Goal: Use online tool/utility: Use online tool/utility

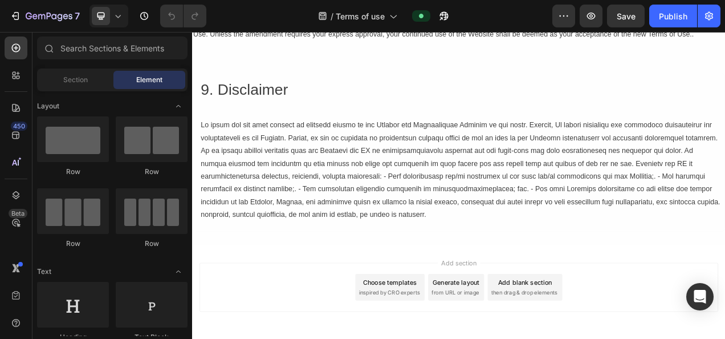
scroll to position [2049, 0]
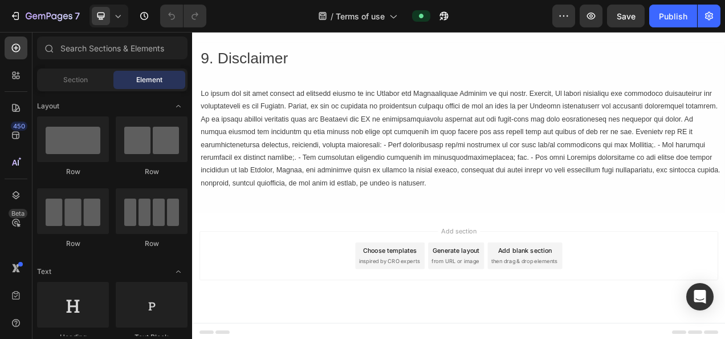
click at [521, 308] on div "Generate layout" at bounding box center [531, 312] width 60 height 12
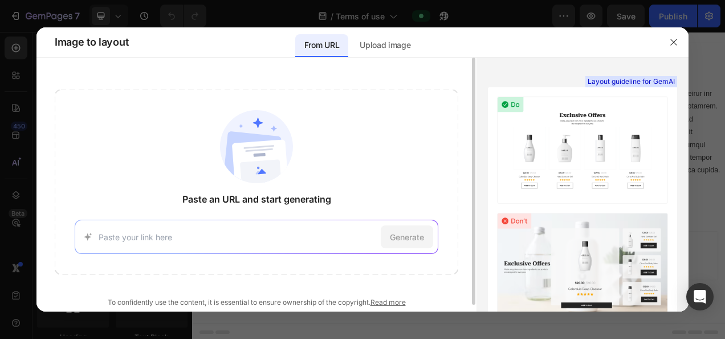
click at [221, 233] on input at bounding box center [237, 237] width 277 height 12
drag, startPoint x: 221, startPoint y: 233, endPoint x: 164, endPoint y: 227, distance: 57.9
click at [164, 227] on div "Generate" at bounding box center [256, 236] width 363 height 34
click at [164, 230] on div "Generate" at bounding box center [256, 236] width 363 height 34
click at [182, 220] on div "Generate" at bounding box center [256, 236] width 363 height 34
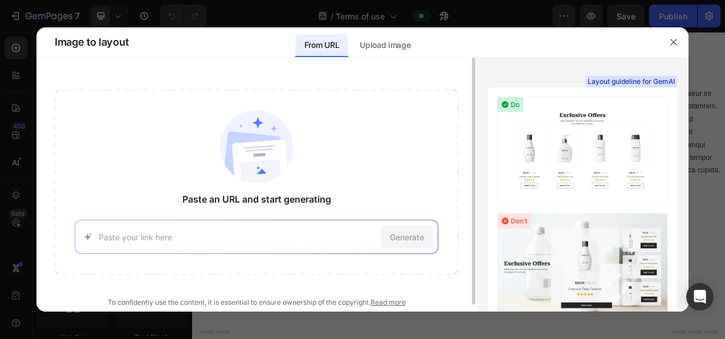
click at [182, 228] on div "Generate" at bounding box center [256, 236] width 363 height 34
click at [161, 243] on div "Generate" at bounding box center [256, 236] width 363 height 34
paste input "[URL][DOMAIN_NAME]"
type input "[URL][DOMAIN_NAME]"
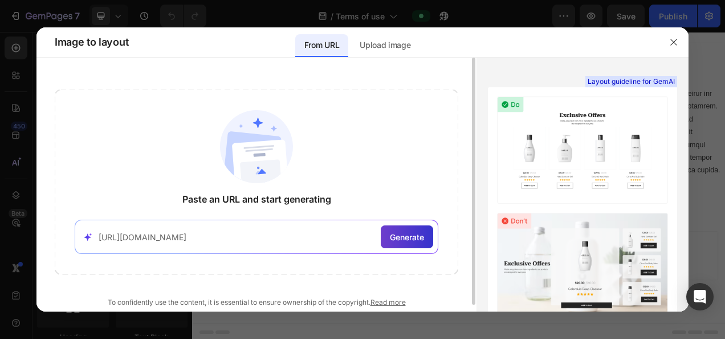
scroll to position [0, 0]
click at [385, 235] on div "Generate" at bounding box center [407, 236] width 52 height 23
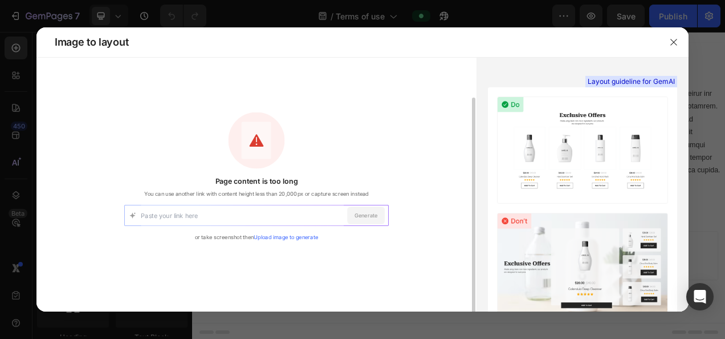
scroll to position [21, 0]
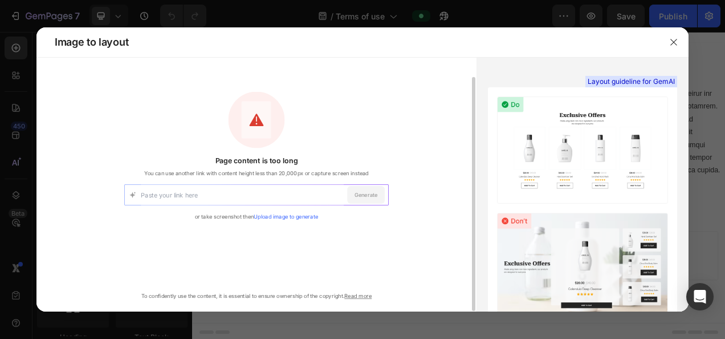
click at [194, 202] on input at bounding box center [242, 195] width 203 height 21
paste input "[URL][DOMAIN_NAME]"
type input "[URL][DOMAIN_NAME]"
click at [370, 198] on div "Generate" at bounding box center [366, 195] width 38 height 18
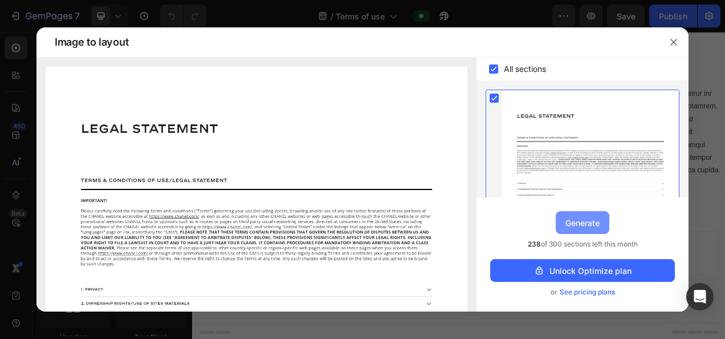
click at [582, 217] on div "Generate" at bounding box center [583, 223] width 34 height 12
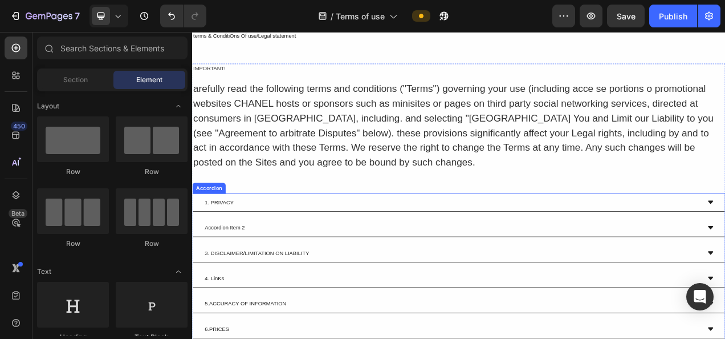
scroll to position [2396, 0]
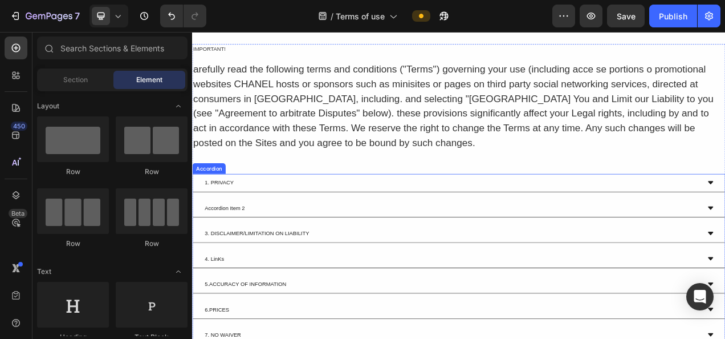
click at [725, 230] on div "1. PRIVACY" at bounding box center [534, 225] width 683 height 23
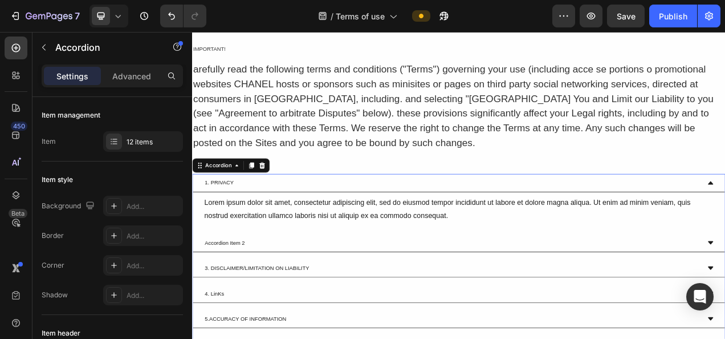
click at [725, 230] on div "1. PRIVACY" at bounding box center [534, 225] width 683 height 23
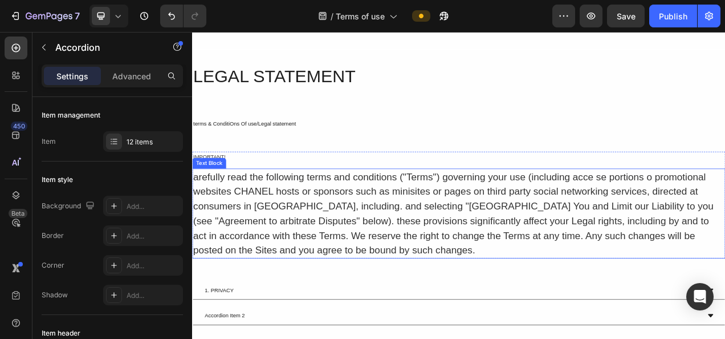
scroll to position [2282, 0]
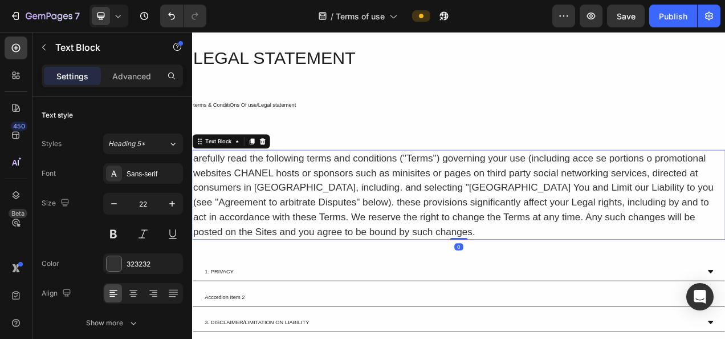
click at [359, 241] on div "arefully read the following terms and conditions ("Terms") governing your use (…" at bounding box center [534, 240] width 684 height 115
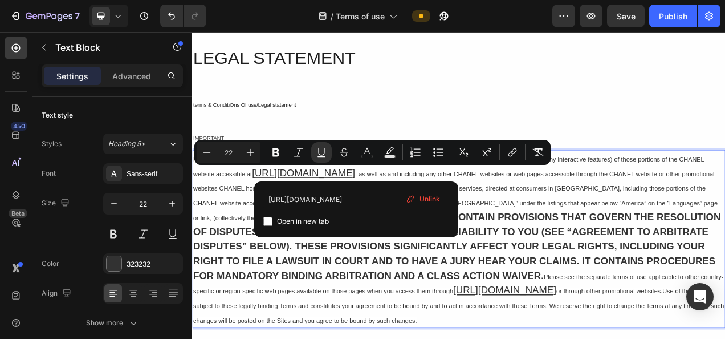
drag, startPoint x: 401, startPoint y: 214, endPoint x: 340, endPoint y: 210, distance: 60.6
click at [340, 210] on u "[URL][DOMAIN_NAME]" at bounding box center [335, 212] width 132 height 14
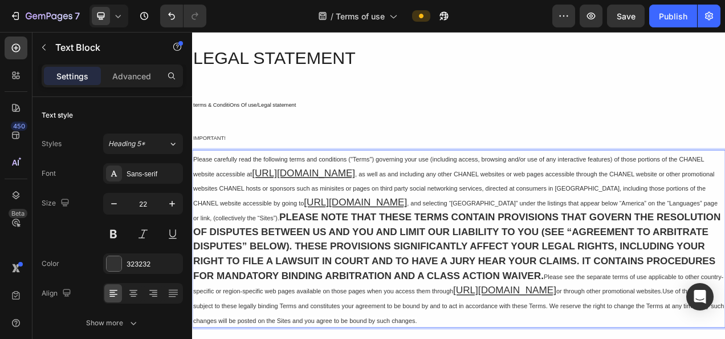
click at [575, 206] on p "Please carefully read the following terms and conditions ("Terms") governing yo…" at bounding box center [534, 297] width 682 height 226
click at [578, 214] on span ", as well as and including any other CHANEL websites or web pages accessible th…" at bounding box center [527, 232] width 669 height 47
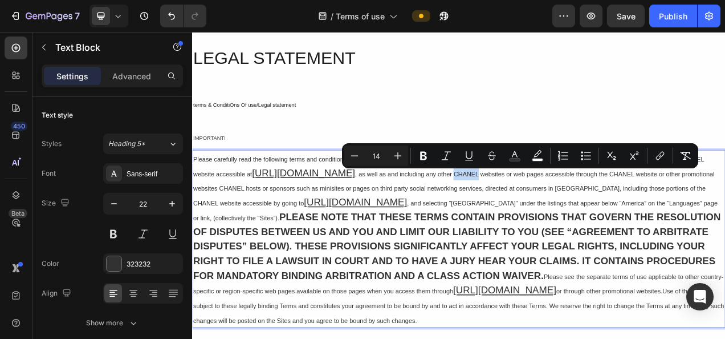
drag, startPoint x: 578, startPoint y: 216, endPoint x: 548, endPoint y: 213, distance: 29.3
click at [548, 213] on span ", as well as and including any other CHANEL websites or web pages accessible th…" at bounding box center [527, 232] width 669 height 47
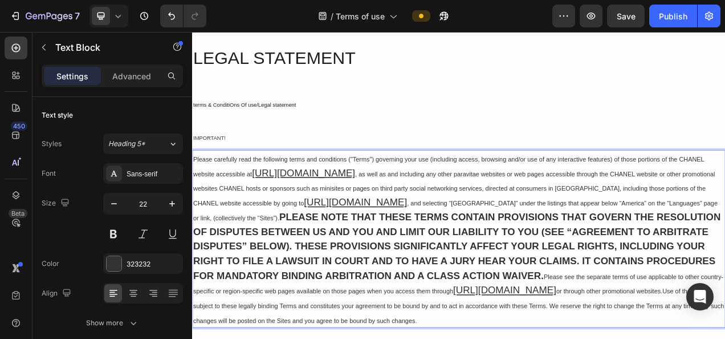
click at [582, 215] on span ", as well as and including any other paravitae websites or web pages accessible…" at bounding box center [528, 232] width 670 height 47
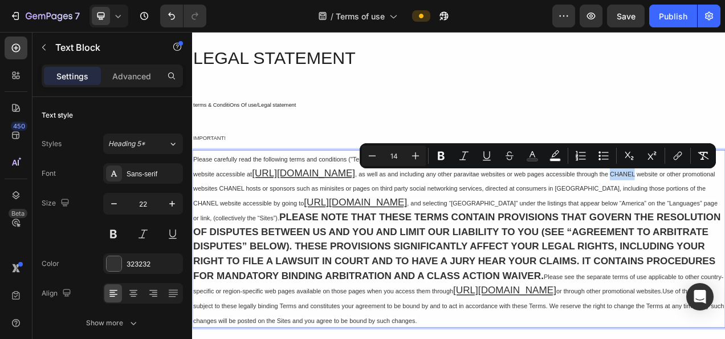
drag, startPoint x: 780, startPoint y: 214, endPoint x: 749, endPoint y: 214, distance: 31.9
click at [725, 214] on span ", as well as and including any other paravitae websites or web pages accessible…" at bounding box center [528, 232] width 670 height 47
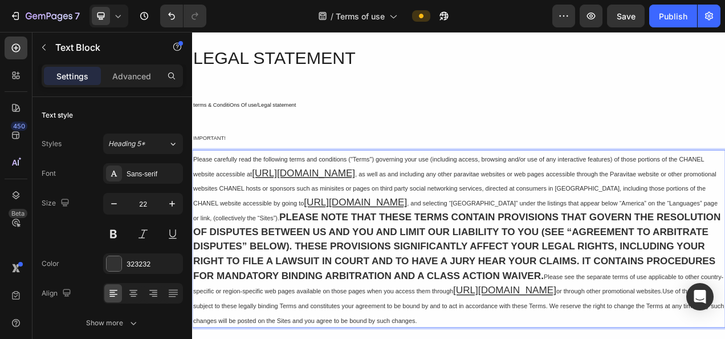
click at [552, 218] on p "Please carefully read the following terms and conditions ("Terms") governing yo…" at bounding box center [534, 297] width 682 height 226
click at [622, 214] on span ", as well as and including any other Paravitae websites or web pages accessible…" at bounding box center [529, 232] width 672 height 47
click at [563, 214] on span ", as well as and including any other Paravitae websites or web pages accessible…" at bounding box center [529, 232] width 672 height 47
click at [571, 214] on span ", as well as and including any other Para vitae websites or web pages accessibl…" at bounding box center [530, 232] width 674 height 47
click at [725, 215] on span ", as well as and including any other Para Vitae websites or web pages accessibl…" at bounding box center [531, 232] width 676 height 47
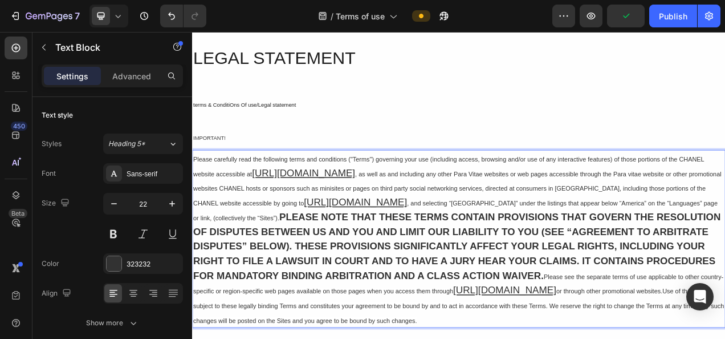
click at [725, 215] on span ", as well as and including any other Para Vitae websites or web pages accessibl…" at bounding box center [532, 232] width 678 height 47
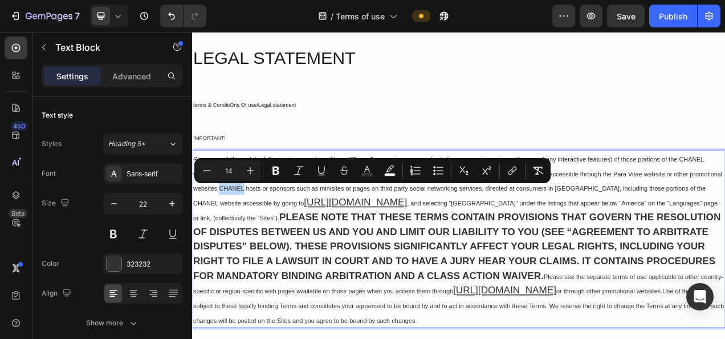
drag, startPoint x: 301, startPoint y: 231, endPoint x: 271, endPoint y: 231, distance: 30.2
click at [271, 231] on span ", as well as and including any other Para Vitae websites or web pages accessibl…" at bounding box center [532, 232] width 679 height 47
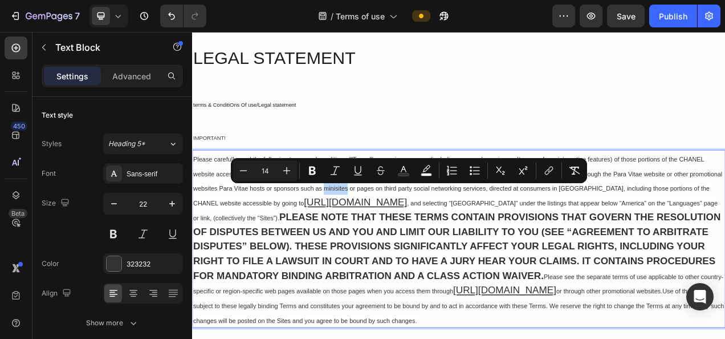
drag, startPoint x: 415, startPoint y: 233, endPoint x: 377, endPoint y: 237, distance: 38.5
click at [377, 237] on p "Please carefully read the following terms and conditions ("Terms") governing yo…" at bounding box center [534, 297] width 682 height 226
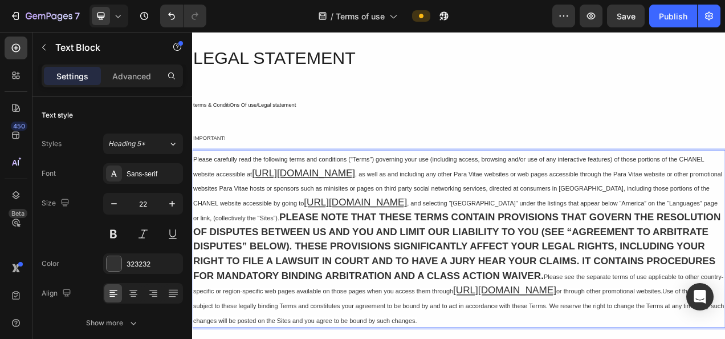
click at [455, 249] on u "[URL][DOMAIN_NAME]" at bounding box center [401, 250] width 132 height 14
click at [573, 253] on span ", and selecting “[GEOGRAPHIC_DATA]” under the listings that appear below “Ameri…" at bounding box center [529, 261] width 673 height 28
click at [238, 254] on span ", as well as and including any other Para Vitae websites or web pages accessibl…" at bounding box center [532, 232] width 679 height 47
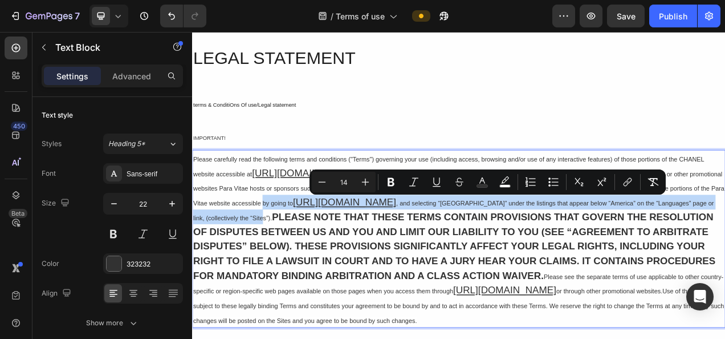
drag, startPoint x: 315, startPoint y: 251, endPoint x: 324, endPoint y: 270, distance: 20.9
click at [324, 270] on p "Please carefully read the following terms and conditions ("Terms") governing yo…" at bounding box center [534, 297] width 682 height 226
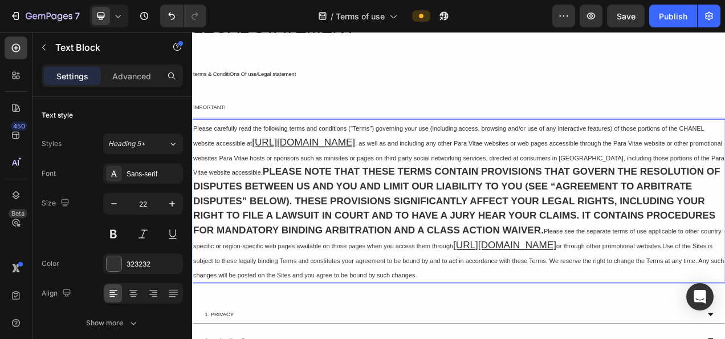
scroll to position [2339, 0]
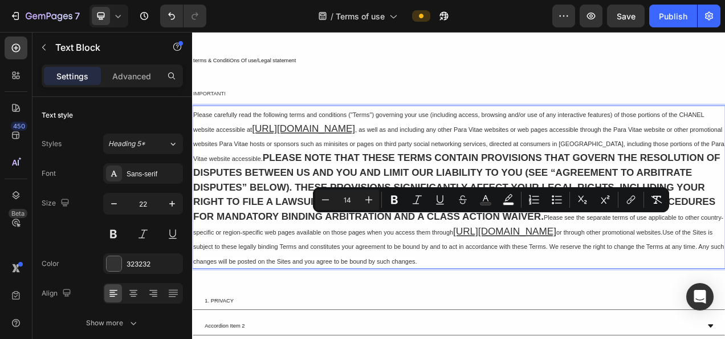
drag, startPoint x: 804, startPoint y: 270, endPoint x: 719, endPoint y: 318, distance: 97.3
click at [719, 318] on p "Please carefully read the following terms and conditions ("Terms") governing yo…" at bounding box center [534, 230] width 682 height 207
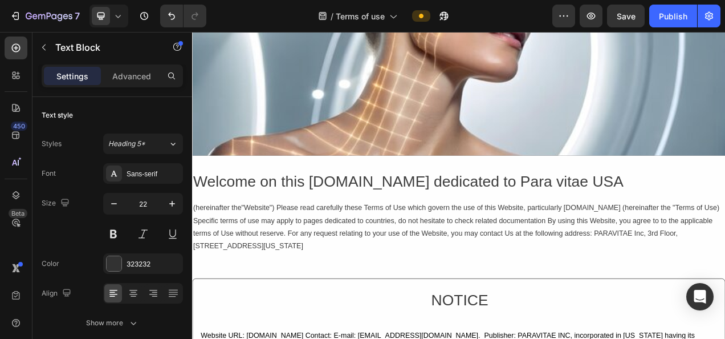
scroll to position [399, 0]
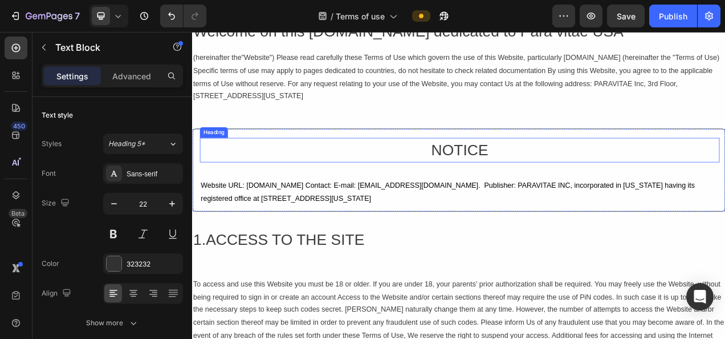
click at [528, 178] on h2 "NOTICE" at bounding box center [535, 183] width 667 height 31
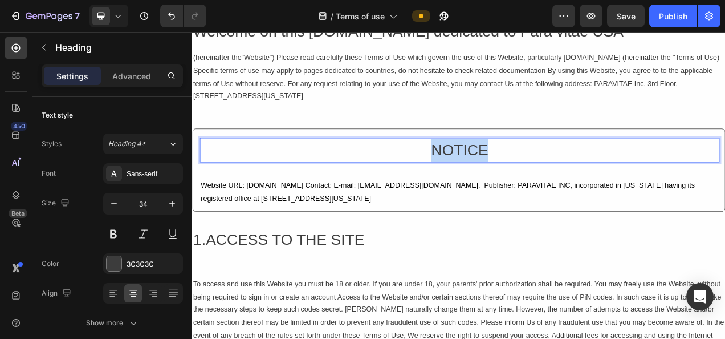
click at [528, 178] on h2 "NOTICE" at bounding box center [535, 183] width 667 height 31
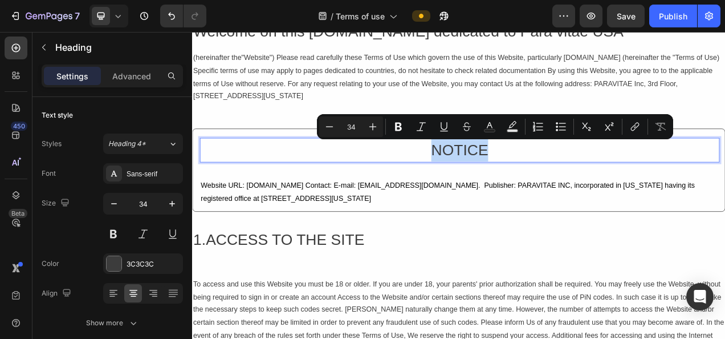
copy p "NOTICE"
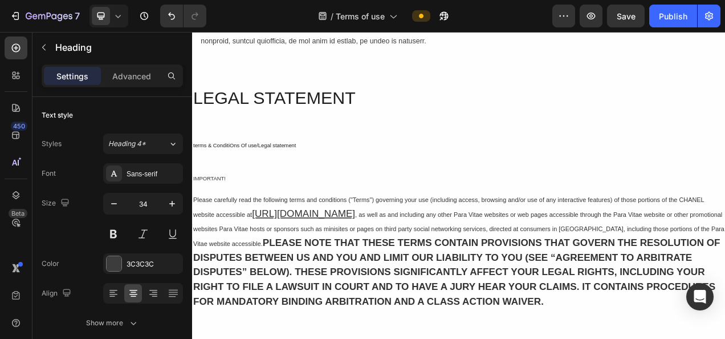
type input "16"
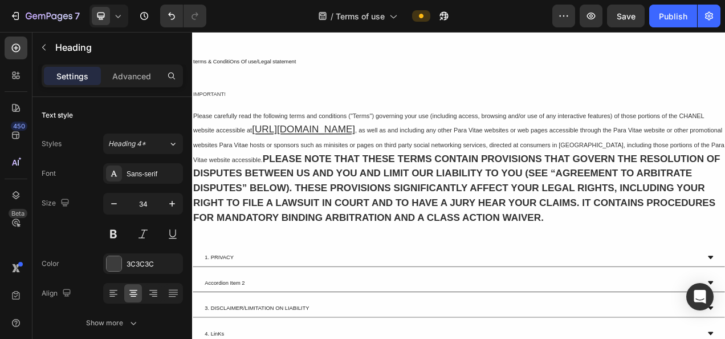
scroll to position [2508, 0]
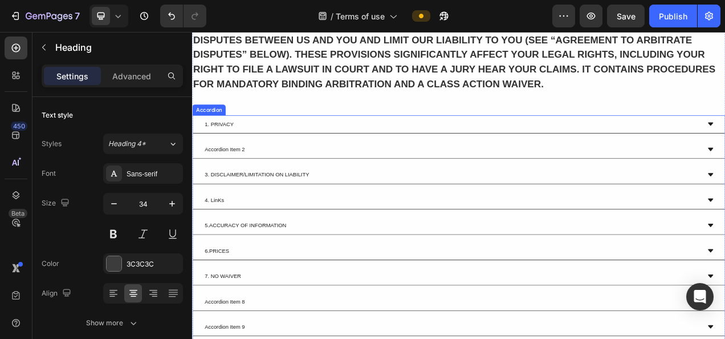
click at [278, 149] on div "1. PRIVACY" at bounding box center [524, 150] width 637 height 14
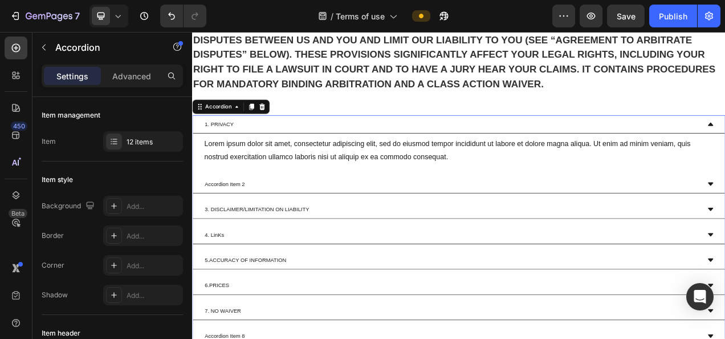
click at [227, 152] on div "1. PRIVACY" at bounding box center [226, 150] width 40 height 14
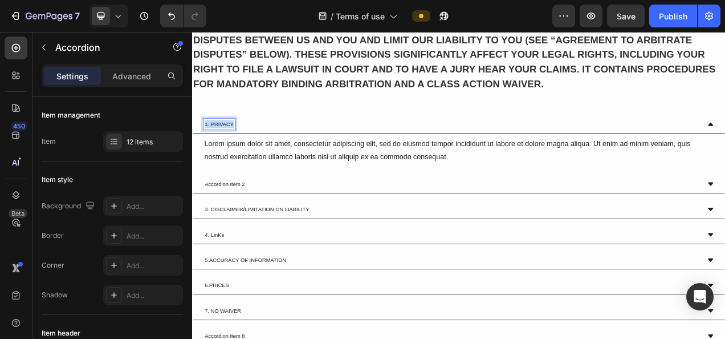
click at [227, 152] on p "1. PRIVACY" at bounding box center [226, 150] width 37 height 10
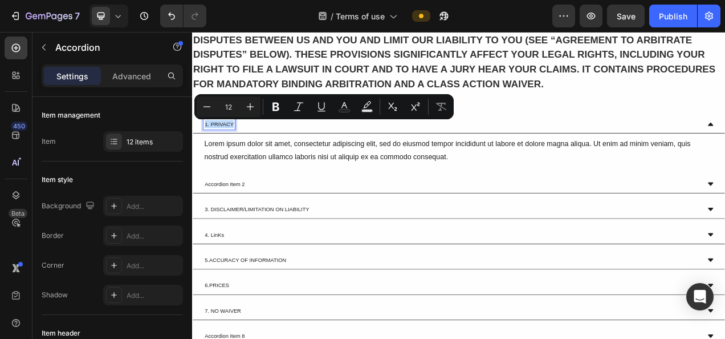
click at [227, 152] on p "1. PRIVACY" at bounding box center [226, 150] width 37 height 10
drag, startPoint x: 244, startPoint y: 147, endPoint x: 215, endPoint y: 152, distance: 29.0
click at [215, 152] on p "1. PRIVACY" at bounding box center [226, 150] width 37 height 10
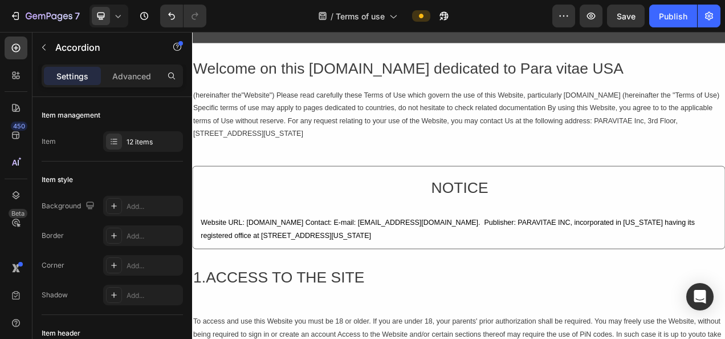
scroll to position [342, 0]
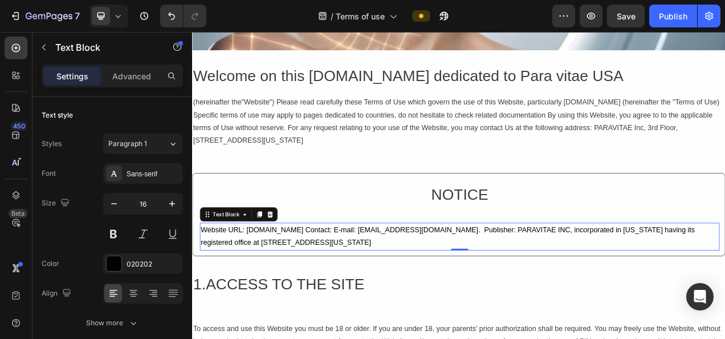
click at [379, 285] on p "Website URL: [DOMAIN_NAME] Contact: E-mail: [EMAIL_ADDRESS][DOMAIN_NAME]. Publi…" at bounding box center [535, 294] width 665 height 33
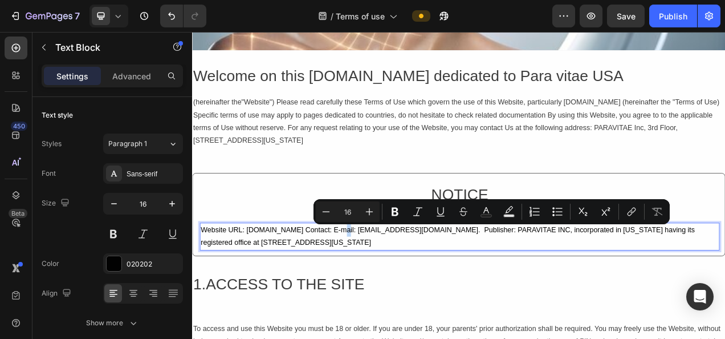
copy p "Website URL: [DOMAIN_NAME] Contact: E-mail: [EMAIL_ADDRESS][DOMAIN_NAME]. Publi…"
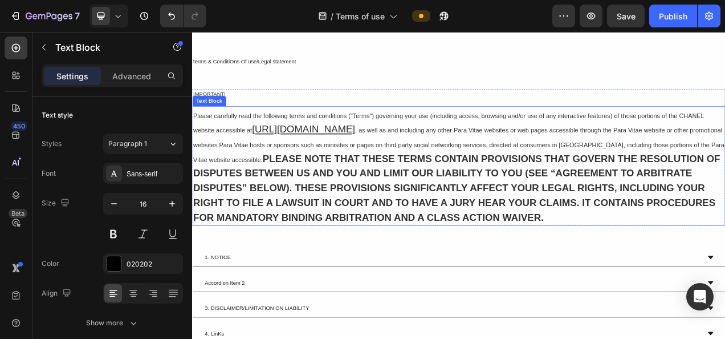
scroll to position [2451, 0]
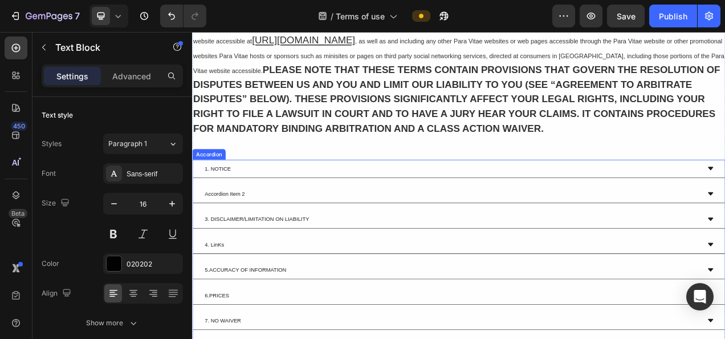
click at [323, 213] on div "1. NOTICE" at bounding box center [524, 207] width 637 height 14
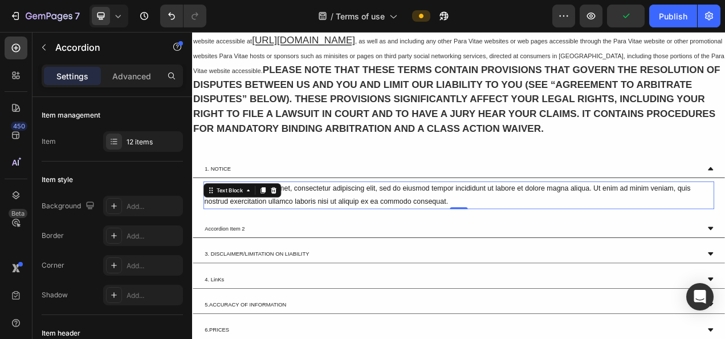
click at [314, 245] on div "Lorem ipsum dolor sit amet, consectetur adipiscing elit, sed do eiusmod tempor …" at bounding box center [534, 240] width 656 height 35
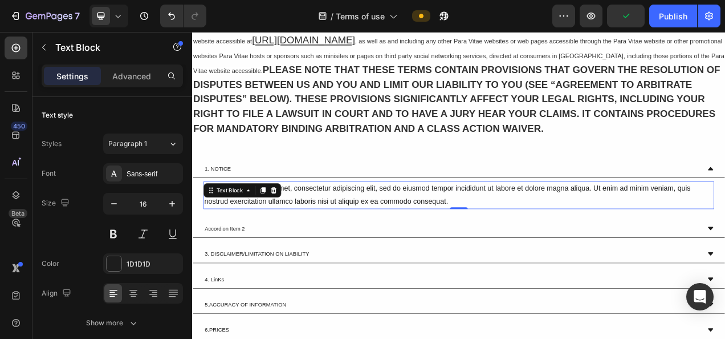
click at [314, 245] on div "Lorem ipsum dolor sit amet, consectetur adipiscing elit, sed do eiusmod tempor …" at bounding box center [534, 240] width 656 height 35
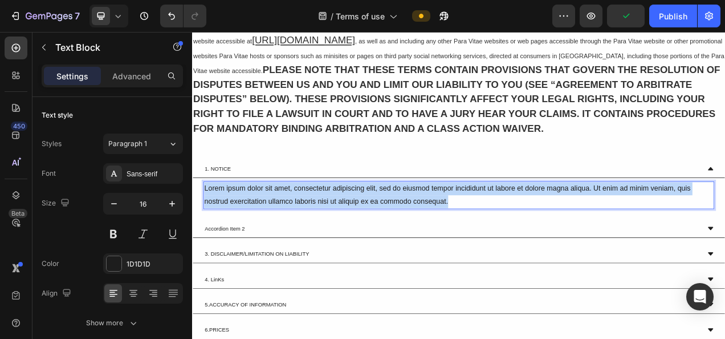
click at [314, 245] on p "Lorem ipsum dolor sit amet, consectetur adipiscing elit, sed do eiusmod tempor …" at bounding box center [534, 241] width 653 height 33
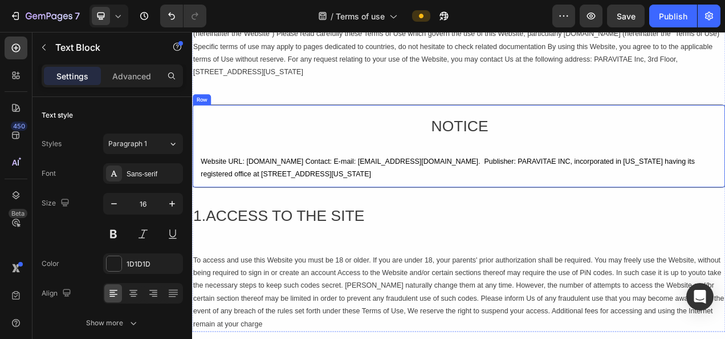
scroll to position [456, 0]
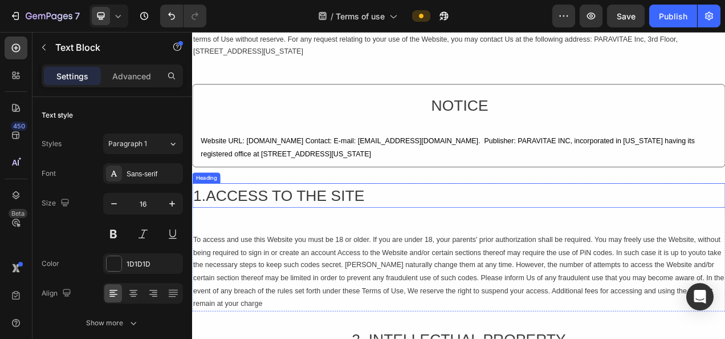
click at [462, 241] on h2 "1.ACCESS TO THE SITE" at bounding box center [534, 241] width 684 height 31
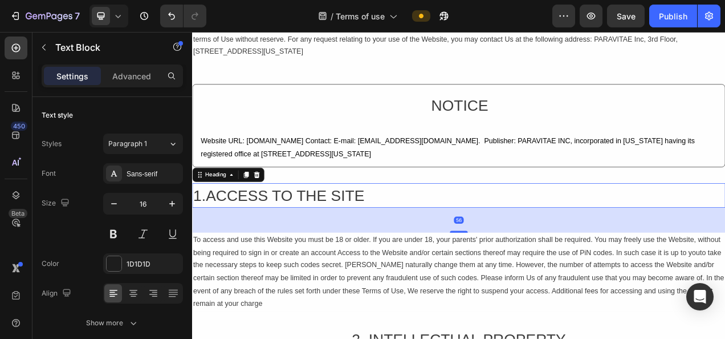
click at [462, 241] on h2 "1.ACCESS TO THE SITE" at bounding box center [534, 241] width 684 height 31
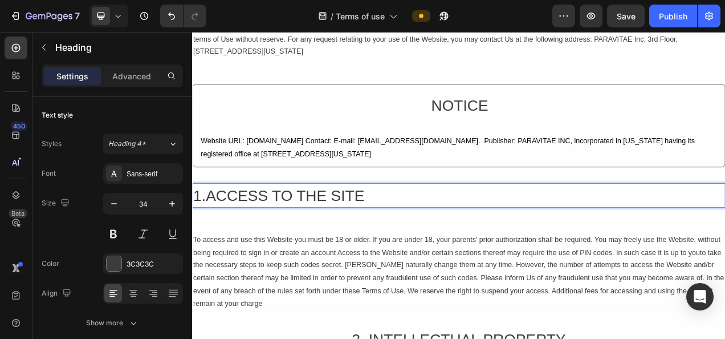
click at [542, 248] on p "1.ACCESS TO THE SITE" at bounding box center [534, 241] width 682 height 29
drag, startPoint x: 430, startPoint y: 241, endPoint x: 635, endPoint y: 243, distance: 204.7
click at [635, 243] on p "1.ACCESS TO THE SITE" at bounding box center [534, 241] width 682 height 29
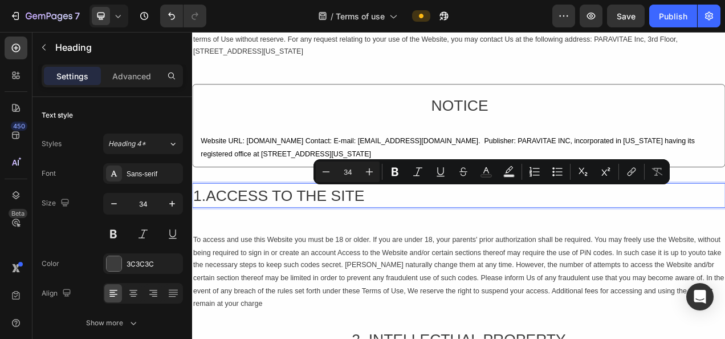
copy p "ACCESS TO THE SITE"
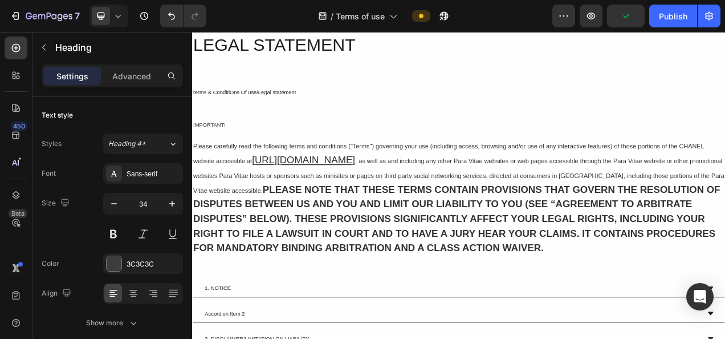
type input "16"
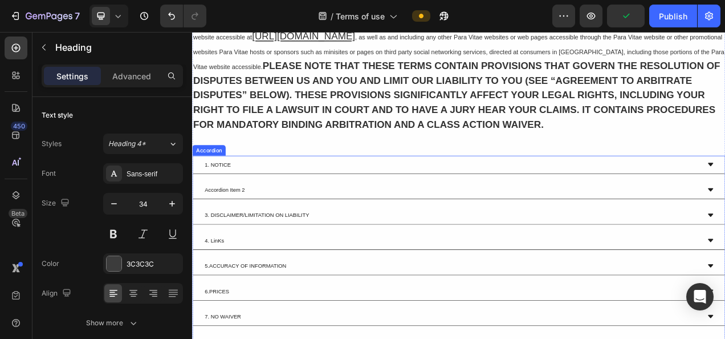
scroll to position [2508, 0]
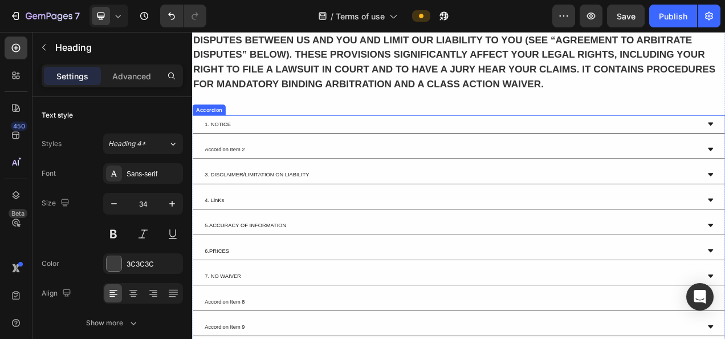
click at [312, 190] on div "Accordion Item 2" at bounding box center [534, 182] width 683 height 23
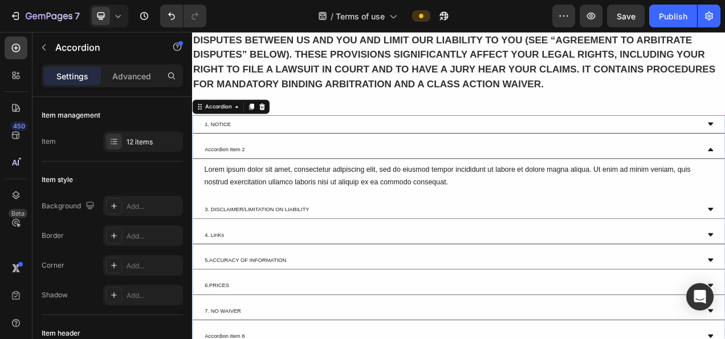
click at [244, 180] on p "Accordion Item 2" at bounding box center [233, 182] width 51 height 10
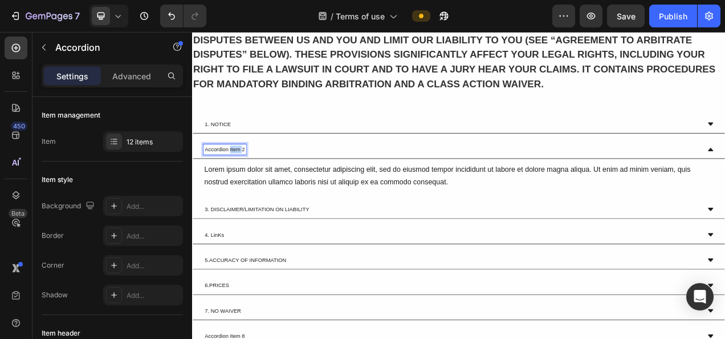
click at [244, 180] on p "Accordion Item 2" at bounding box center [233, 182] width 51 height 10
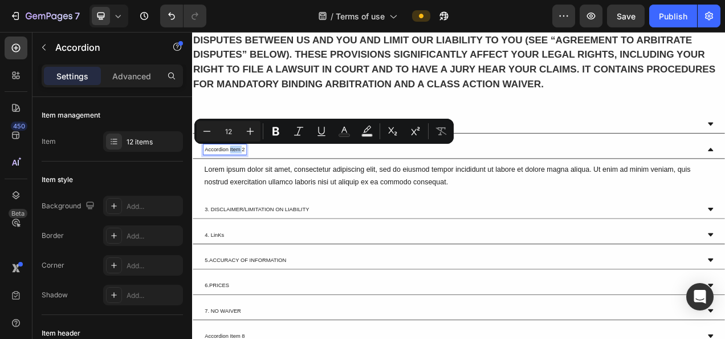
click at [244, 180] on p "Accordion Item 2" at bounding box center [233, 182] width 51 height 10
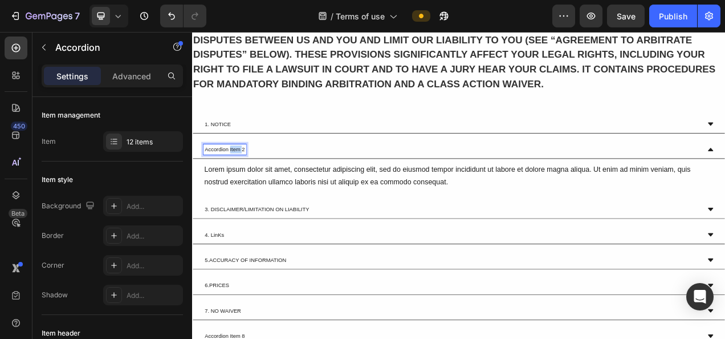
click at [244, 180] on p "Accordion Item 2" at bounding box center [233, 182] width 51 height 10
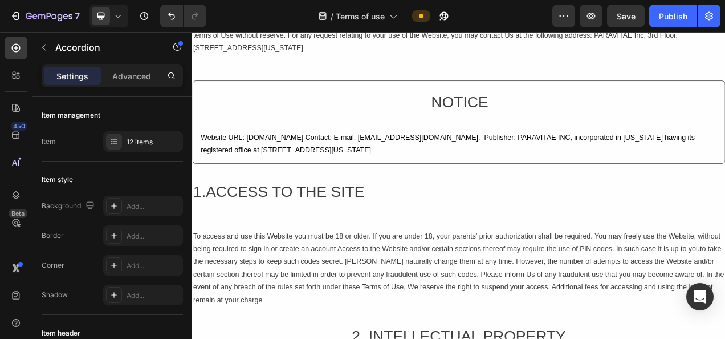
scroll to position [513, 0]
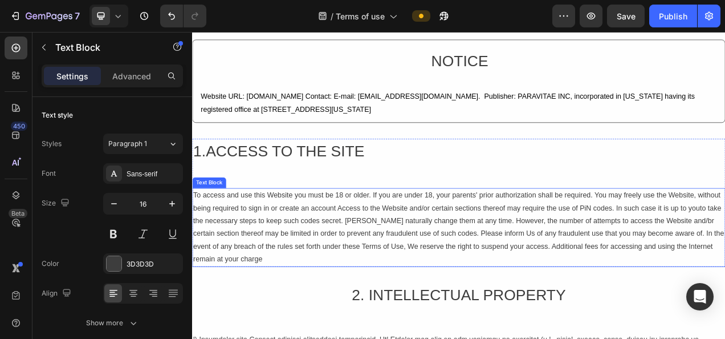
click at [269, 245] on p "To access and use this Website you must be 18 or older. If you are under 18, yo…" at bounding box center [534, 282] width 682 height 99
click at [410, 261] on p "To access and use this Website you must be 18 or older. If you are under 18, yo…" at bounding box center [534, 282] width 682 height 99
click at [376, 266] on p "To access and use this Website you must be 18 or older. If you are under 18, yo…" at bounding box center [534, 282] width 682 height 99
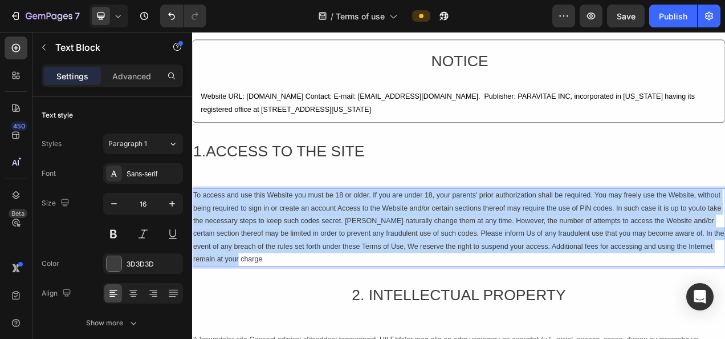
click at [376, 266] on p "To access and use this Website you must be 18 or older. If you are under 18, yo…" at bounding box center [534, 282] width 682 height 99
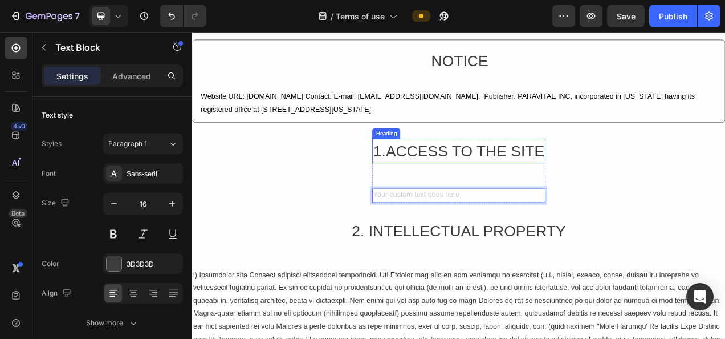
click at [592, 195] on h2 "1.ACCESS TO THE SITE" at bounding box center [534, 184] width 222 height 31
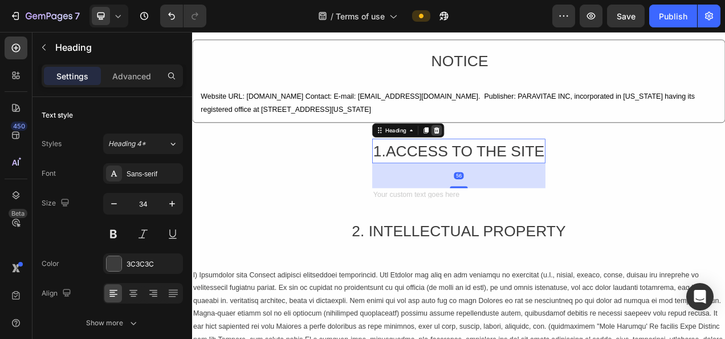
click at [502, 156] on icon at bounding box center [505, 158] width 7 height 8
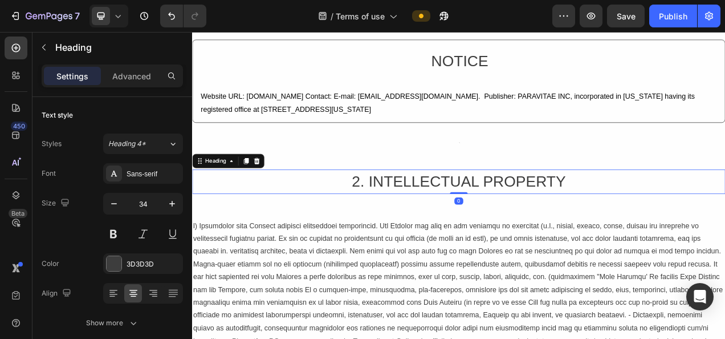
click at [465, 223] on h2 "2. INTELLECTUAL PROPERTY" at bounding box center [534, 223] width 684 height 31
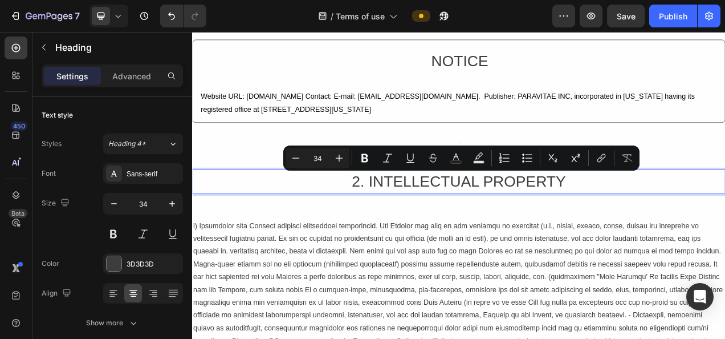
click at [429, 222] on p "2. INTELLECTUAL PROPERTY" at bounding box center [534, 223] width 682 height 29
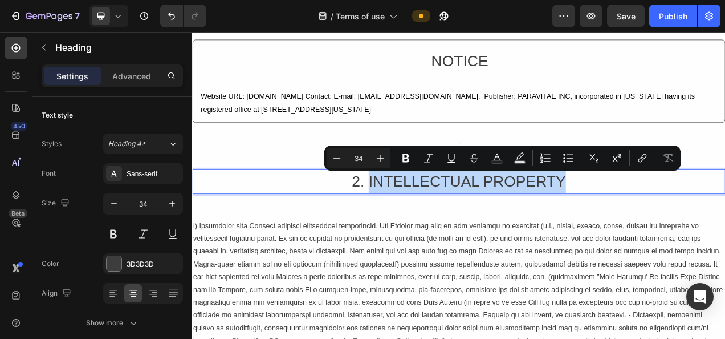
drag, startPoint x: 413, startPoint y: 221, endPoint x: 697, endPoint y: 229, distance: 284.0
click at [697, 229] on p "2. INTELLECTUAL PROPERTY" at bounding box center [534, 223] width 682 height 29
copy p "INTELLECTUAL PROPERTY"
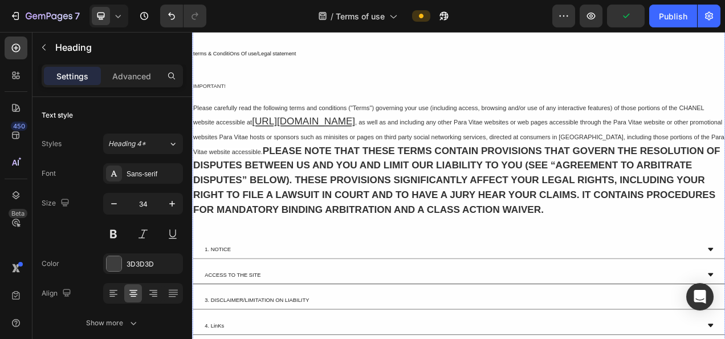
type input "16"
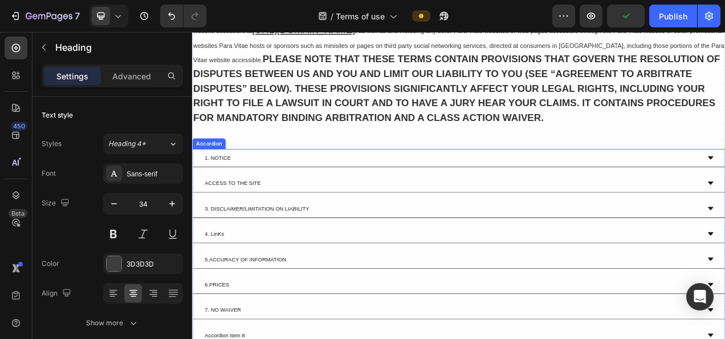
scroll to position [2337, 0]
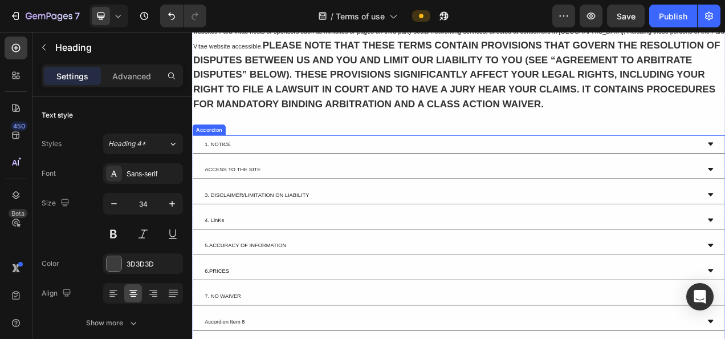
click at [263, 234] on div "3. DISCLAIMER/LIMITATION ON LIABILITY" at bounding box center [274, 241] width 137 height 14
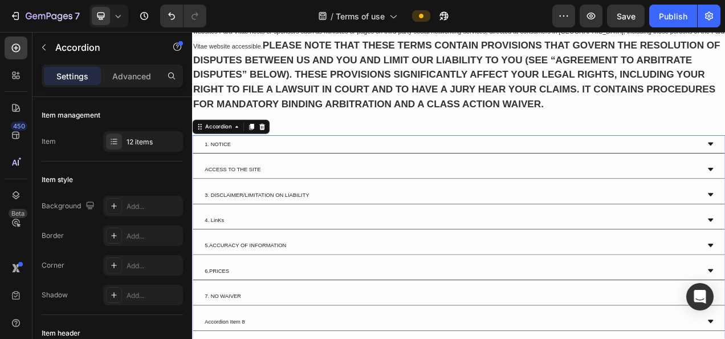
click at [262, 238] on p "3. DISCLAIMER/LIMITATION ON LIABILITY" at bounding box center [275, 240] width 134 height 10
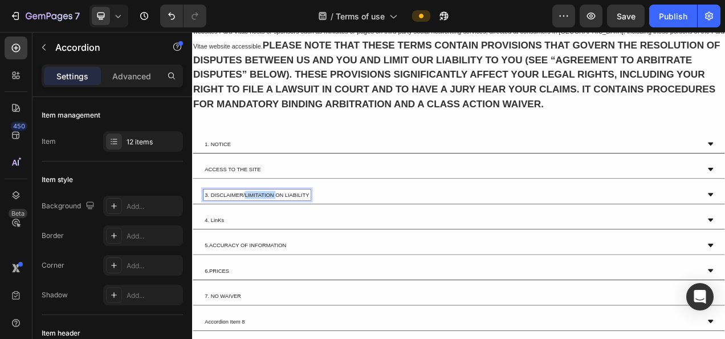
click at [262, 238] on p "3. DISCLAIMER/LIMITATION ON LIABILITY" at bounding box center [275, 240] width 134 height 10
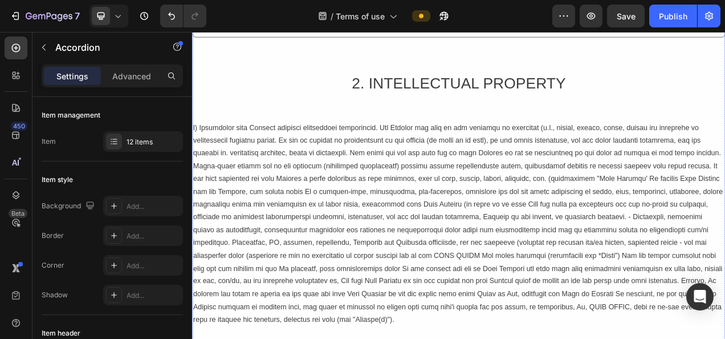
scroll to position [684, 0]
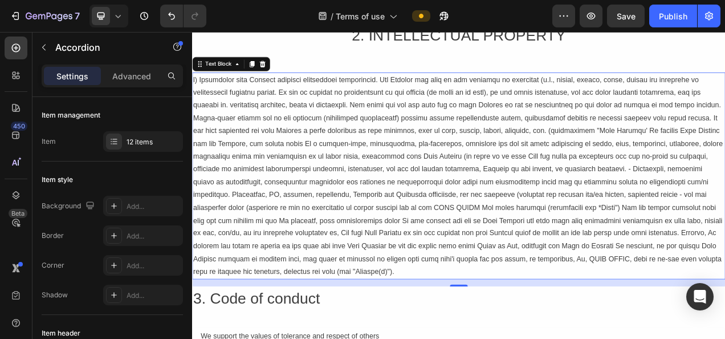
click at [302, 175] on p at bounding box center [534, 216] width 682 height 263
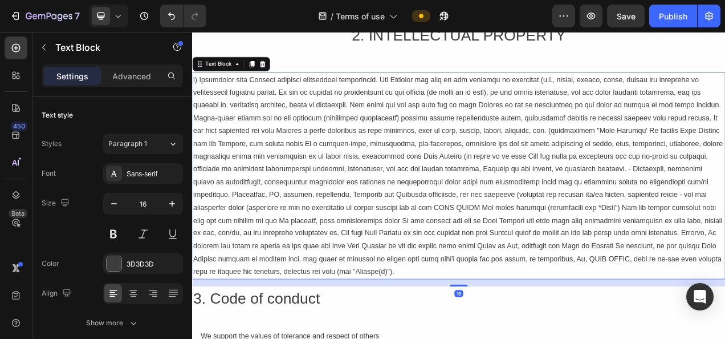
click at [339, 177] on p at bounding box center [534, 216] width 682 height 263
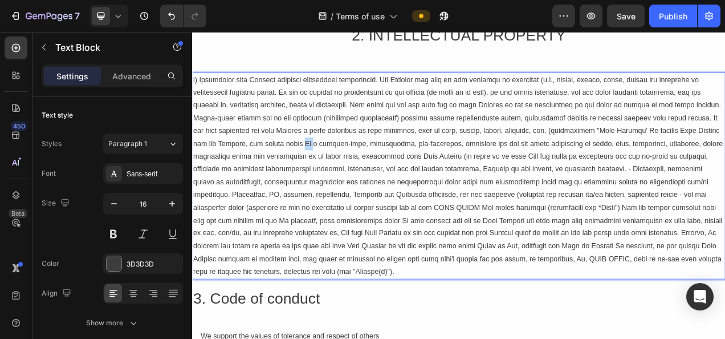
click at [339, 177] on p "Rich Text Editor. Editing area: main" at bounding box center [534, 216] width 682 height 263
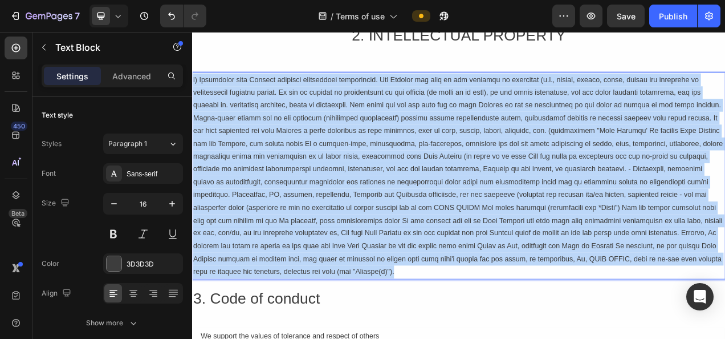
click at [339, 177] on p "Rich Text Editor. Editing area: main" at bounding box center [534, 216] width 682 height 263
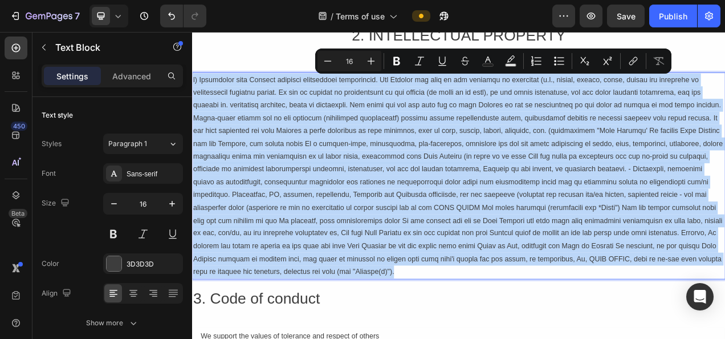
copy p "a) Developing this Website involved significant investments. The Website and ea…"
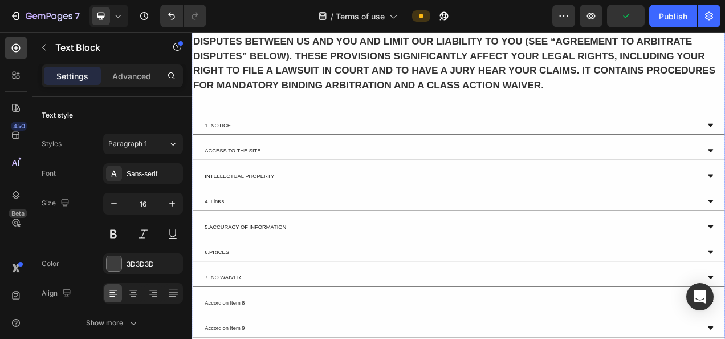
scroll to position [2394, 0]
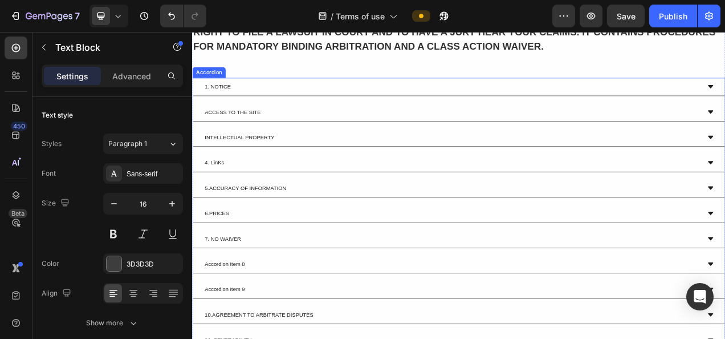
click at [361, 170] on div "INTELLECTUAL PROPERTY" at bounding box center [524, 167] width 637 height 14
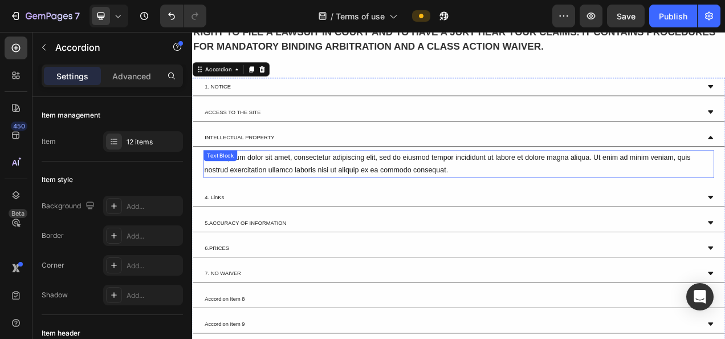
click at [291, 193] on div "Lorem ipsum dolor sit amet, consectetur adipiscing elit, sed do eiusmod tempor …" at bounding box center [534, 201] width 656 height 35
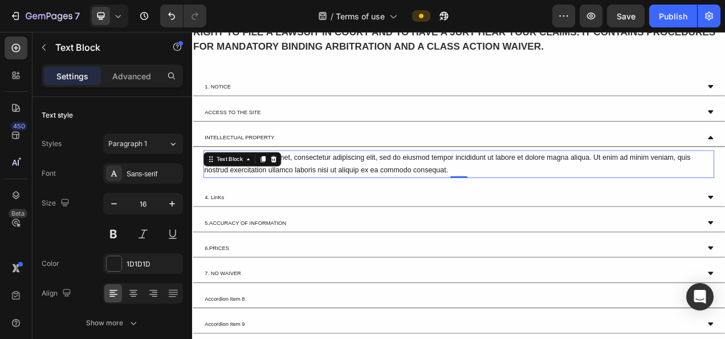
click at [292, 193] on icon at bounding box center [296, 194] width 9 height 9
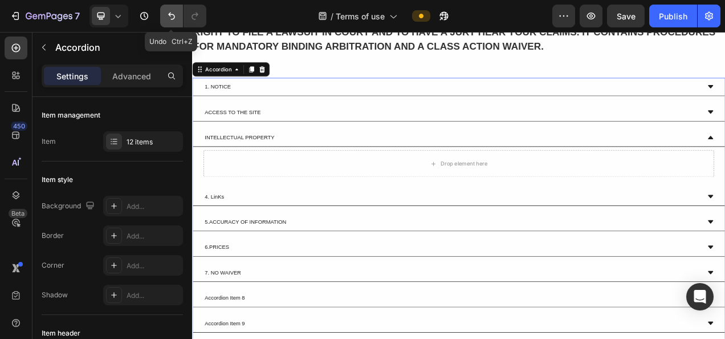
click at [174, 12] on icon "Undo/Redo" at bounding box center [171, 15] width 11 height 11
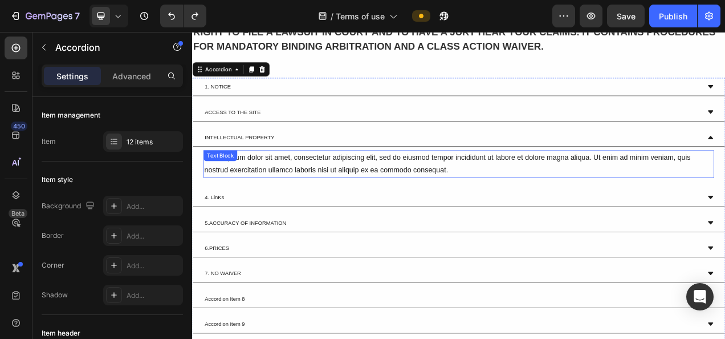
click at [332, 197] on div "Lorem ipsum dolor sit amet, consectetur adipiscing elit, sed do eiusmod tempor …" at bounding box center [534, 201] width 656 height 35
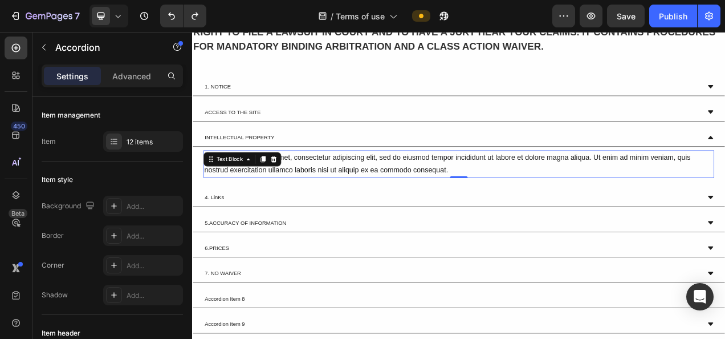
click at [332, 197] on div "Lorem ipsum dolor sit amet, consectetur adipiscing elit, sed do eiusmod tempor …" at bounding box center [534, 201] width 656 height 35
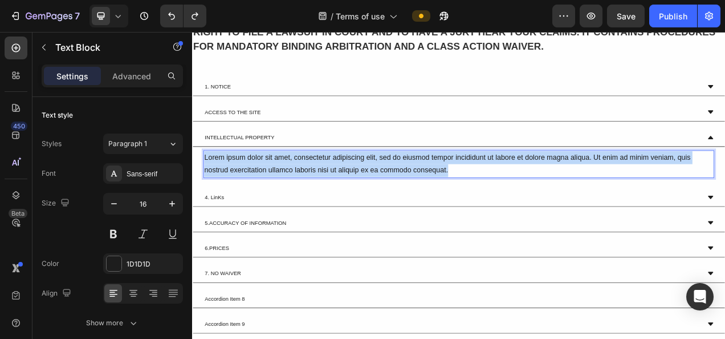
click at [332, 197] on p "Lorem ipsum dolor sit amet, consectetur adipiscing elit, sed do eiusmod tempor …" at bounding box center [534, 201] width 653 height 33
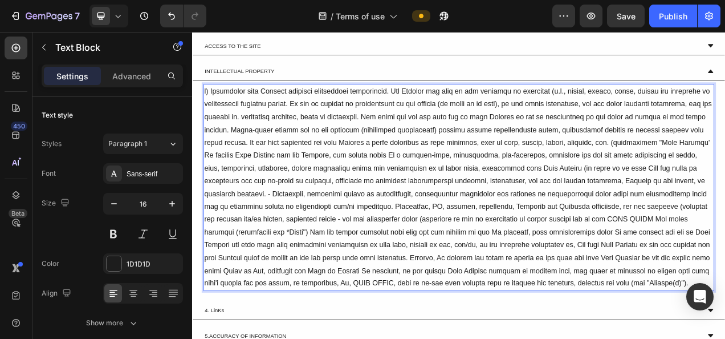
scroll to position [2308, 0]
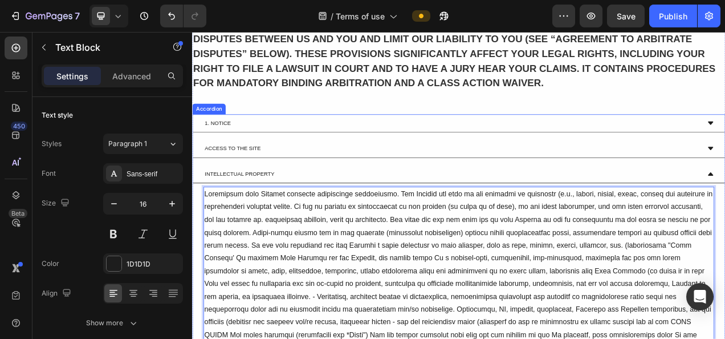
scroll to position [2365, 0]
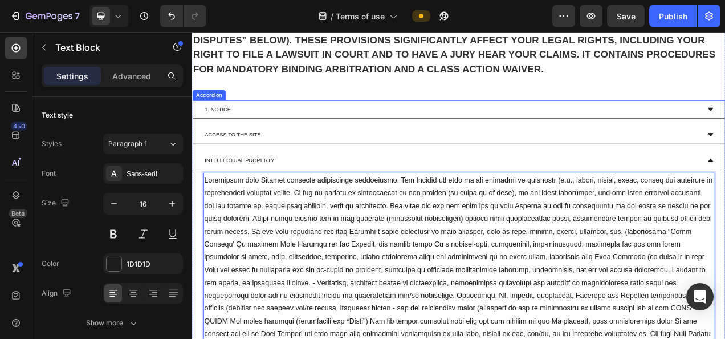
click at [369, 194] on div "INTELLECTUAL PROPERTY" at bounding box center [524, 196] width 637 height 14
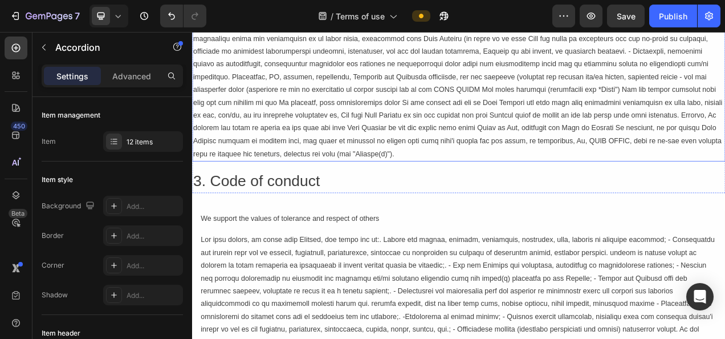
scroll to position [883, 0]
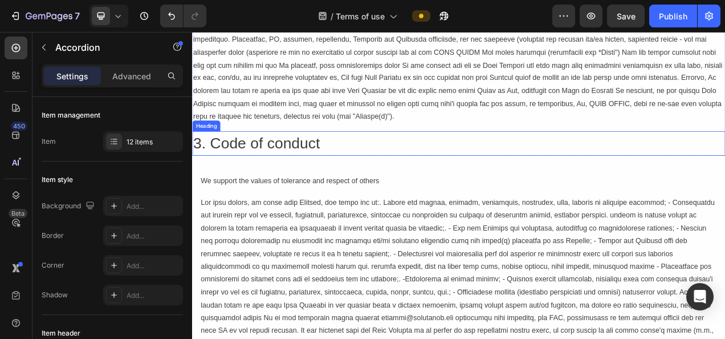
click at [501, 167] on h2 "3. Code of conduct" at bounding box center [534, 174] width 684 height 31
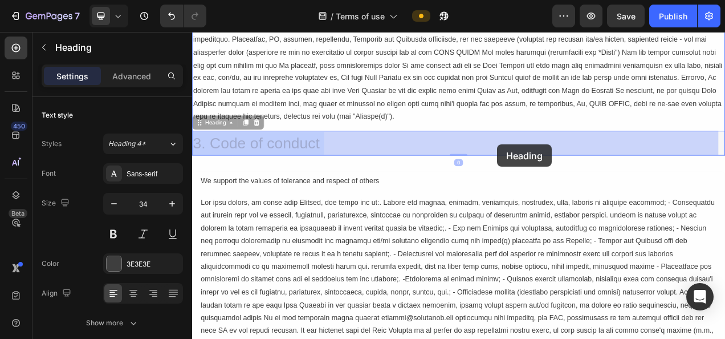
drag, startPoint x: 470, startPoint y: 172, endPoint x: 583, endPoint y: 176, distance: 113.5
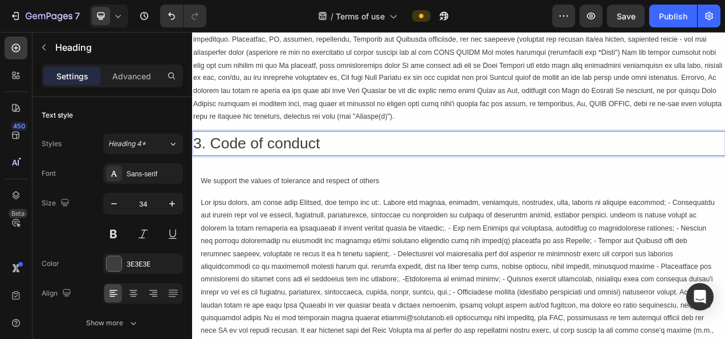
click at [517, 172] on p "3. Code of conduct" at bounding box center [534, 174] width 682 height 29
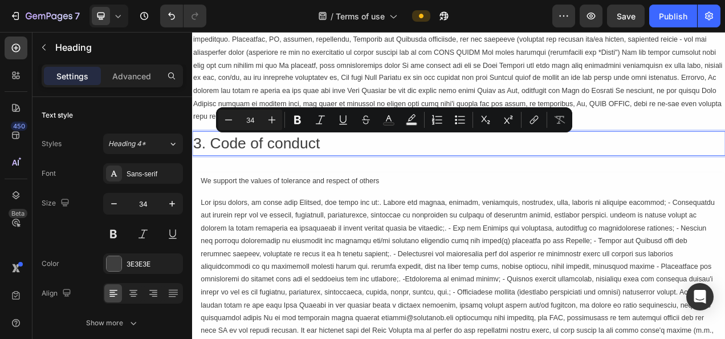
click at [464, 170] on p "3. Code of conduct" at bounding box center [534, 174] width 682 height 29
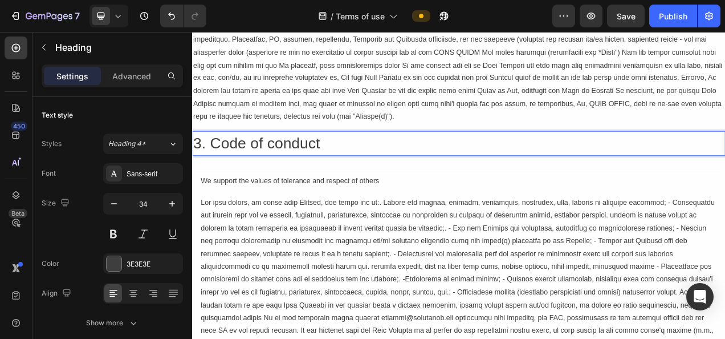
drag, startPoint x: 464, startPoint y: 170, endPoint x: 611, endPoint y: 174, distance: 147.1
click at [611, 174] on p "3. Code of conduct" at bounding box center [534, 174] width 682 height 29
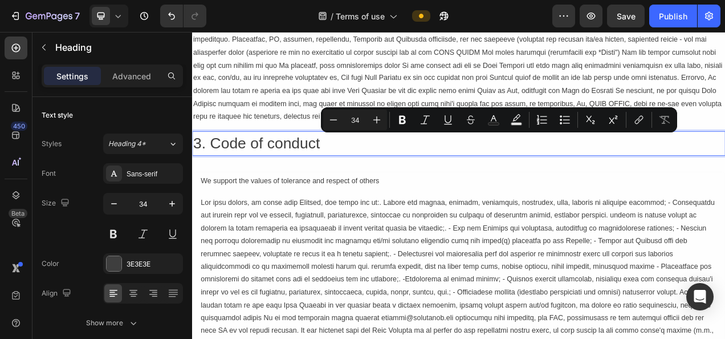
copy p "Code of conduct"
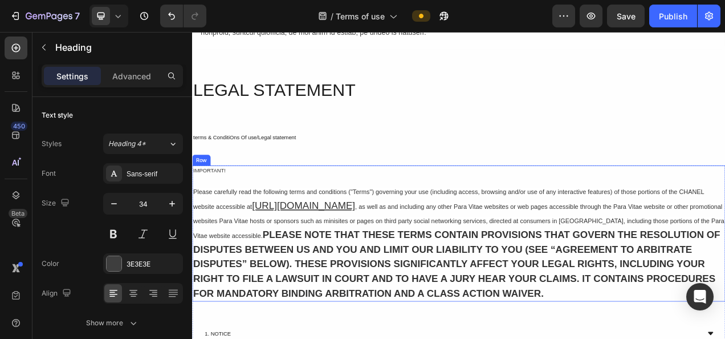
type input "16"
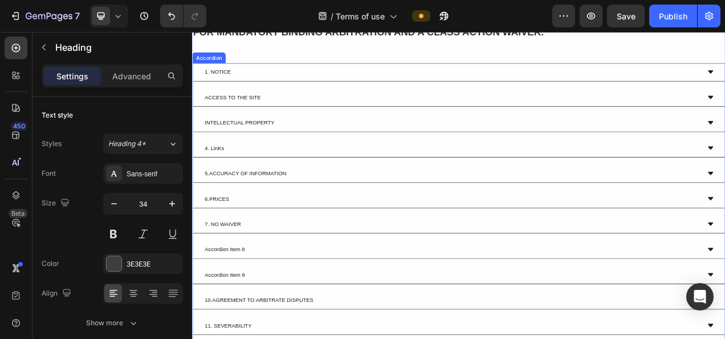
scroll to position [2422, 0]
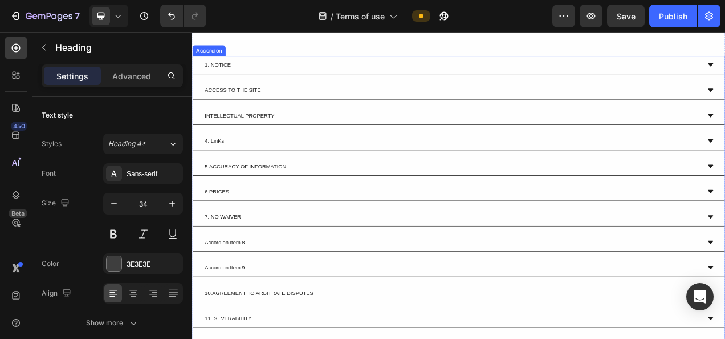
click at [259, 174] on div "4. LinKs" at bounding box center [524, 172] width 637 height 14
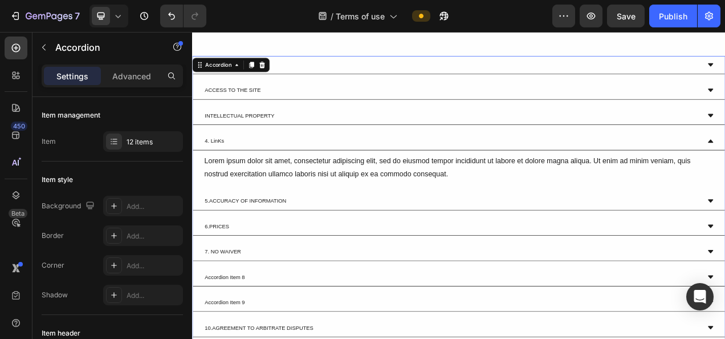
click at [225, 166] on p "4. LinKs" at bounding box center [220, 171] width 25 height 10
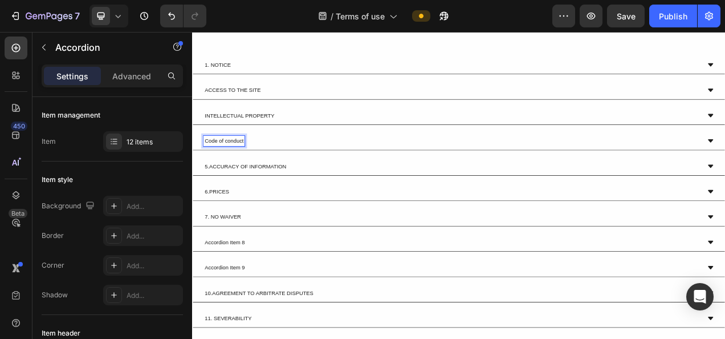
click at [232, 170] on p "Code of conduct" at bounding box center [233, 171] width 50 height 10
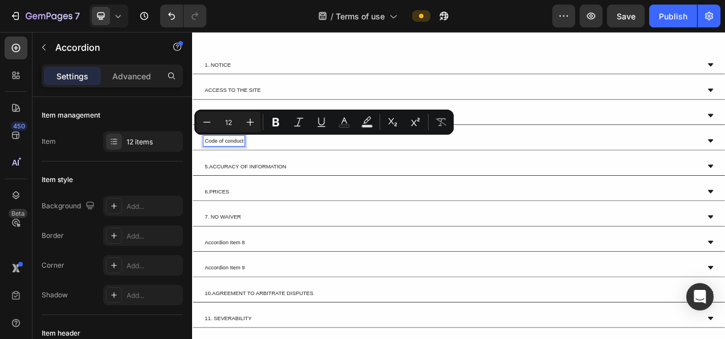
drag, startPoint x: 215, startPoint y: 168, endPoint x: 272, endPoint y: 170, distance: 56.5
click at [272, 170] on div "Code of conduct" at bounding box center [524, 172] width 637 height 14
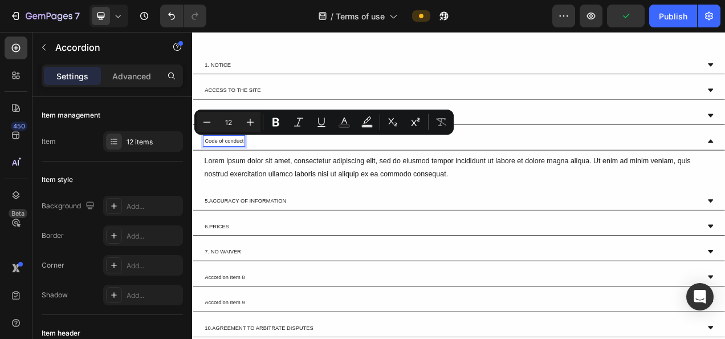
click at [230, 169] on p "Code of conduct" at bounding box center [233, 171] width 50 height 10
drag, startPoint x: 209, startPoint y: 169, endPoint x: 265, endPoint y: 168, distance: 55.3
click at [265, 168] on div "Code of conduct" at bounding box center [524, 172] width 637 height 14
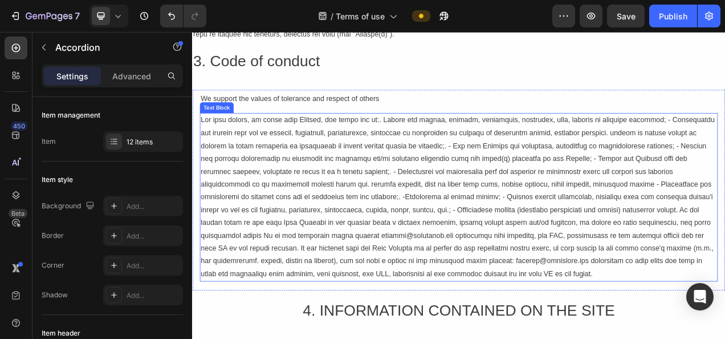
scroll to position [997, 0]
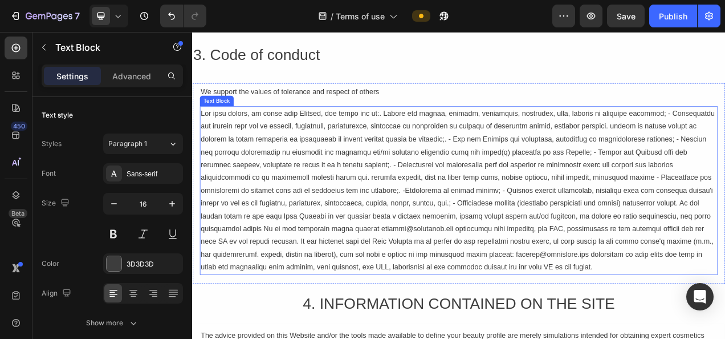
click at [268, 137] on p at bounding box center [534, 234] width 662 height 213
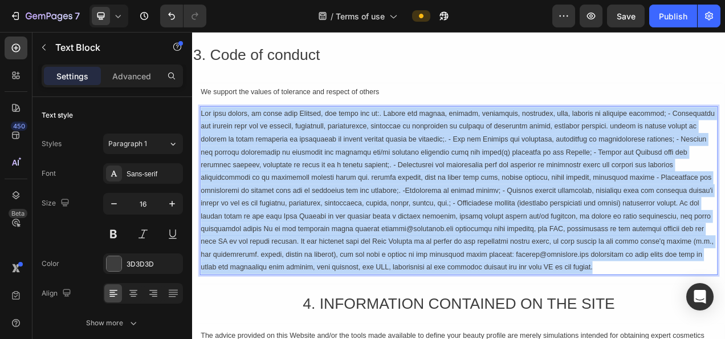
click at [268, 137] on p "Rich Text Editor. Editing area: main" at bounding box center [534, 234] width 662 height 213
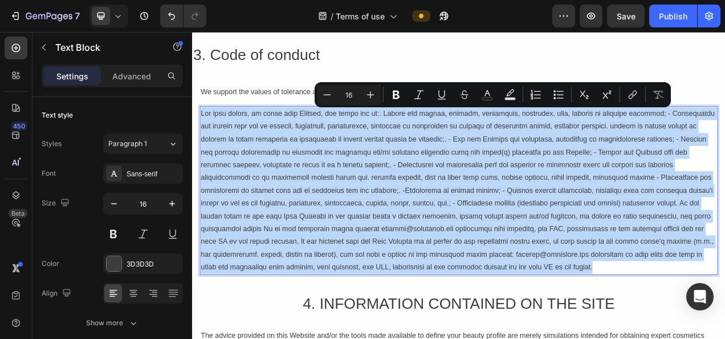
copy p "For this reason, by using this Website, you agree not to:. Convey any racist, v…"
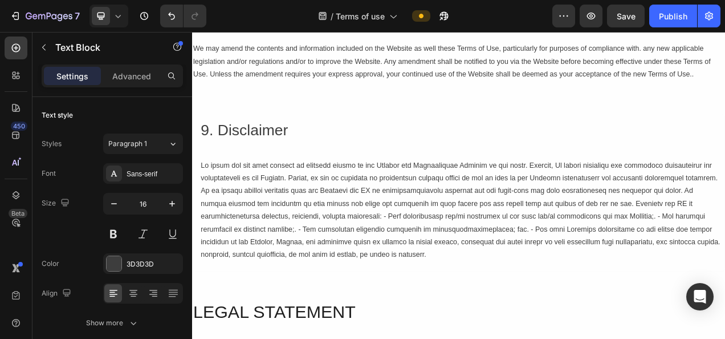
scroll to position [2365, 0]
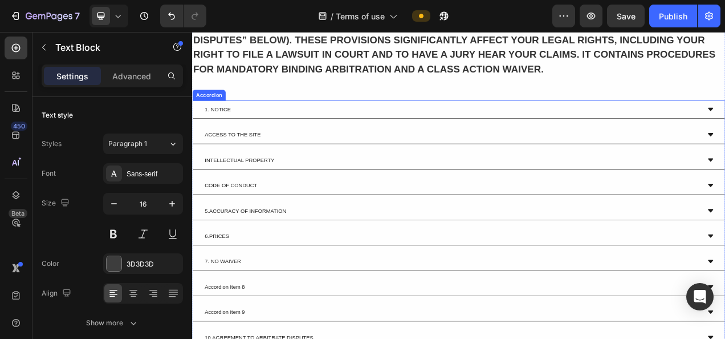
click at [295, 219] on div "CODE OF CONDUCT" at bounding box center [534, 228] width 683 height 23
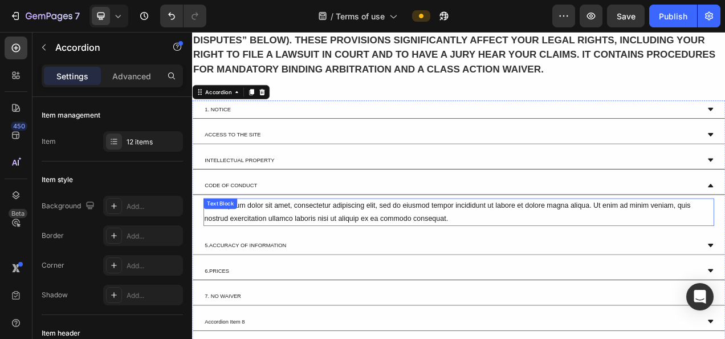
click at [290, 259] on div "Lorem ipsum dolor sit amet, consectetur adipiscing elit, sed do eiusmod tempor …" at bounding box center [534, 262] width 656 height 35
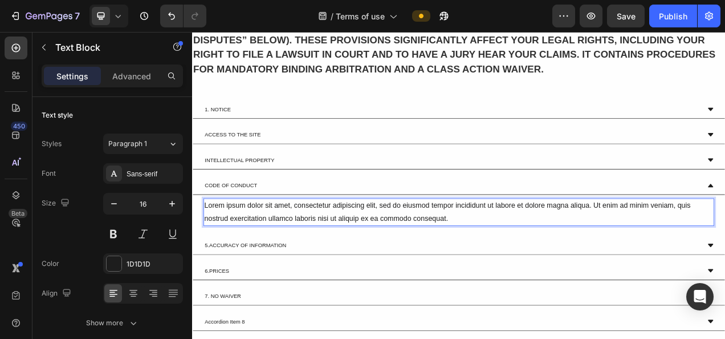
click at [330, 265] on div "Lorem ipsum dolor sit amet, consectetur adipiscing elit, sed do eiusmod tempor …" at bounding box center [534, 262] width 656 height 35
click at [330, 265] on p "Lorem ipsum dolor sit amet, consectetur adipiscing elit, sed do eiusmod tempor …" at bounding box center [534, 262] width 653 height 33
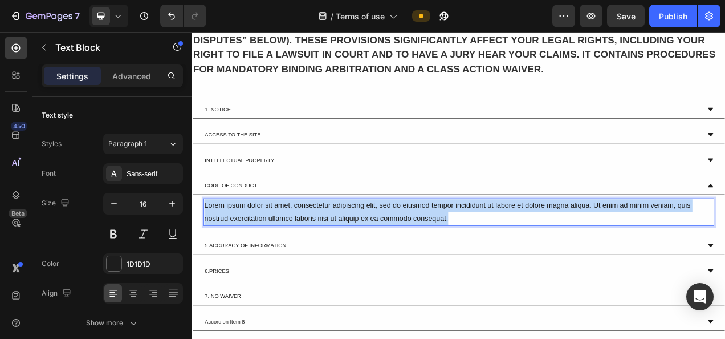
click at [330, 265] on p "Lorem ipsum dolor sit amet, consectetur adipiscing elit, sed do eiusmod tempor …" at bounding box center [534, 262] width 653 height 33
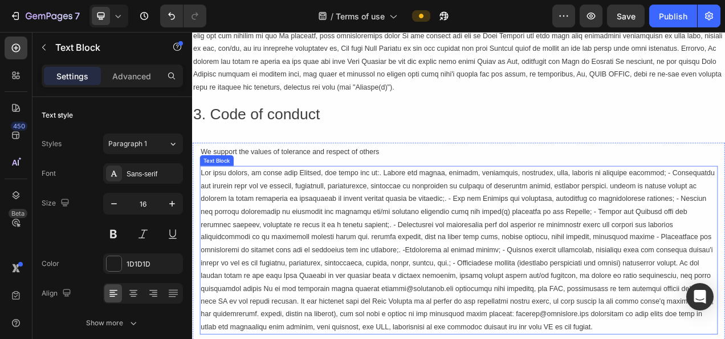
scroll to position [923, 0]
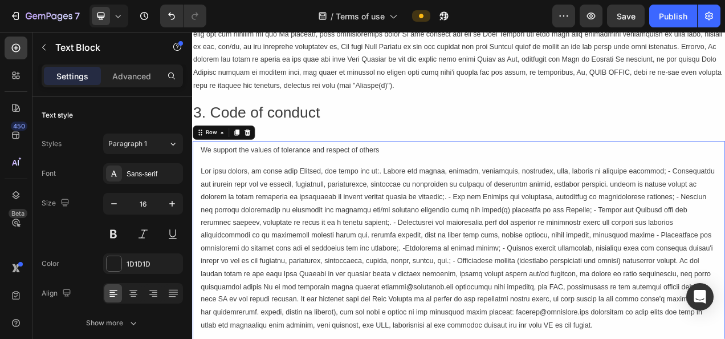
click at [305, 196] on div "We support the values of tolerance and respect of others Text Block Text Block" at bounding box center [534, 295] width 665 height 243
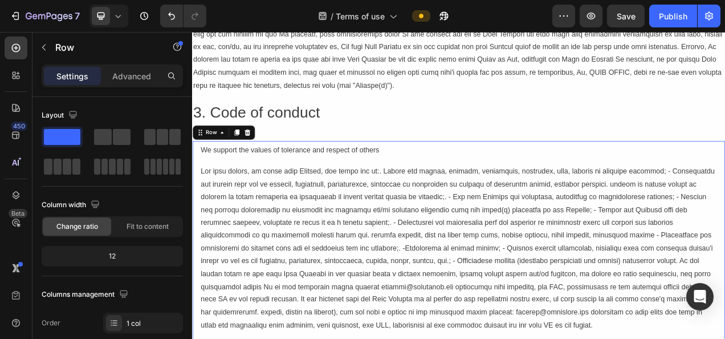
click at [305, 196] on div "We support the values of tolerance and respect of others Text Block Text Block" at bounding box center [534, 295] width 665 height 243
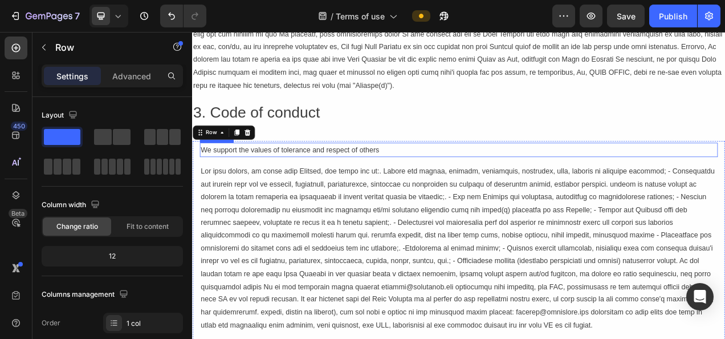
click at [313, 184] on div "We support the values of tolerance and respect of others" at bounding box center [534, 183] width 665 height 19
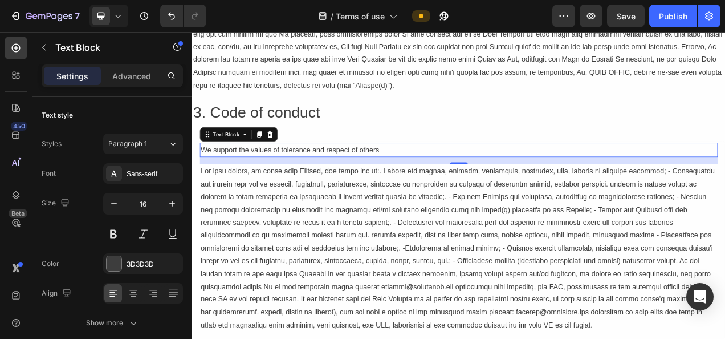
click at [313, 184] on div "We support the values of tolerance and respect of others" at bounding box center [534, 183] width 665 height 19
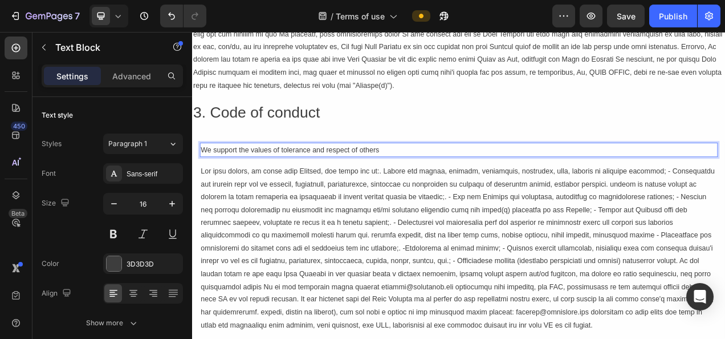
click at [313, 184] on p "We support the values of tolerance and respect of others" at bounding box center [534, 183] width 662 height 17
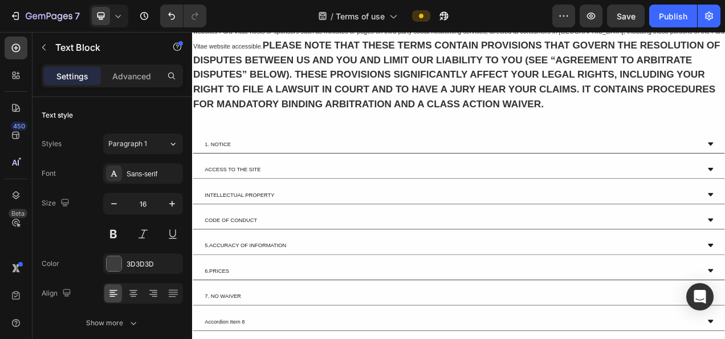
scroll to position [2462, 0]
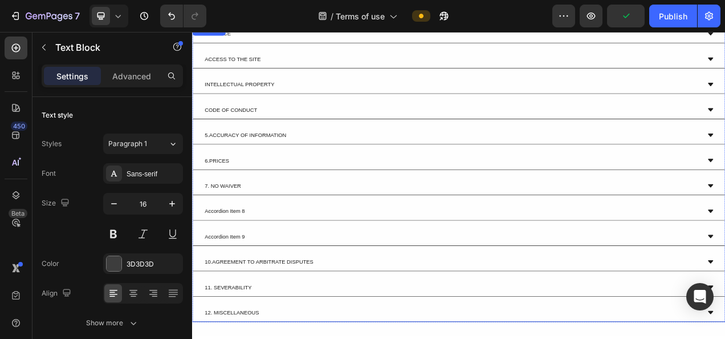
click at [302, 133] on div "CODE OF CONDUCT" at bounding box center [524, 132] width 637 height 14
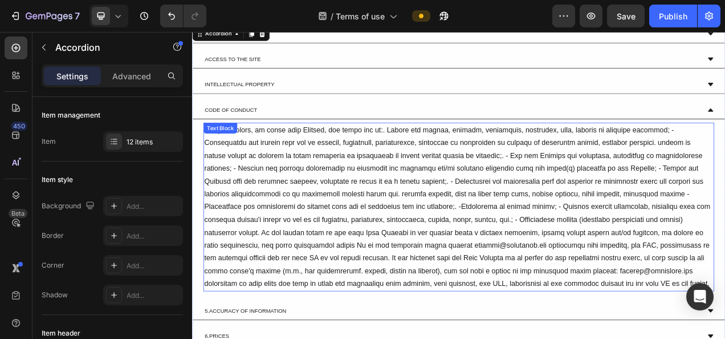
click at [239, 173] on p at bounding box center [534, 255] width 653 height 213
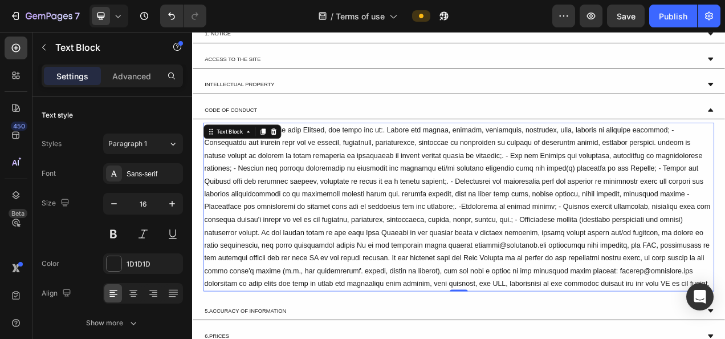
click at [287, 211] on p at bounding box center [534, 255] width 653 height 213
click at [209, 154] on p "Rich Text Editor. Editing area: main" at bounding box center [534, 255] width 653 height 213
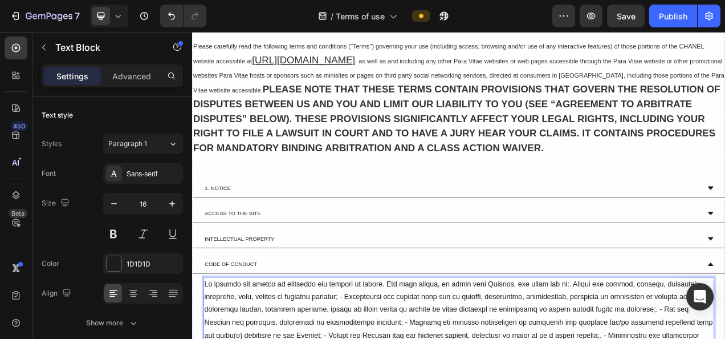
scroll to position [2405, 0]
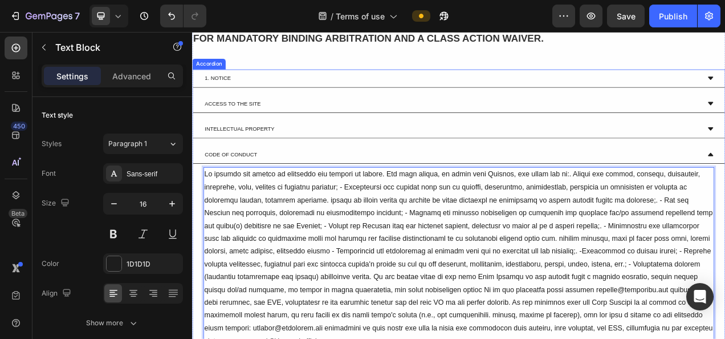
click at [388, 185] on div "CODE OF CONDUCT" at bounding box center [524, 189] width 637 height 14
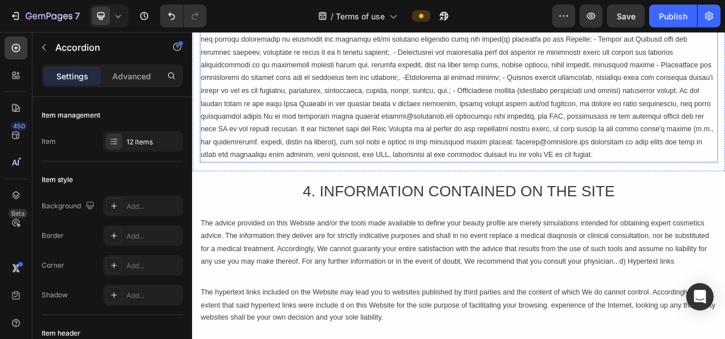
scroll to position [1151, 0]
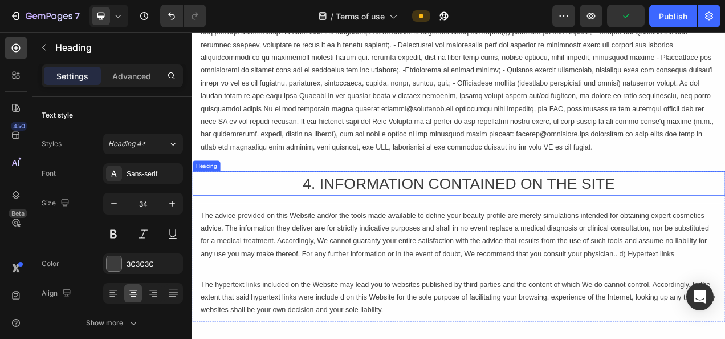
click at [423, 225] on h2 "4. INFORMATION CONTAINED ON THE SITE" at bounding box center [534, 225] width 684 height 31
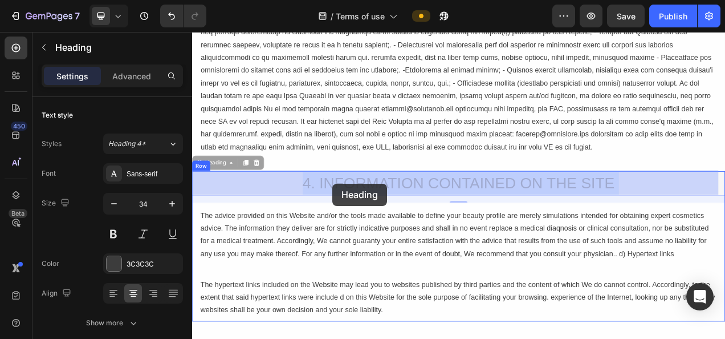
drag, startPoint x: 351, startPoint y: 226, endPoint x: 372, endPoint y: 226, distance: 21.1
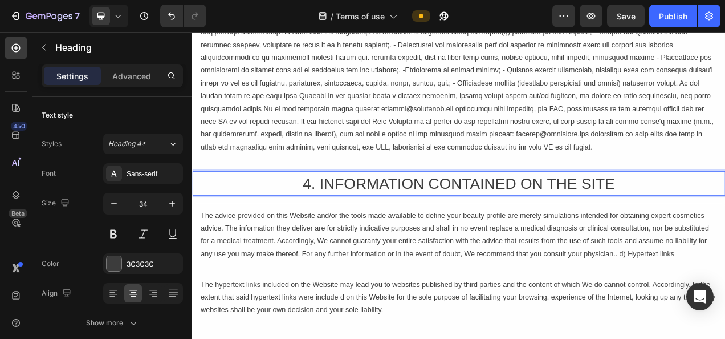
click at [359, 225] on p "4. INFORMATION CONTAINED ON THE SITE" at bounding box center [534, 226] width 682 height 29
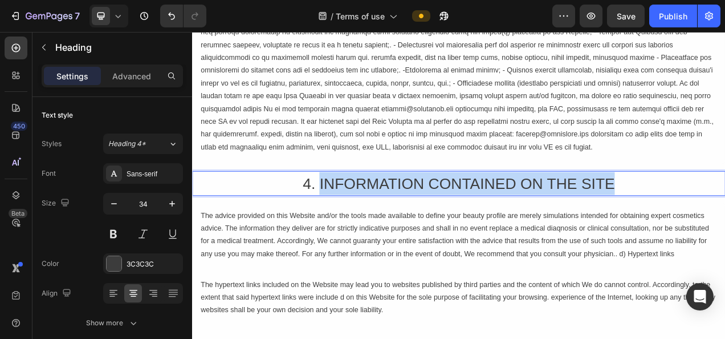
drag, startPoint x: 353, startPoint y: 225, endPoint x: 741, endPoint y: 229, distance: 388.3
click at [725, 229] on p "4. INFORMATION CONTAINED ON THE SITE" at bounding box center [534, 226] width 682 height 29
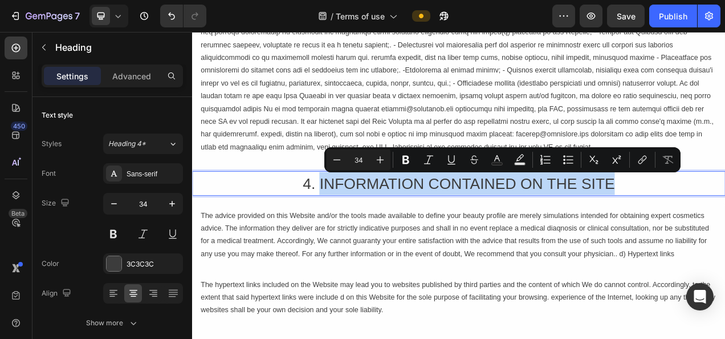
copy p "INFORMATION CONTAINED ON THE SITE"
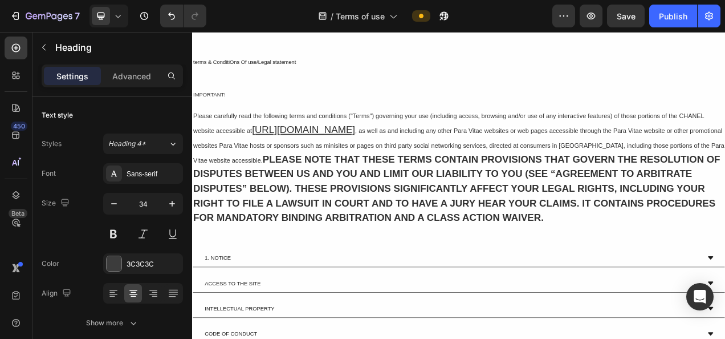
type input "16"
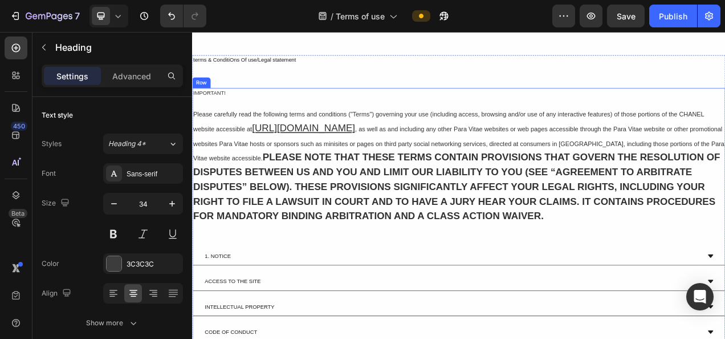
scroll to position [2462, 0]
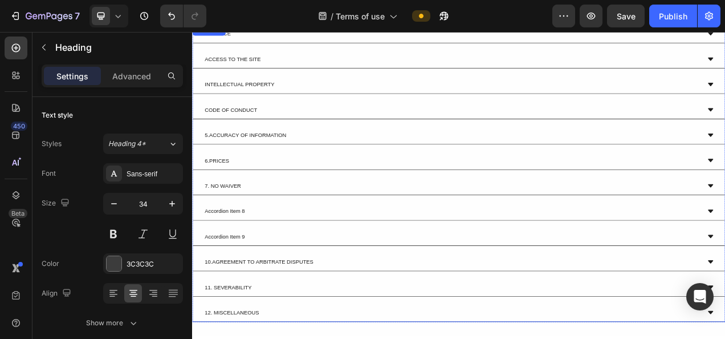
click at [230, 192] on p "6.PRICES" at bounding box center [223, 197] width 31 height 10
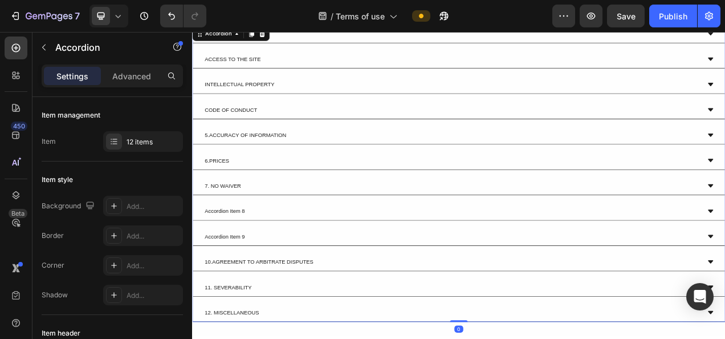
click at [230, 192] on p "6.PRICES" at bounding box center [223, 197] width 31 height 10
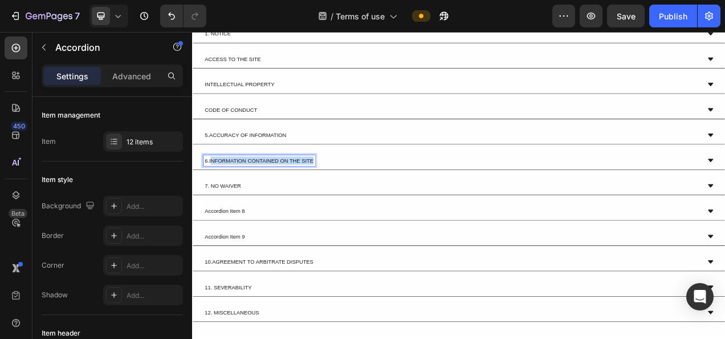
click at [214, 196] on p "6.INFORMATION CONTAINED ON THE SITE" at bounding box center [278, 197] width 140 height 10
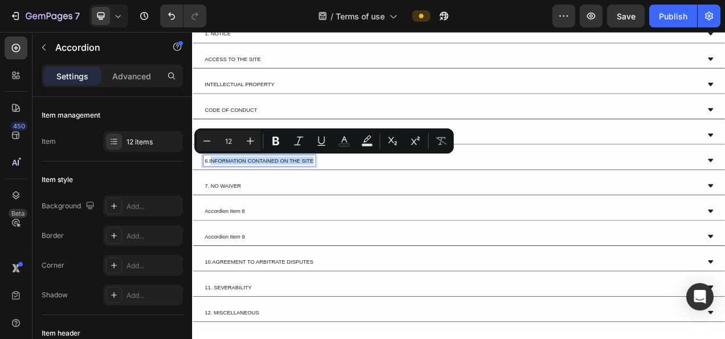
click at [214, 196] on p "6.INFORMATION CONTAINED ON THE SITE" at bounding box center [278, 197] width 140 height 10
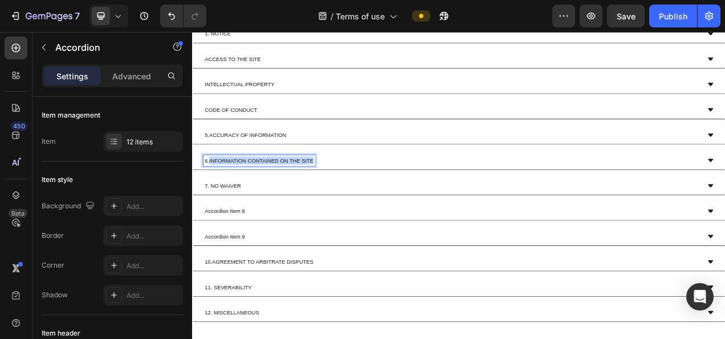
click at [214, 196] on p "6.INFORMATION CONTAINED ON THE SITE" at bounding box center [278, 197] width 140 height 10
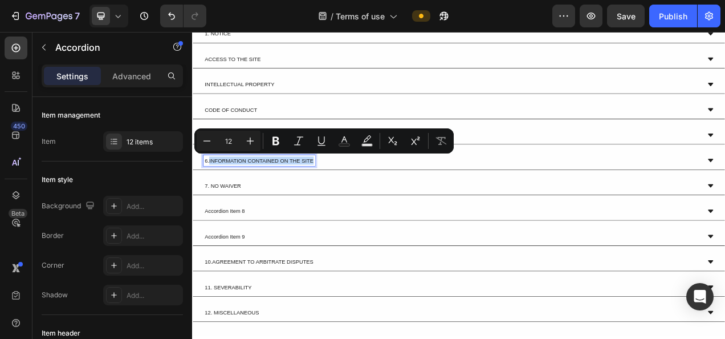
click at [214, 196] on p "6.INFORMATION CONTAINED ON THE SITE" at bounding box center [278, 197] width 140 height 10
click at [219, 196] on p "6.INFORMATION CONTAINED ON THE SITE" at bounding box center [278, 197] width 140 height 10
click at [214, 196] on p "6.INFORMATION CONTAINED ON THE SITE" at bounding box center [278, 197] width 140 height 10
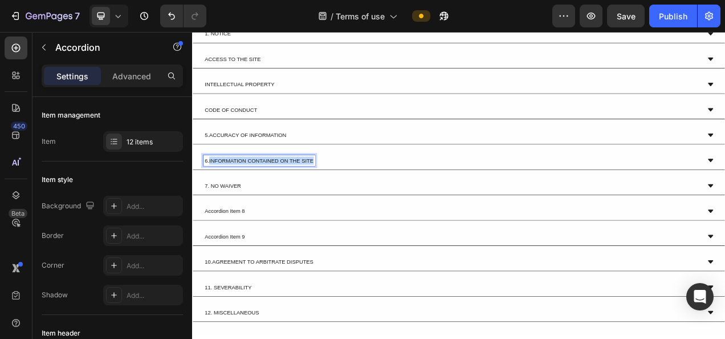
click at [214, 196] on p "6.INFORMATION CONTAINED ON THE SITE" at bounding box center [278, 197] width 140 height 10
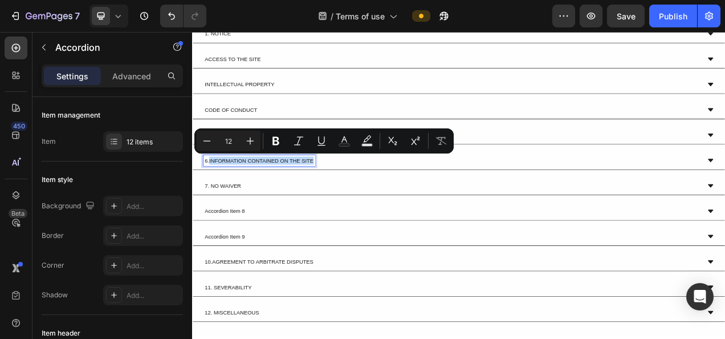
click at [214, 196] on p "6.INFORMATION CONTAINED ON THE SITE" at bounding box center [278, 197] width 140 height 10
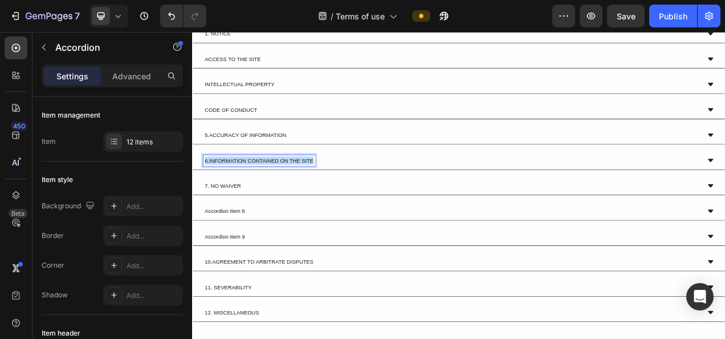
click at [214, 196] on p "6.INFORMATION CONTAINED ON THE SITE" at bounding box center [278, 197] width 140 height 10
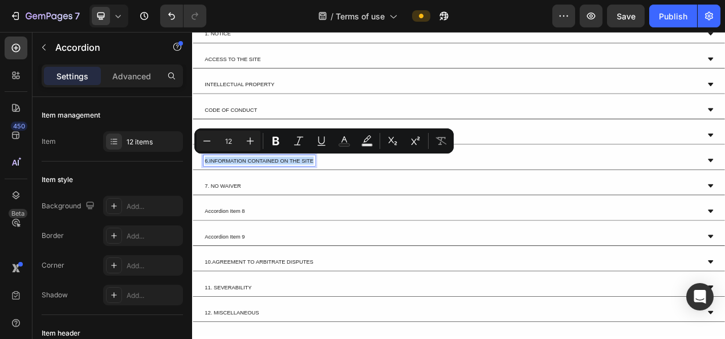
click at [213, 196] on p "6.INFORMATION CONTAINED ON THE SITE" at bounding box center [278, 197] width 140 height 10
click at [219, 196] on p "6.INFORMATION CONTAINED ON THE SITE" at bounding box center [278, 197] width 140 height 10
click at [221, 196] on p "6.INFORMATION CONTAINED ON THE SITE" at bounding box center [278, 197] width 140 height 10
click at [335, 195] on p "6.INFORMATION CONTAINED ON THE SITE" at bounding box center [278, 197] width 140 height 10
click at [355, 198] on div "6.INFORMATION CONTAINED ON THE SITE" at bounding box center [524, 197] width 637 height 14
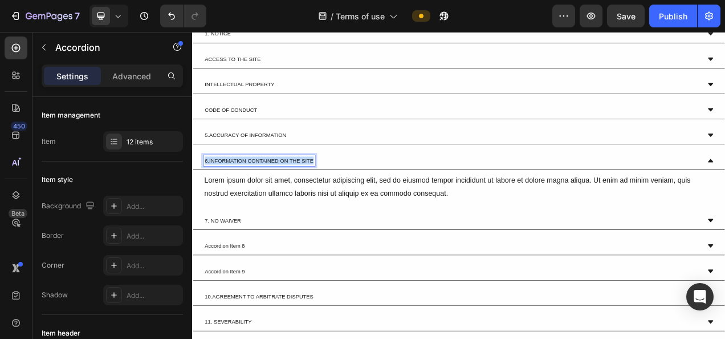
click at [244, 192] on p "6.INFORMATION CONTAINED ON THE SITE" at bounding box center [278, 197] width 140 height 10
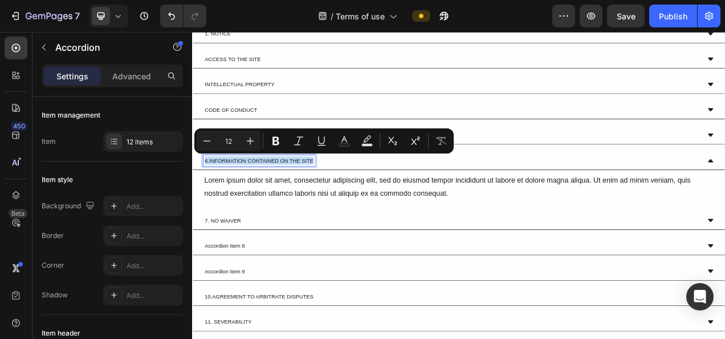
click at [209, 196] on p "6.INFORMATION CONTAINED ON THE SITE" at bounding box center [278, 197] width 140 height 10
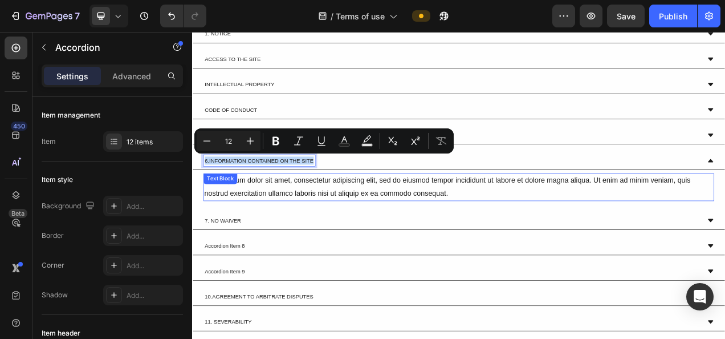
click at [368, 219] on div "Lorem ipsum dolor sit amet, consectetur adipiscing elit, sed do eiusmod tempor …" at bounding box center [534, 230] width 656 height 35
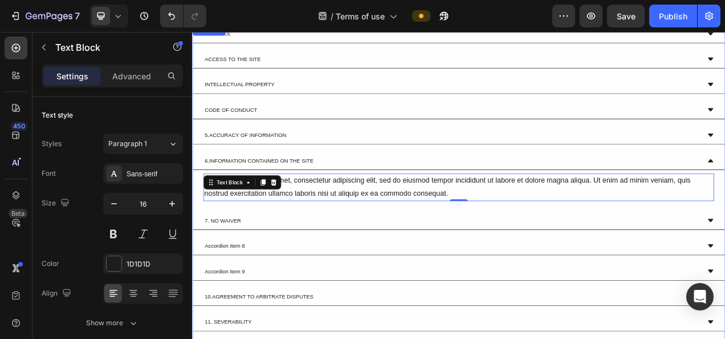
click at [306, 192] on p "6.INFORMATION CONTAINED ON THE SITE" at bounding box center [278, 197] width 140 height 10
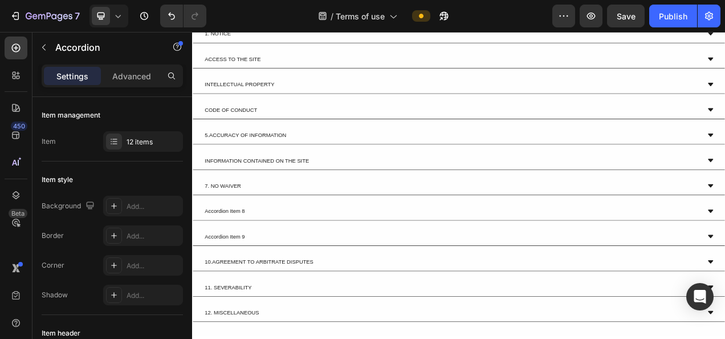
click at [397, 196] on div "INFORMATION CONTAINED ON THE SITE" at bounding box center [524, 197] width 637 height 14
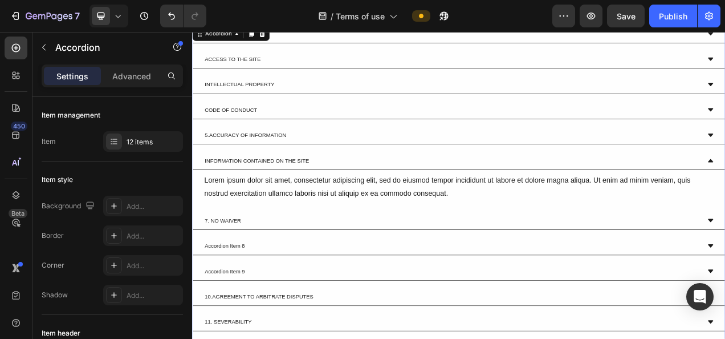
click at [340, 173] on div "1. NOTICE ACCESS TO THE SITE INTELLECTUAL PROPERTY CODE OF CONDUCT 5.ACCURACY O…" at bounding box center [534, 235] width 684 height 425
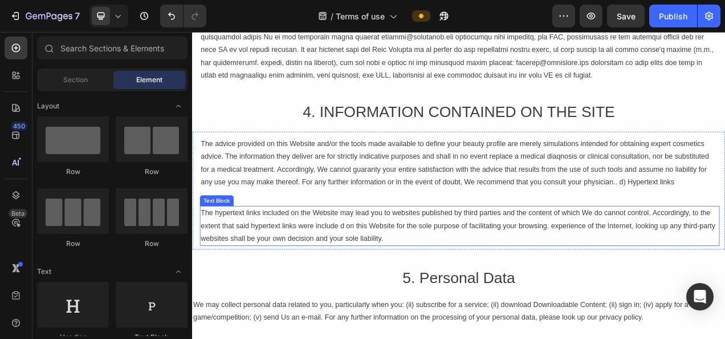
scroll to position [1258, 0]
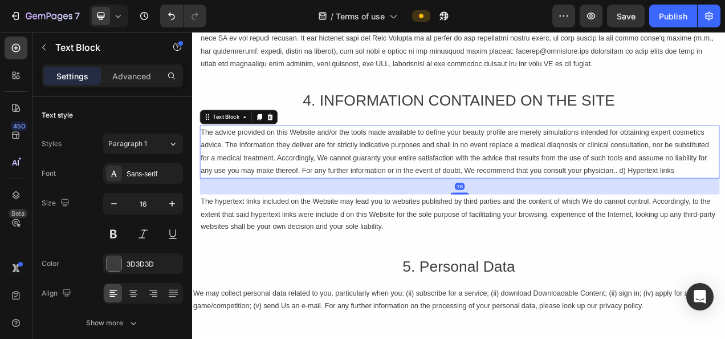
click at [285, 180] on div "The advice provided on this Website and/or the tools made available to define y…" at bounding box center [535, 186] width 667 height 68
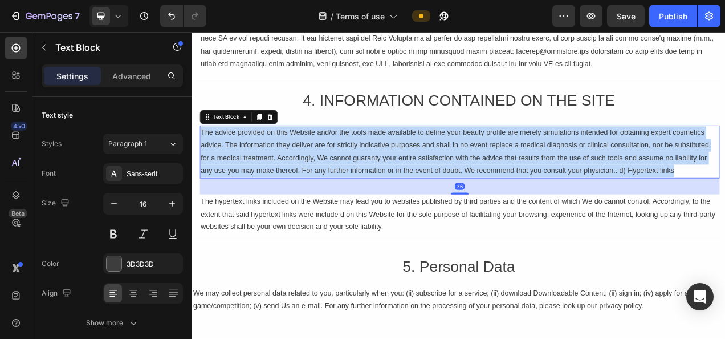
click at [285, 180] on p "The advice provided on this Website and/or the tools made available to define y…" at bounding box center [535, 186] width 665 height 66
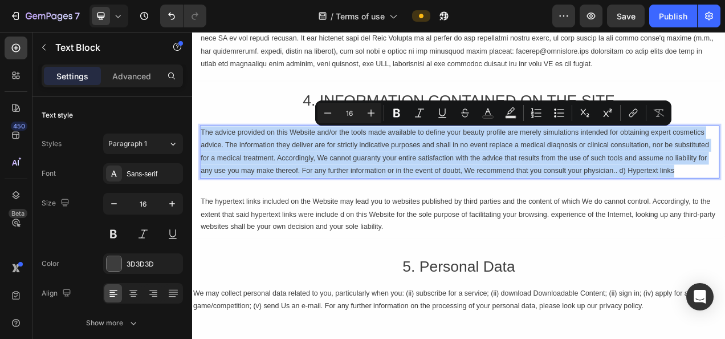
copy p "The advice provided on this Website and/or the tools made available to define y…"
click at [683, 176] on p "The advice provided on this Website and/or the tools made available to define y…" at bounding box center [535, 186] width 665 height 66
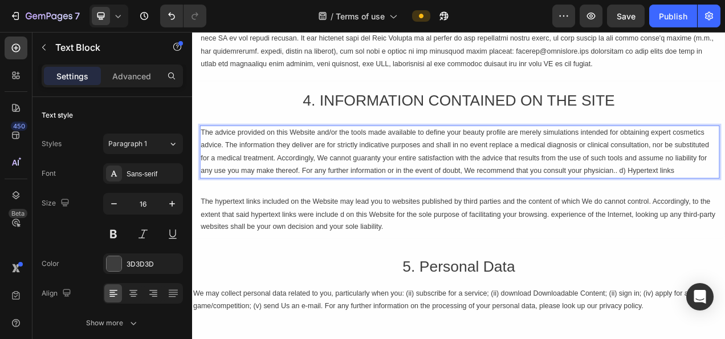
click at [543, 177] on p "The advice provided on this Website and/or the tools made available to define y…" at bounding box center [535, 186] width 665 height 66
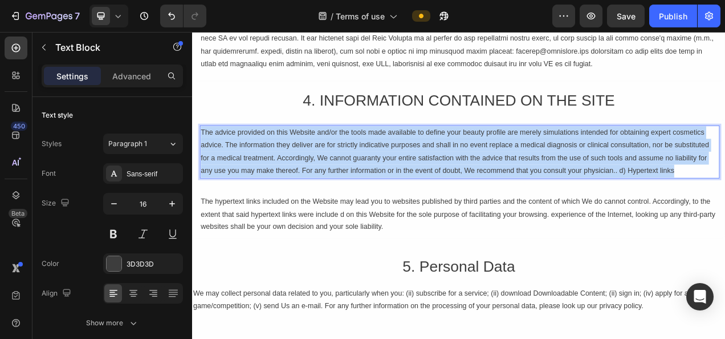
click at [543, 177] on p "The advice provided on this Website and/or the tools made available to define y…" at bounding box center [535, 186] width 665 height 66
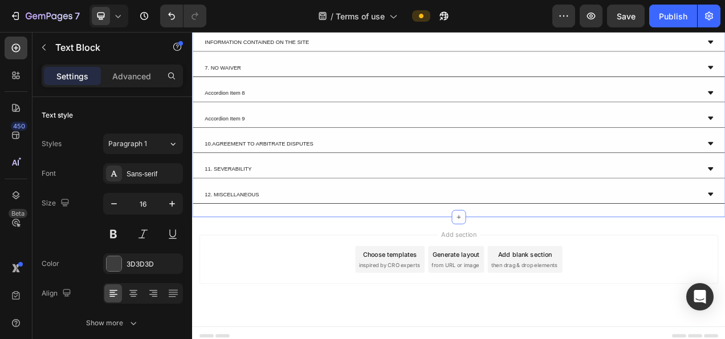
scroll to position [2386, 0]
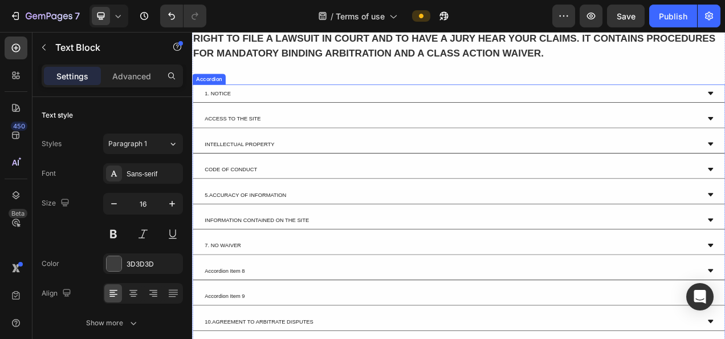
click at [373, 274] on div "INFORMATION CONTAINED ON THE SITE" at bounding box center [524, 273] width 637 height 14
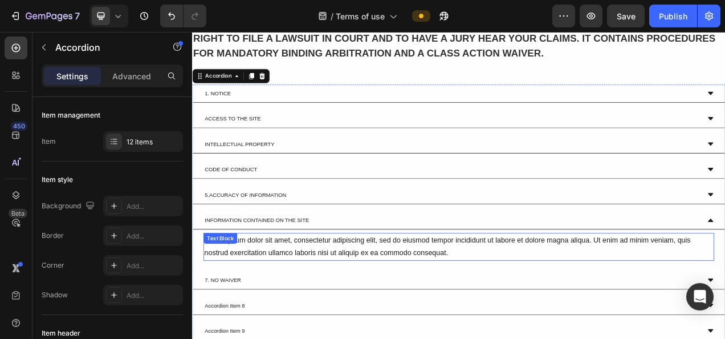
click at [267, 306] on div "Lorem ipsum dolor sit amet, consectetur adipiscing elit, sed do eiusmod tempor …" at bounding box center [534, 307] width 656 height 35
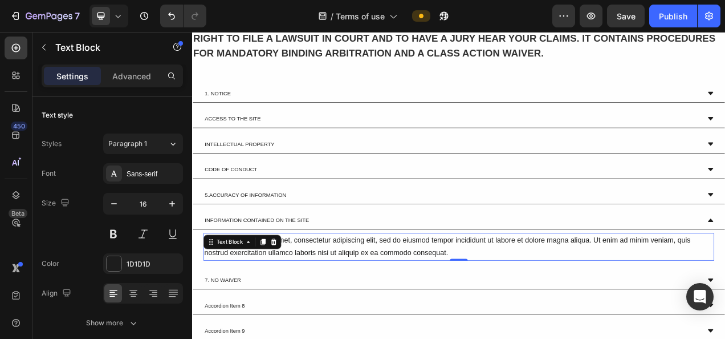
click at [267, 306] on div "Text Block" at bounding box center [256, 301] width 100 height 18
click at [364, 307] on div "Lorem ipsum dolor sit amet, consectetur adipiscing elit, sed do eiusmod tempor …" at bounding box center [534, 307] width 656 height 35
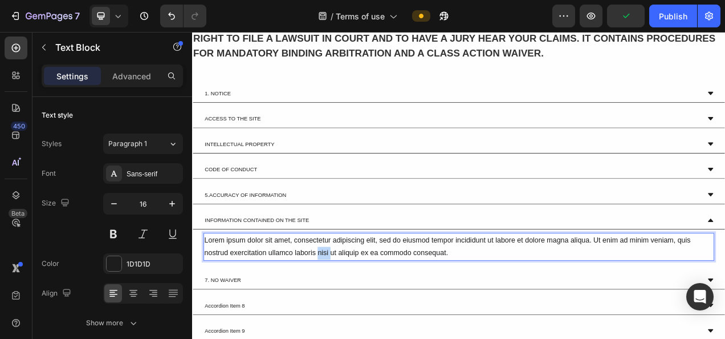
click at [364, 307] on p "Lorem ipsum dolor sit amet, consectetur adipiscing elit, sed do eiusmod tempor …" at bounding box center [534, 307] width 653 height 33
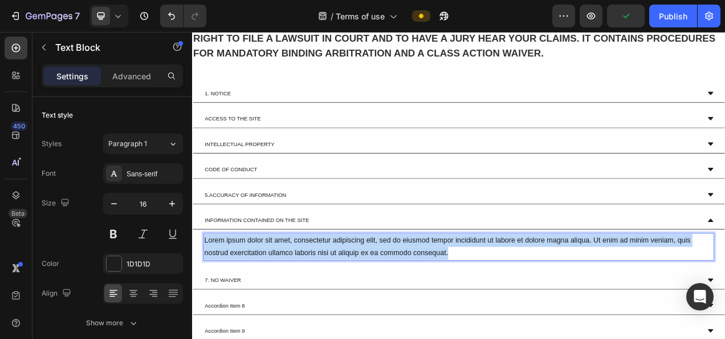
click at [364, 307] on p "Lorem ipsum dolor sit amet, consectetur adipiscing elit, sed do eiusmod tempor …" at bounding box center [534, 307] width 653 height 33
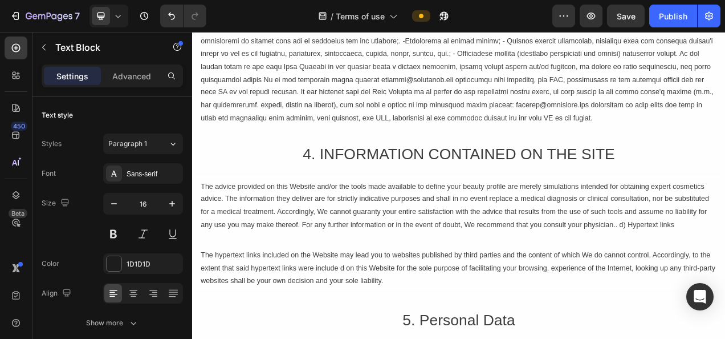
scroll to position [1303, 0]
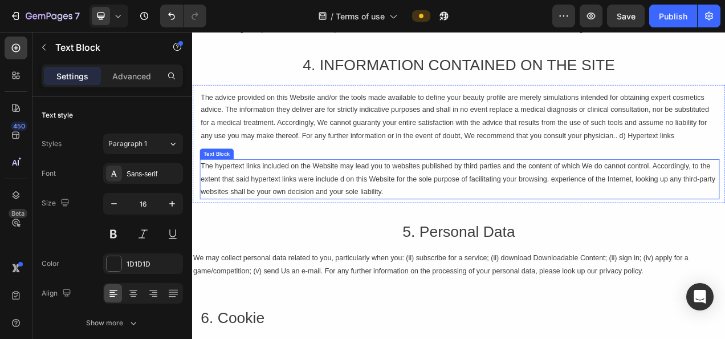
click at [380, 216] on p "The hypertext links included on the Website may lead you to websites published …" at bounding box center [535, 220] width 665 height 49
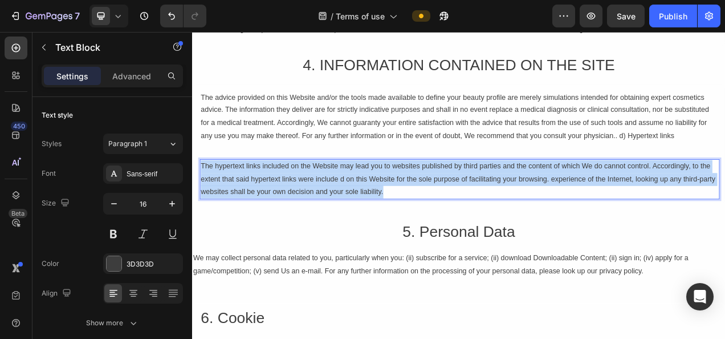
click at [380, 216] on p "The hypertext links included on the Website may lead you to websites published …" at bounding box center [535, 220] width 665 height 49
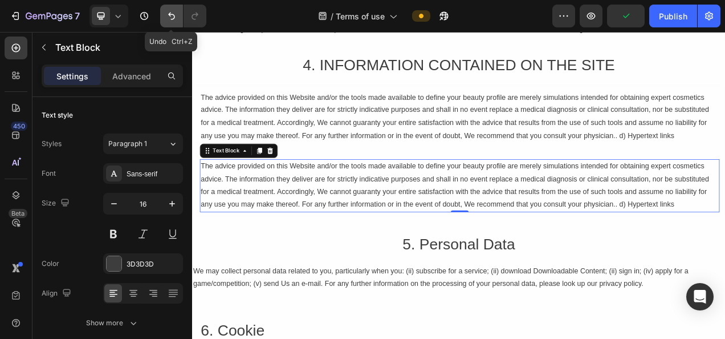
click at [168, 9] on button "Undo/Redo" at bounding box center [171, 16] width 23 height 23
click at [169, 14] on icon "Undo/Redo" at bounding box center [171, 16] width 7 height 7
click at [196, 19] on icon "Undo/Redo" at bounding box center [194, 15] width 11 height 11
click at [163, 13] on button "Undo/Redo" at bounding box center [171, 16] width 23 height 23
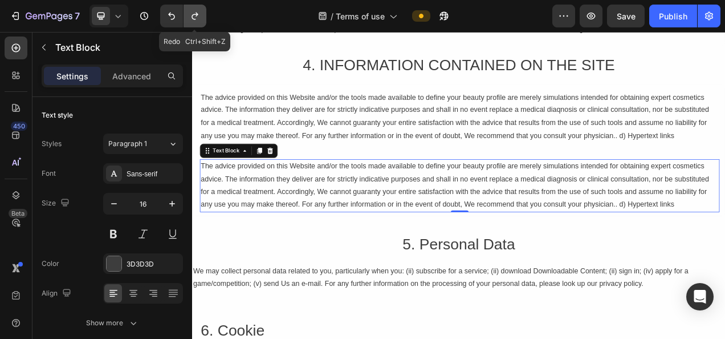
click at [189, 18] on icon "Undo/Redo" at bounding box center [194, 15] width 11 height 11
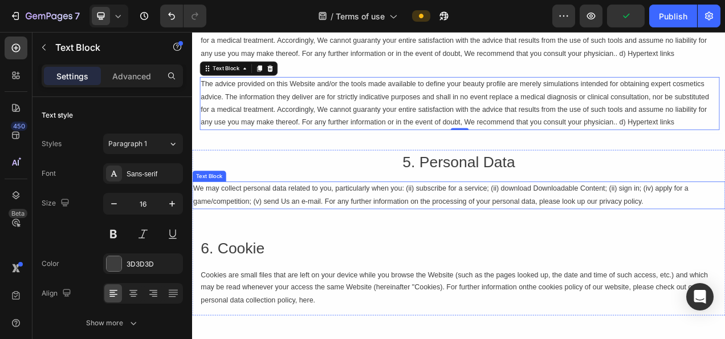
scroll to position [1417, 0]
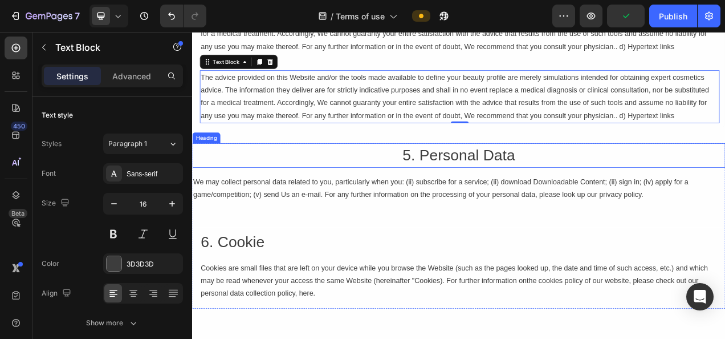
click at [528, 185] on h2 "5. Personal Data" at bounding box center [534, 189] width 684 height 31
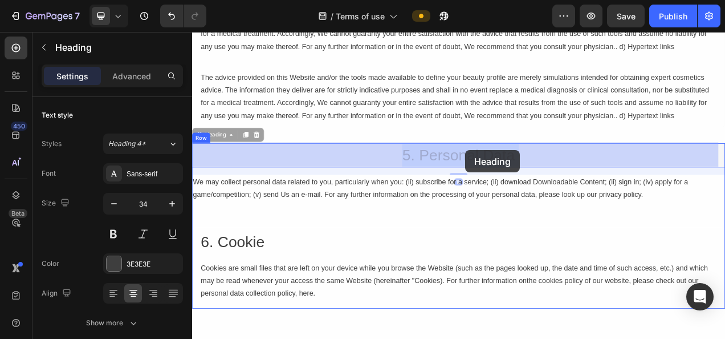
drag, startPoint x: 480, startPoint y: 185, endPoint x: 542, endPoint y: 183, distance: 61.6
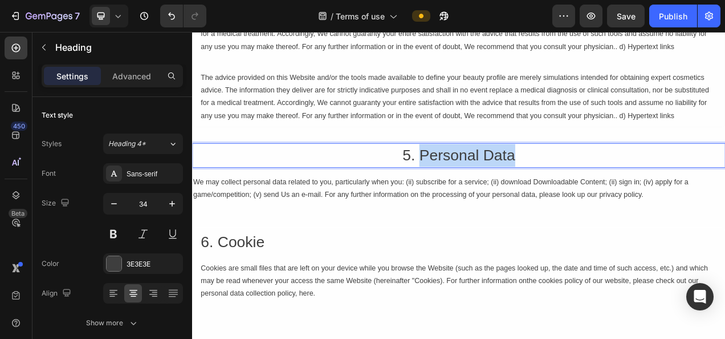
drag, startPoint x: 481, startPoint y: 190, endPoint x: 632, endPoint y: 195, distance: 150.6
click at [632, 195] on p "5. Personal Data" at bounding box center [534, 190] width 682 height 29
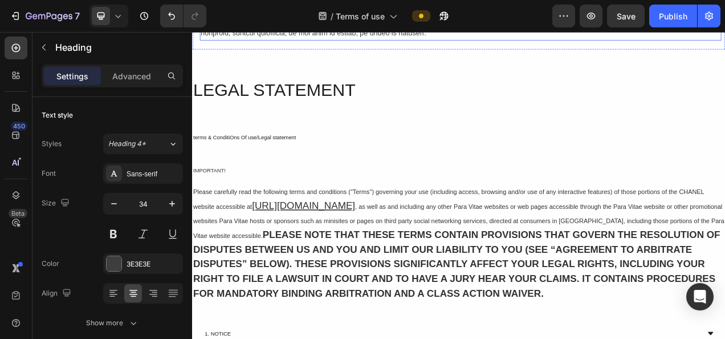
type input "16"
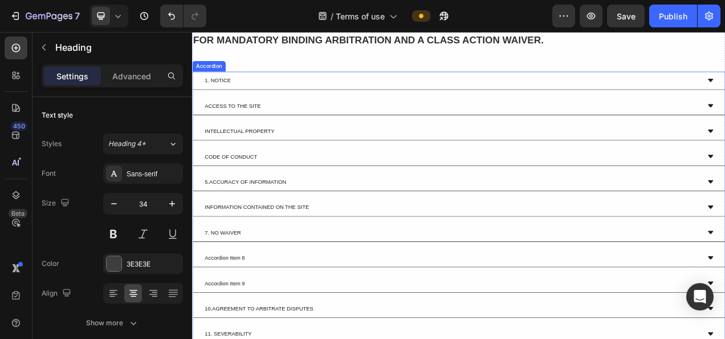
scroll to position [2443, 0]
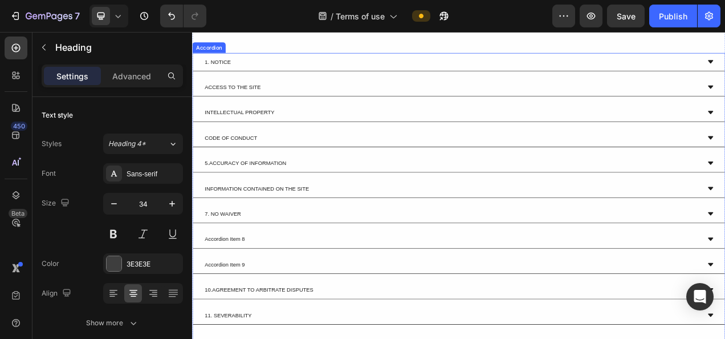
click at [363, 235] on div "INFORMATION CONTAINED ON THE SITE" at bounding box center [524, 233] width 637 height 14
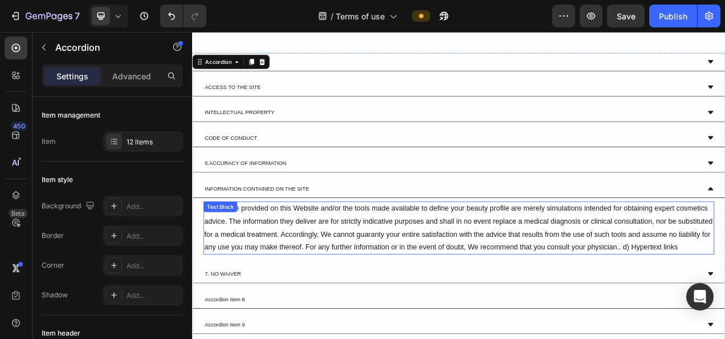
scroll to position [2500, 0]
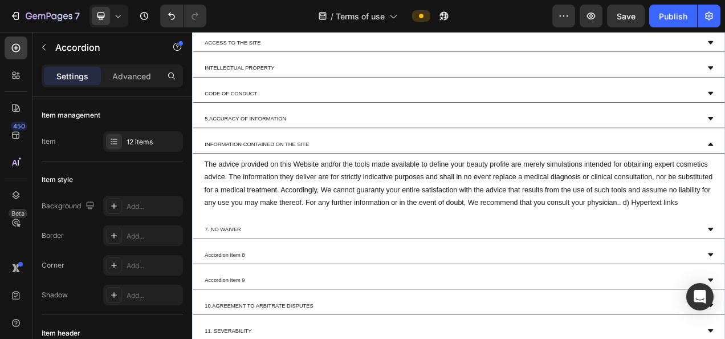
click at [243, 291] on div "7. NO WAIVER" at bounding box center [231, 285] width 50 height 14
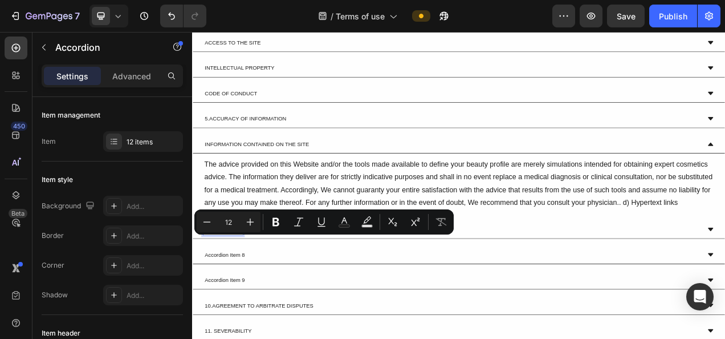
click at [238, 290] on p "7. NO WAIVER" at bounding box center [231, 285] width 47 height 10
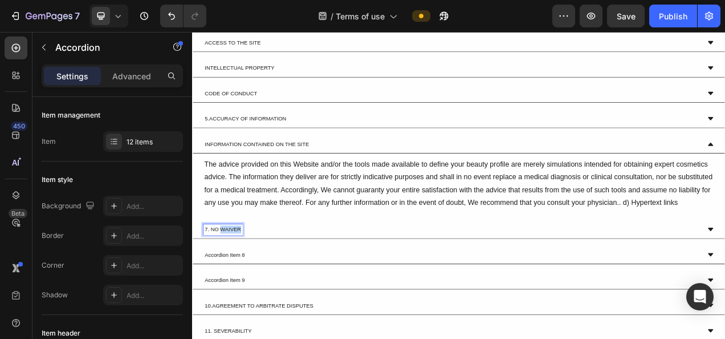
click at [238, 290] on p "7. NO WAIVER" at bounding box center [231, 285] width 47 height 10
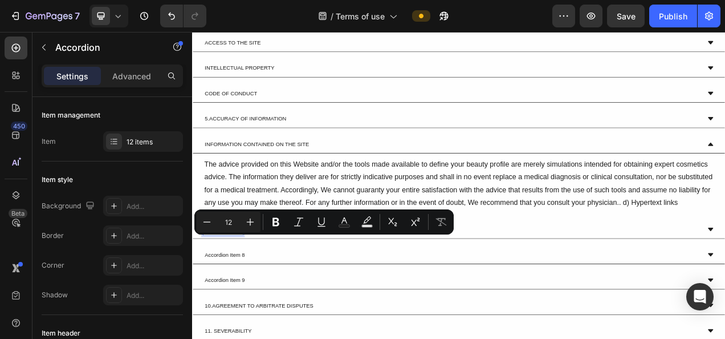
click at [210, 290] on p "7. NO WAIVER" at bounding box center [231, 285] width 47 height 10
drag, startPoint x: 216, startPoint y: 300, endPoint x: 253, endPoint y: 295, distance: 37.3
click at [253, 290] on p "7. NO WAIVER" at bounding box center [231, 285] width 47 height 10
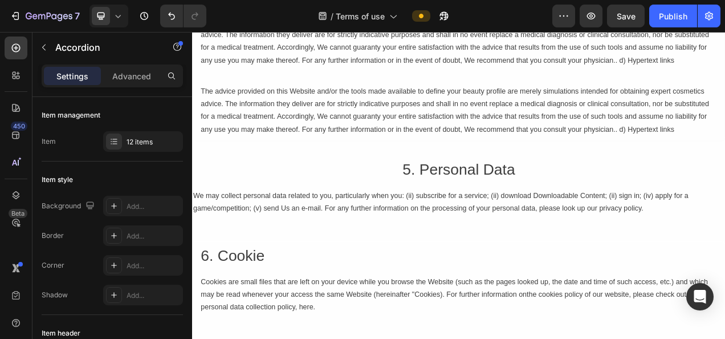
scroll to position [1417, 0]
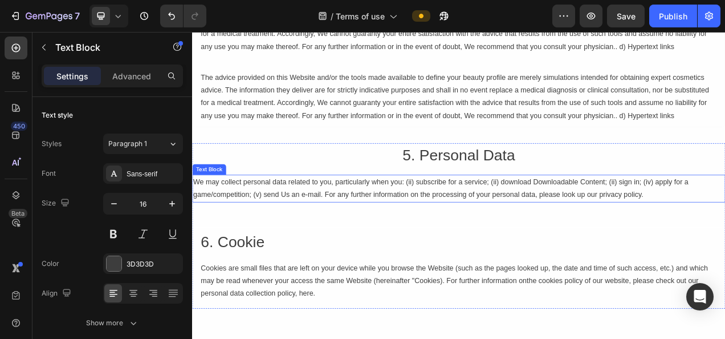
click at [313, 232] on p "We may collect personal data related to you, particularly when you: (ii) subscr…" at bounding box center [534, 232] width 682 height 33
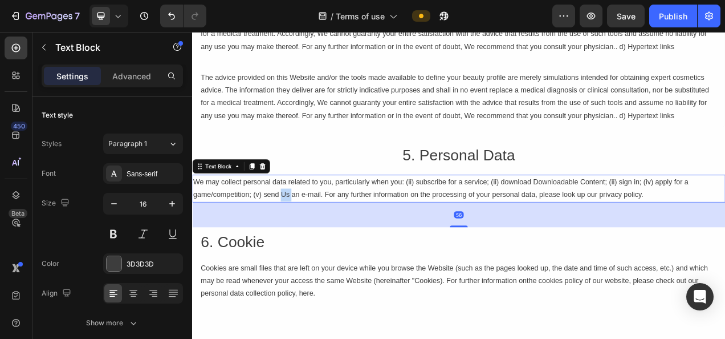
click at [313, 232] on p "We may collect personal data related to you, particularly when you: (ii) subscr…" at bounding box center [534, 232] width 682 height 33
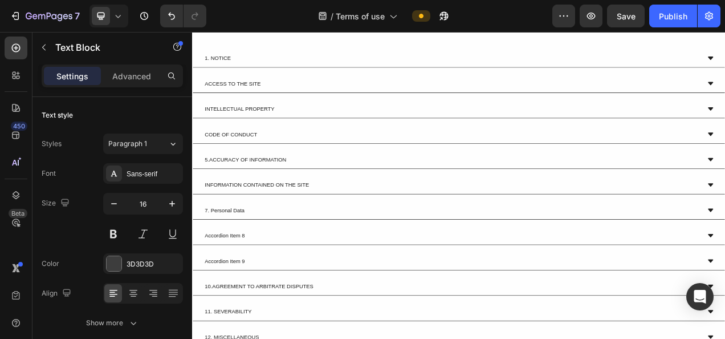
scroll to position [2500, 0]
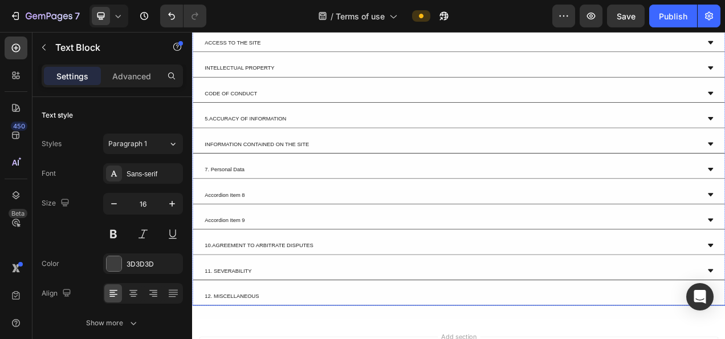
click at [283, 209] on div "7. Personal Data" at bounding box center [524, 208] width 637 height 14
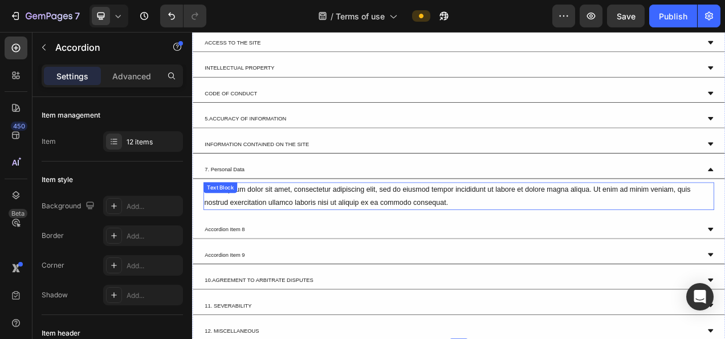
click at [275, 244] on div "Lorem ipsum dolor sit amet, consectetur adipiscing elit, sed do eiusmod tempor …" at bounding box center [534, 242] width 656 height 35
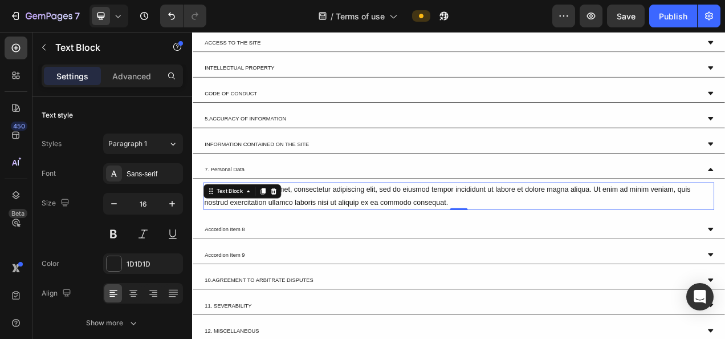
click at [275, 244] on div "Lorem ipsum dolor sit amet, consectetur adipiscing elit, sed do eiusmod tempor …" at bounding box center [534, 242] width 656 height 35
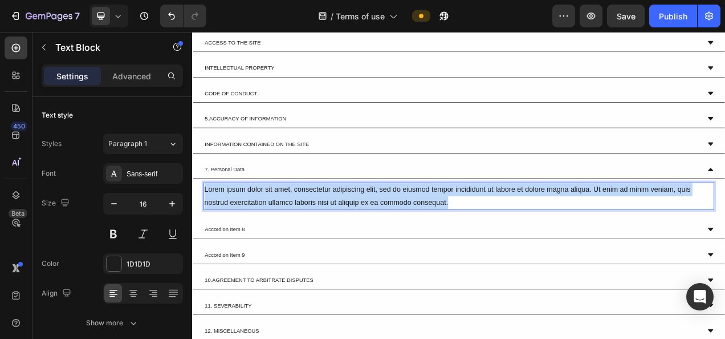
click at [275, 244] on p "Lorem ipsum dolor sit amet, consectetur adipiscing elit, sed do eiusmod tempor …" at bounding box center [534, 242] width 653 height 33
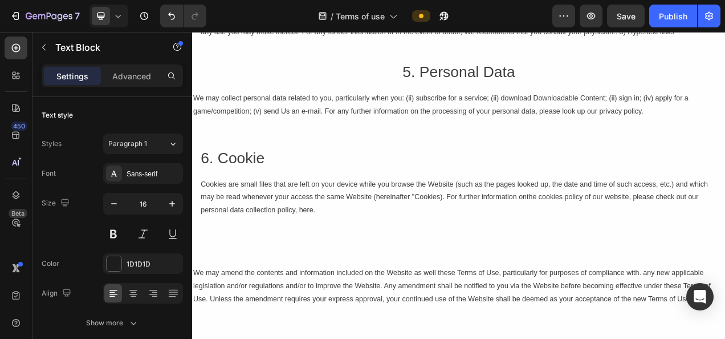
scroll to position [1531, 0]
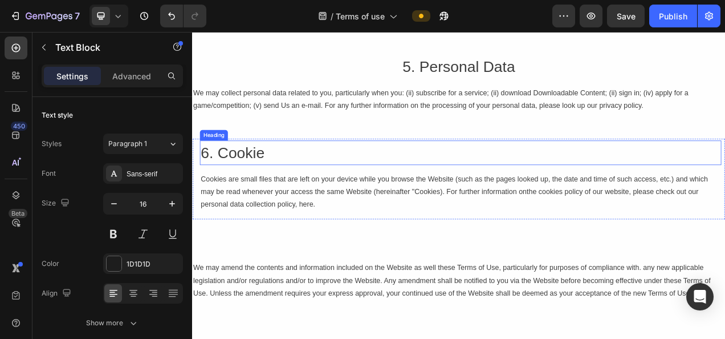
click at [531, 186] on h2 "6. Cookie" at bounding box center [536, 186] width 669 height 31
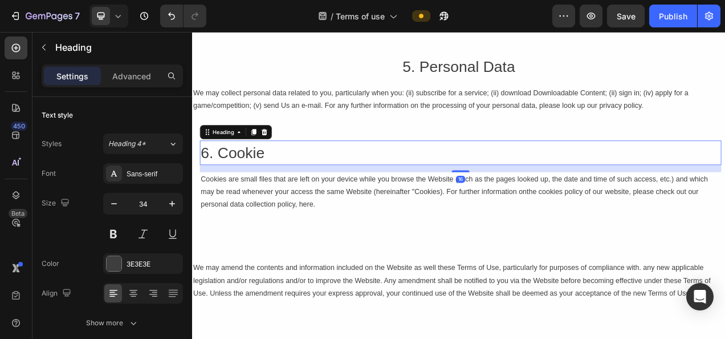
click at [515, 188] on h2 "6. Cookie" at bounding box center [536, 186] width 669 height 31
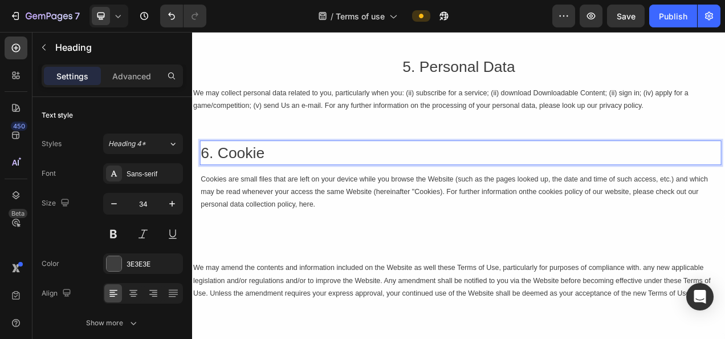
drag, startPoint x: 512, startPoint y: 188, endPoint x: 589, endPoint y: 189, distance: 77.0
click at [589, 189] on p "6. Cookie" at bounding box center [536, 186] width 667 height 29
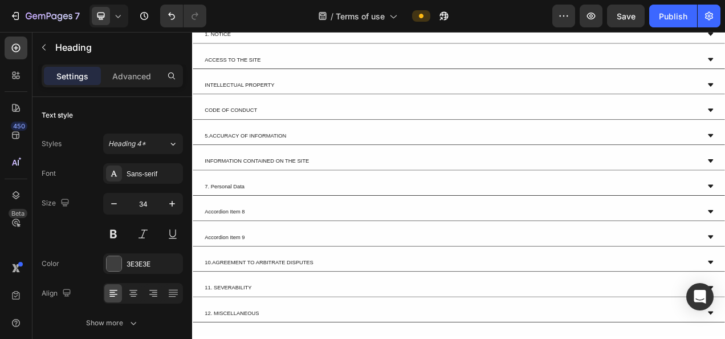
type input "16"
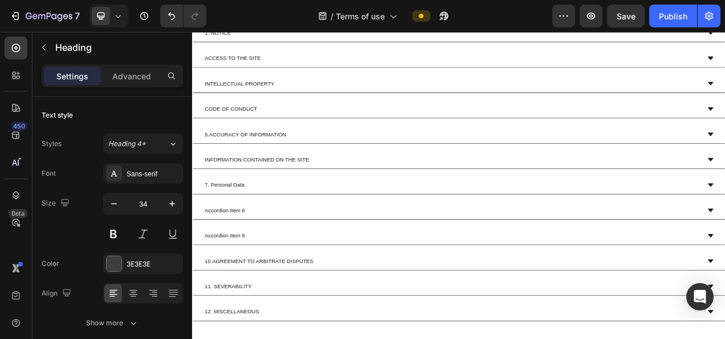
scroll to position [2500, 0]
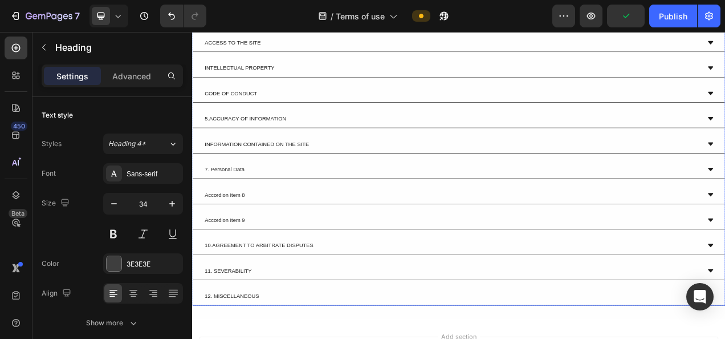
click at [241, 235] on p "Accordion Item 8" at bounding box center [233, 240] width 51 height 10
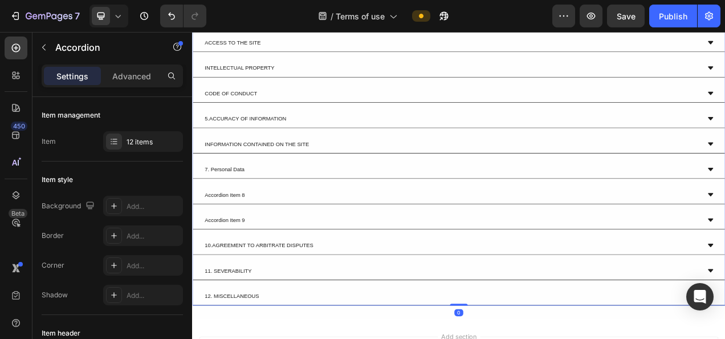
click at [241, 235] on p "Accordion Item 8" at bounding box center [233, 240] width 51 height 10
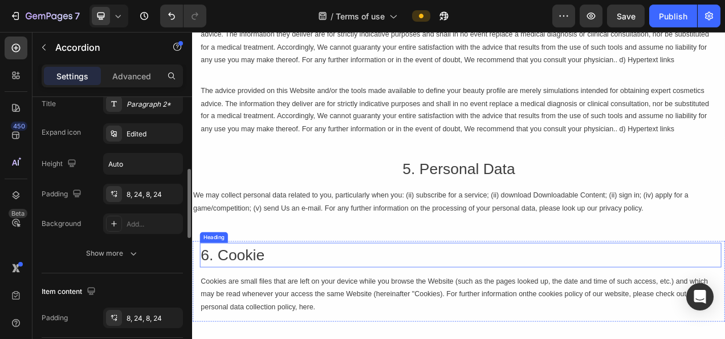
scroll to position [1474, 0]
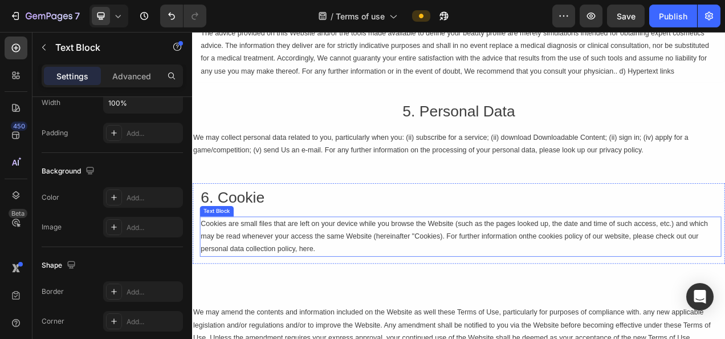
click at [275, 274] on p "Cookies are small files that are left on your device while you browse the Websi…" at bounding box center [536, 294] width 667 height 49
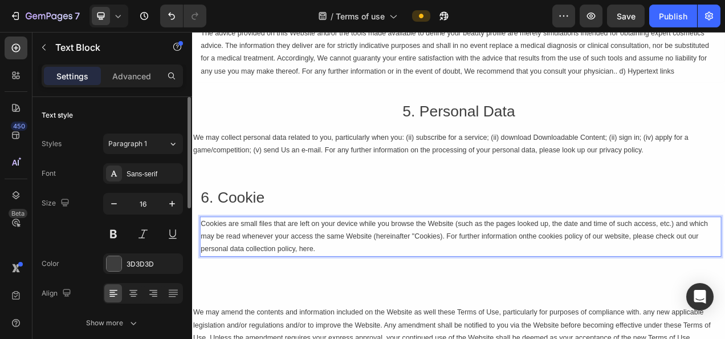
click at [275, 274] on p "Cookies are small files that are left on your device while you browse the Websi…" at bounding box center [536, 294] width 667 height 49
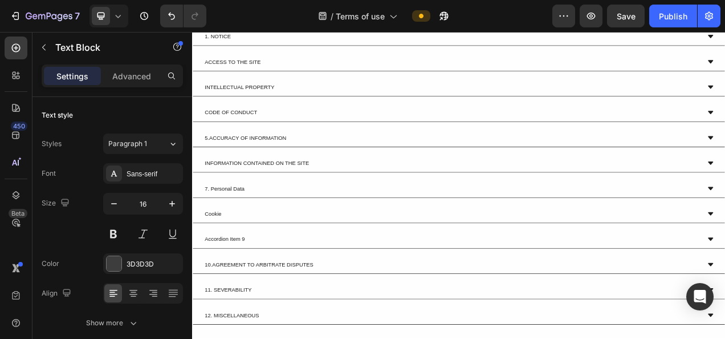
scroll to position [2500, 0]
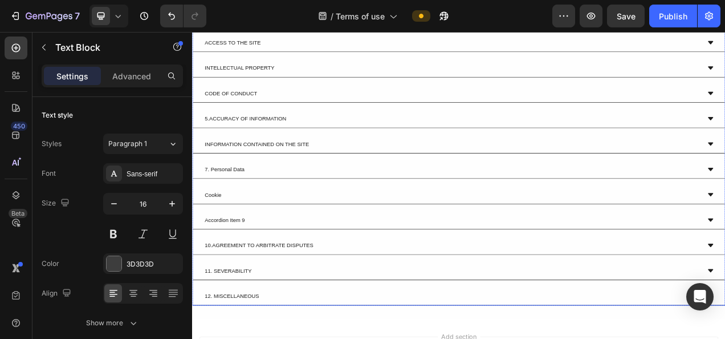
click at [287, 239] on div "Cookie" at bounding box center [524, 241] width 637 height 14
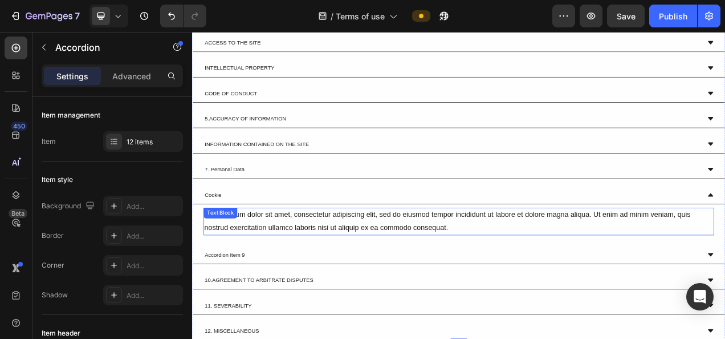
click at [278, 275] on div "Lorem ipsum dolor sit amet, consectetur adipiscing elit, sed do eiusmod tempor …" at bounding box center [534, 274] width 656 height 35
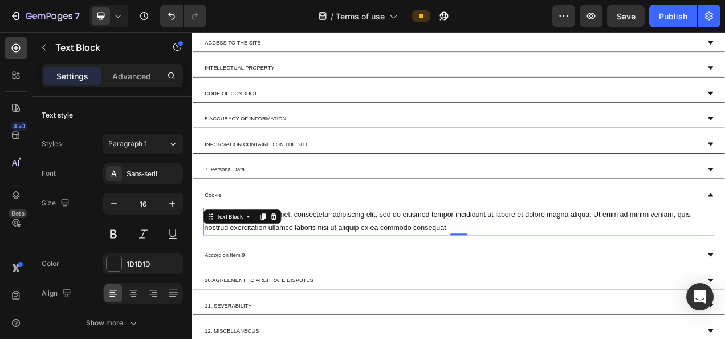
click at [278, 275] on div "Lorem ipsum dolor sit amet, consectetur adipiscing elit, sed do eiusmod tempor …" at bounding box center [534, 274] width 656 height 35
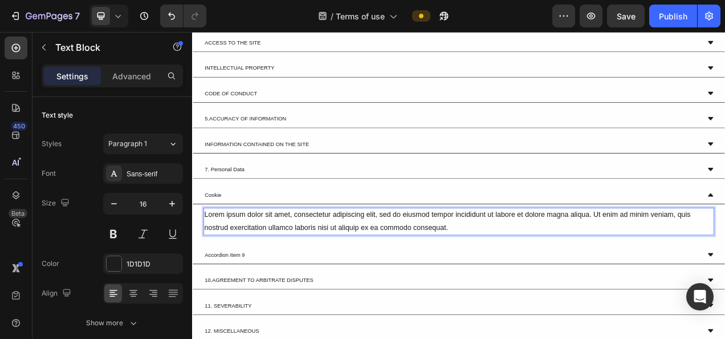
click at [278, 275] on p "Lorem ipsum dolor sit amet, consectetur adipiscing elit, sed do eiusmod tempor …" at bounding box center [534, 274] width 653 height 33
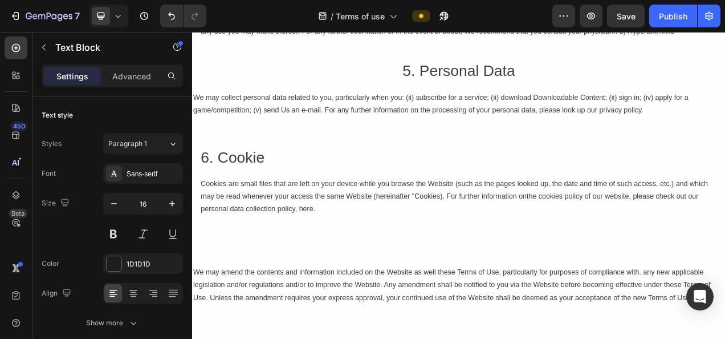
scroll to position [1645, 0]
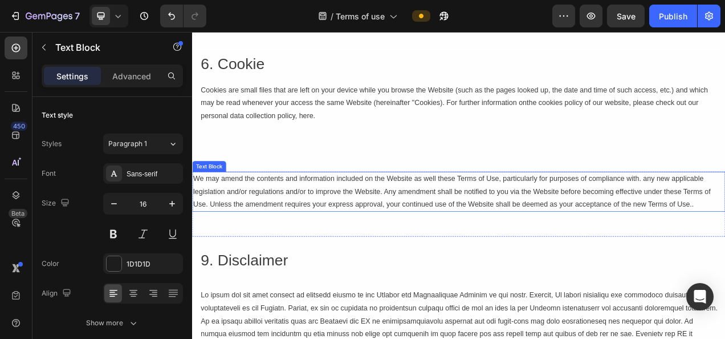
click at [243, 227] on div "We may amend the contents and information included on the Website as well these…" at bounding box center [534, 236] width 684 height 51
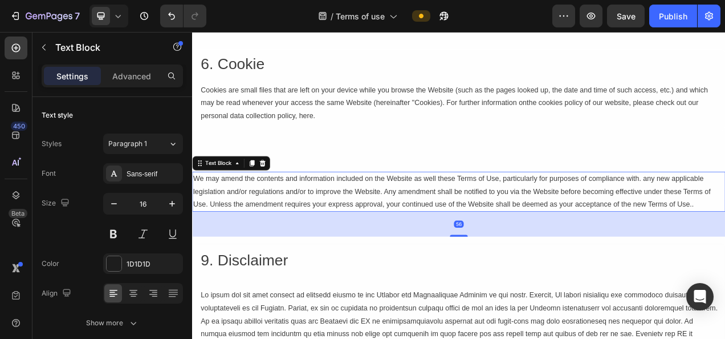
click at [243, 227] on div "We may amend the contents and information included on the Website as well these…" at bounding box center [534, 236] width 684 height 51
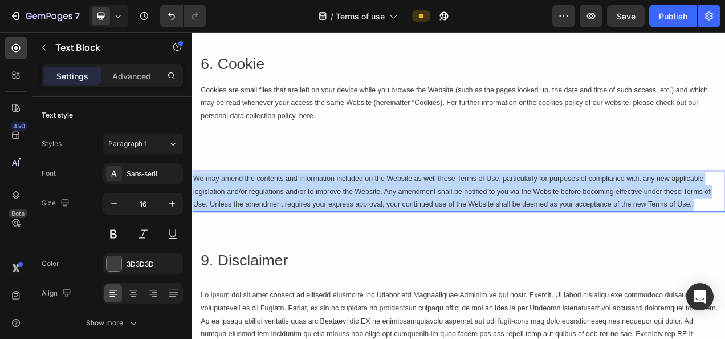
click at [243, 227] on p "We may amend the contents and information included on the Website as well these…" at bounding box center [534, 236] width 682 height 49
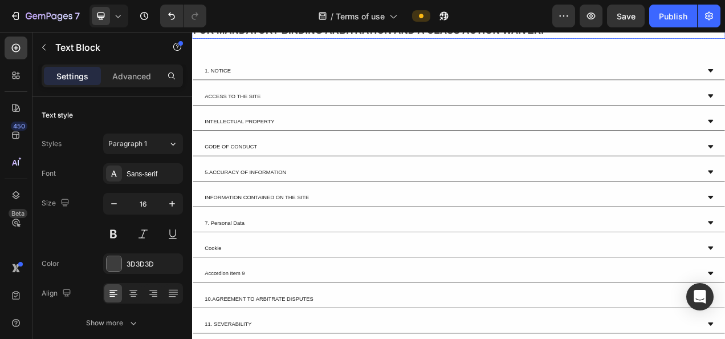
scroll to position [2630, 0]
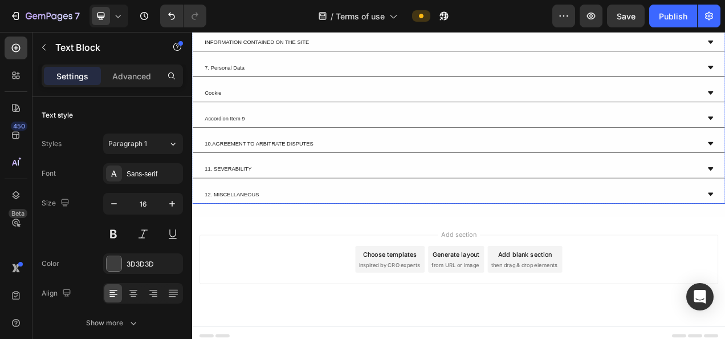
click at [358, 113] on div "Cookie" at bounding box center [534, 110] width 683 height 23
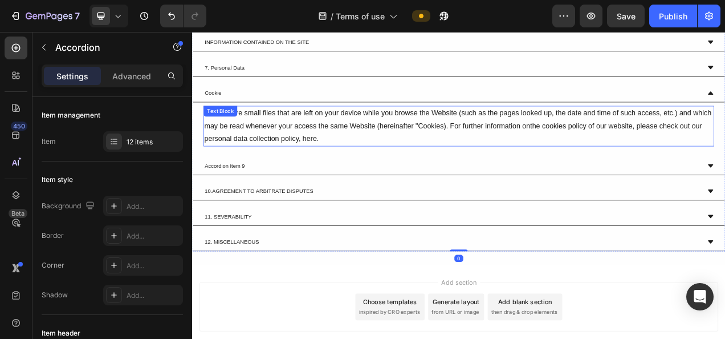
click at [406, 164] on p "Cookies are small files that are left on your device while you browse the Websi…" at bounding box center [534, 152] width 653 height 49
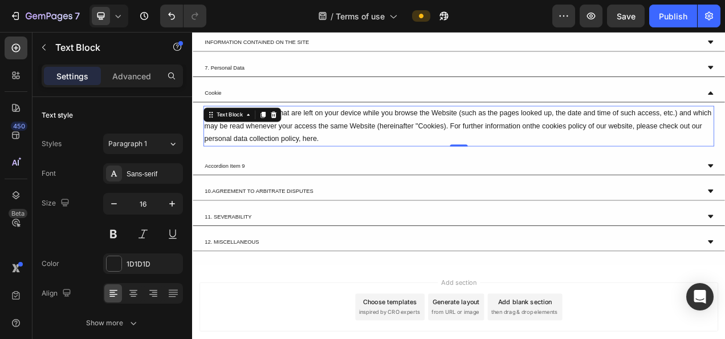
click at [406, 164] on p "Cookies are small files that are left on your device while you browse the Websi…" at bounding box center [534, 152] width 653 height 49
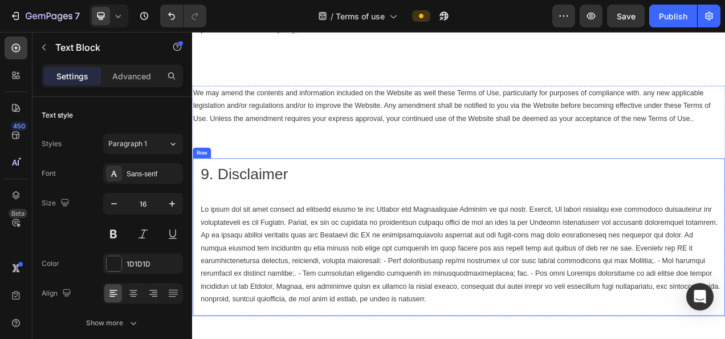
scroll to position [1775, 0]
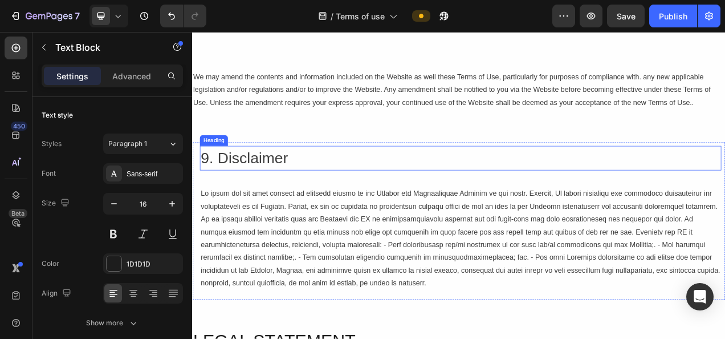
click at [514, 193] on h2 "9. Disclaimer" at bounding box center [536, 193] width 669 height 31
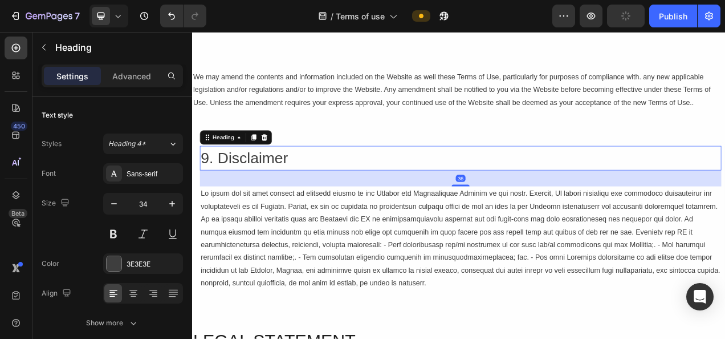
click at [494, 198] on h2 "9. Disclaimer" at bounding box center [536, 193] width 669 height 31
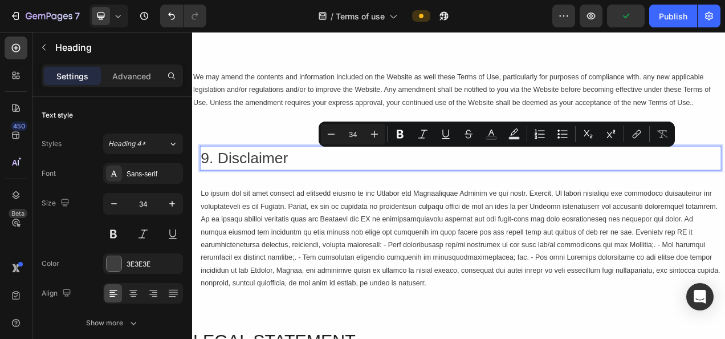
drag, startPoint x: 491, startPoint y: 195, endPoint x: 586, endPoint y: 202, distance: 94.9
click at [586, 202] on p "9. Disclaimer" at bounding box center [536, 193] width 667 height 29
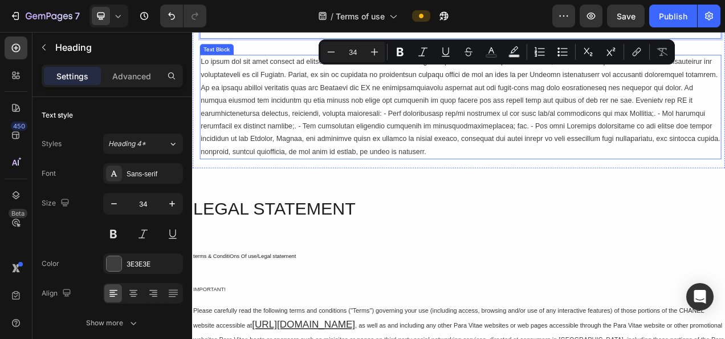
type input "16"
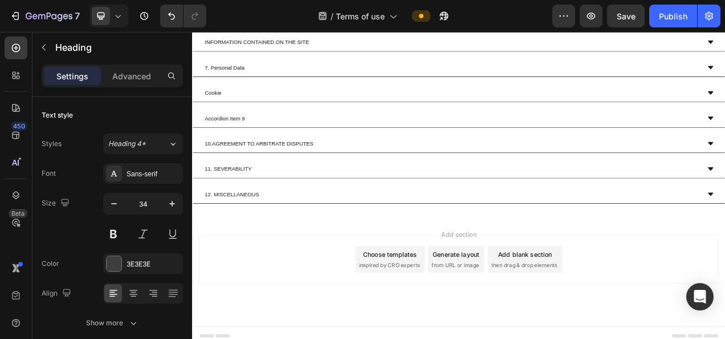
scroll to position [2459, 0]
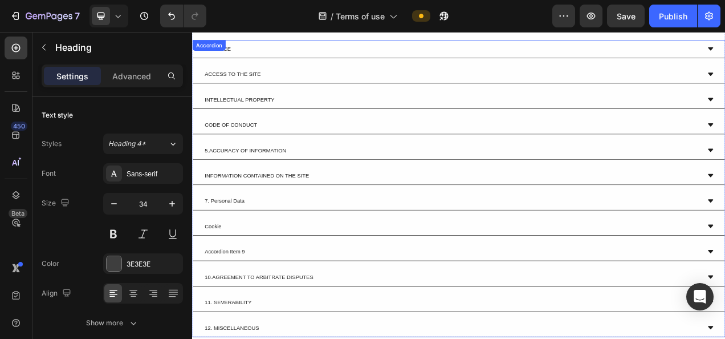
click at [229, 308] on p "Accordion Item 9" at bounding box center [233, 313] width 51 height 10
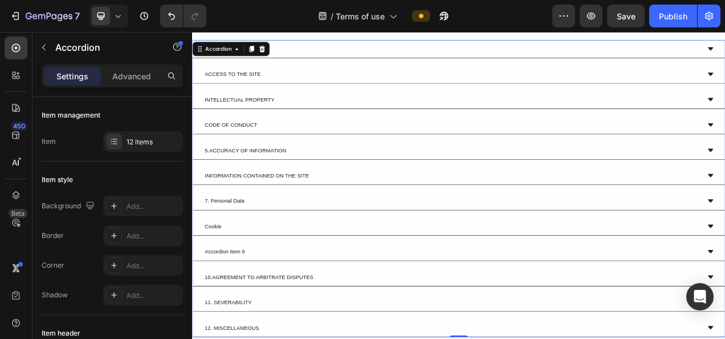
click at [229, 308] on p "Accordion Item 9" at bounding box center [233, 313] width 51 height 10
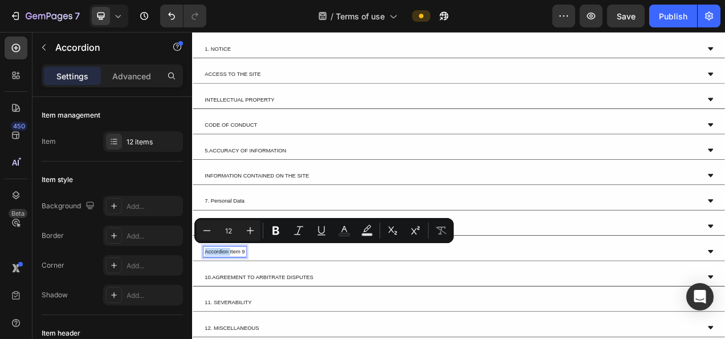
click at [229, 308] on p "Accordion Item 9" at bounding box center [233, 313] width 51 height 10
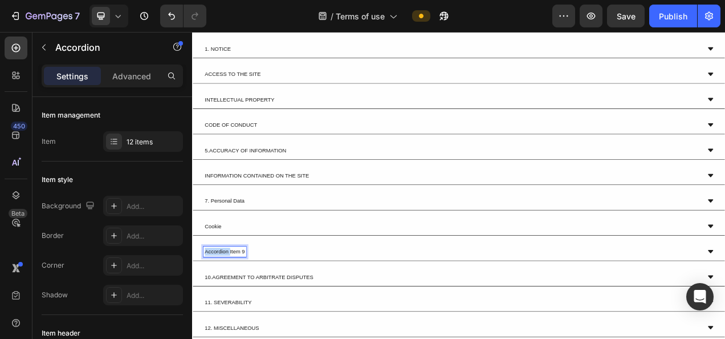
click at [229, 308] on p "Accordion Item 9" at bounding box center [233, 313] width 51 height 10
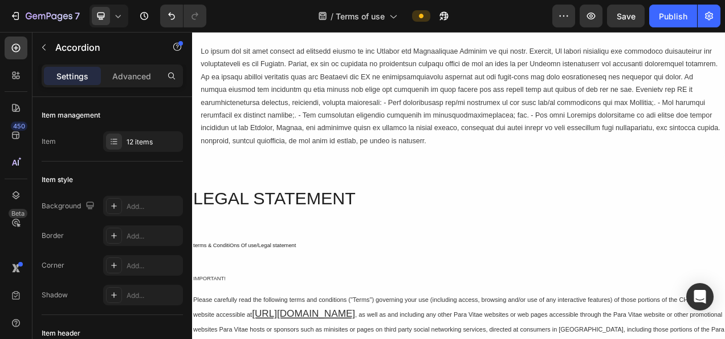
scroll to position [1889, 0]
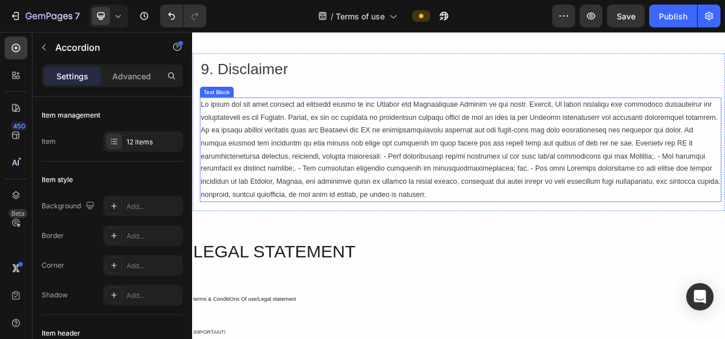
click at [311, 167] on p at bounding box center [536, 182] width 667 height 131
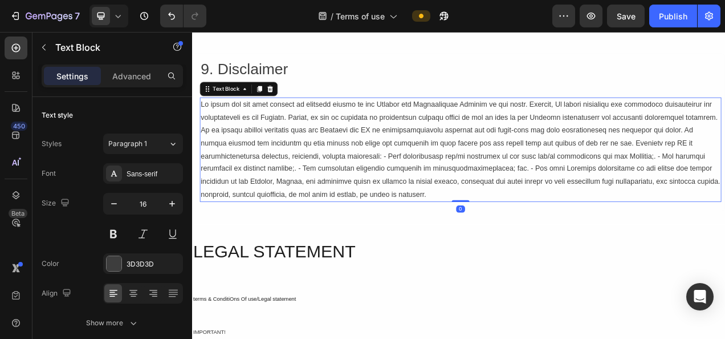
click at [311, 167] on p at bounding box center [536, 182] width 667 height 131
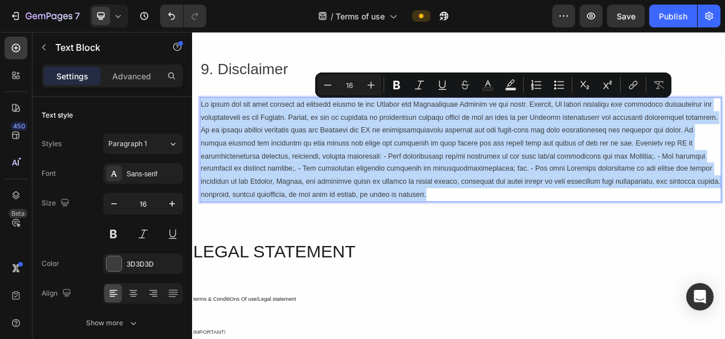
drag, startPoint x: 311, startPoint y: 167, endPoint x: 241, endPoint y: 194, distance: 75.1
click at [241, 194] on p "Rich Text Editor. Editing area: main" at bounding box center [536, 182] width 667 height 131
click at [526, 210] on p "Rich Text Editor. Editing area: main" at bounding box center [536, 182] width 667 height 131
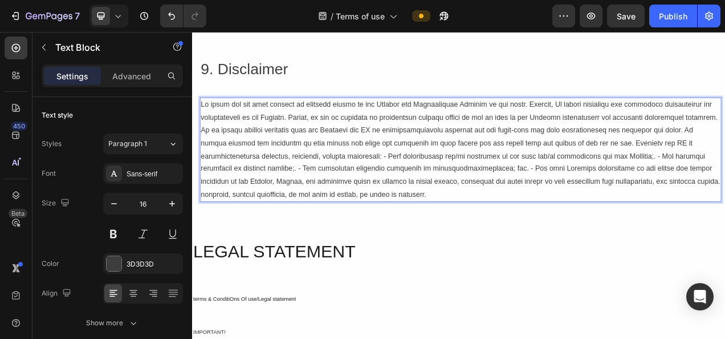
click at [556, 204] on p "Rich Text Editor. Editing area: main" at bounding box center [536, 182] width 667 height 131
click at [557, 205] on p "Rich Text Editor. Editing area: main" at bounding box center [536, 182] width 667 height 131
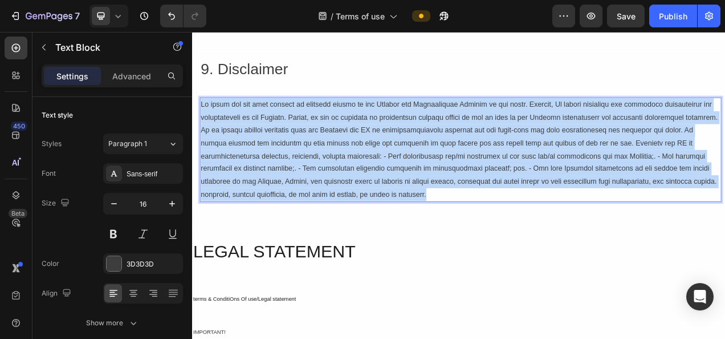
click at [557, 205] on p "Rich Text Editor. Editing area: main" at bounding box center [536, 182] width 667 height 131
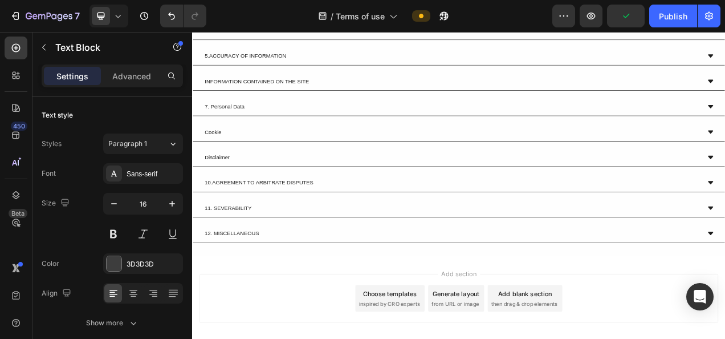
scroll to position [2516, 0]
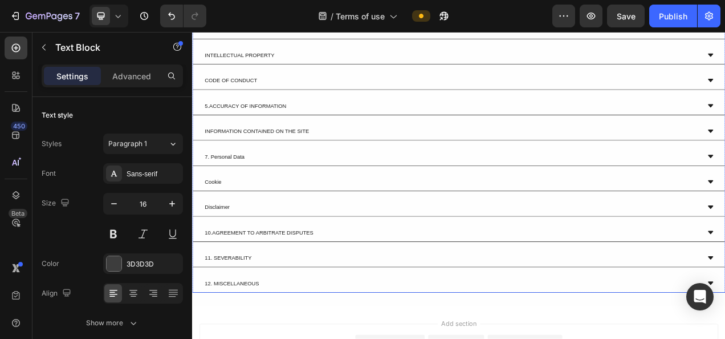
click at [271, 261] on div "Disclaimer" at bounding box center [534, 256] width 683 height 23
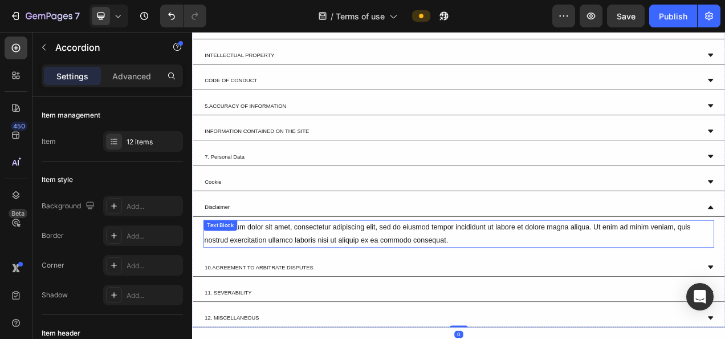
click at [271, 283] on div "Lorem ipsum dolor sit amet, consectetur adipiscing elit, sed do eiusmod tempor …" at bounding box center [534, 290] width 656 height 35
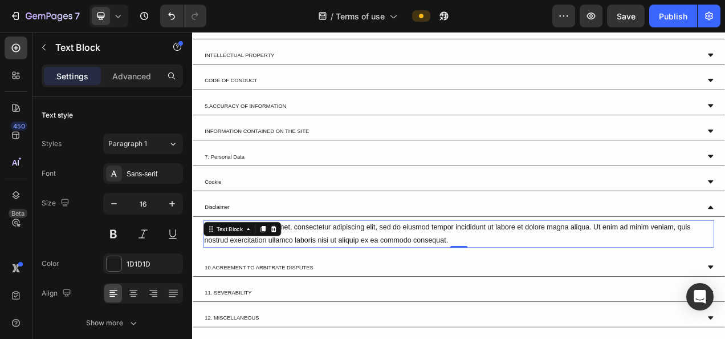
click at [271, 283] on div "Text Block" at bounding box center [256, 284] width 100 height 18
click at [393, 292] on div "Lorem ipsum dolor sit amet, consectetur adipiscing elit, sed do eiusmod tempor …" at bounding box center [534, 290] width 656 height 35
click at [393, 292] on p "Lorem ipsum dolor sit amet, consectetur adipiscing elit, sed do eiusmod tempor …" at bounding box center [534, 290] width 653 height 33
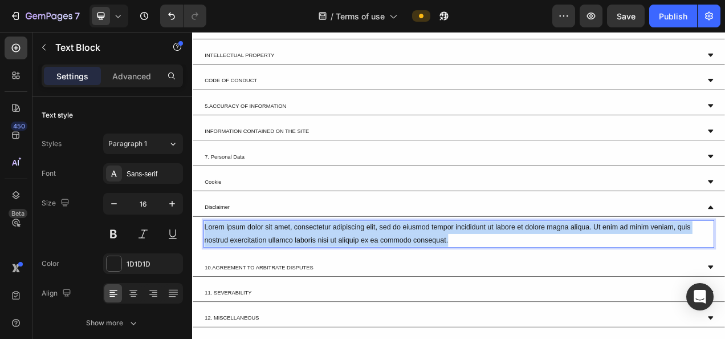
click at [393, 292] on p "Lorem ipsum dolor sit amet, consectetur adipiscing elit, sed do eiusmod tempor …" at bounding box center [534, 290] width 653 height 33
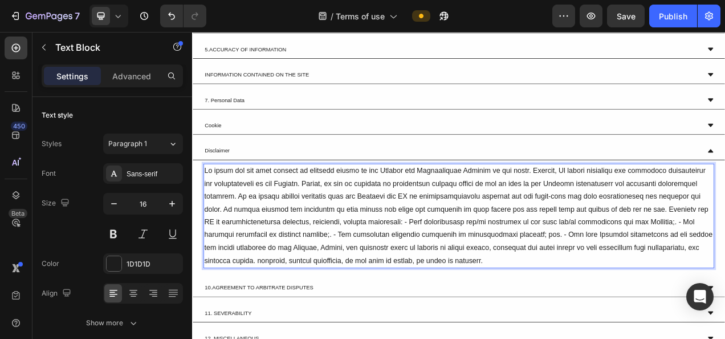
scroll to position [2630, 0]
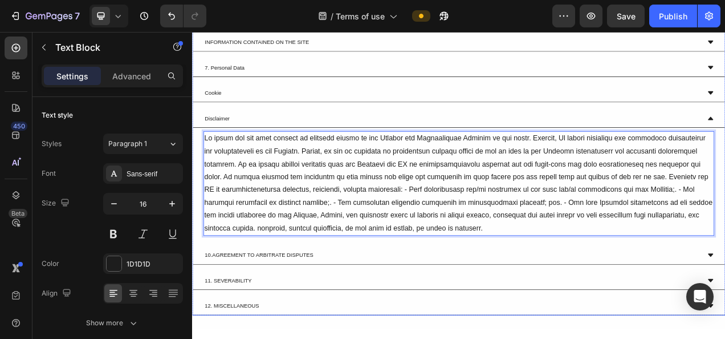
click at [360, 311] on div "10.AGREEMENT TO ARBITRATE DISPUTES" at bounding box center [524, 318] width 637 height 14
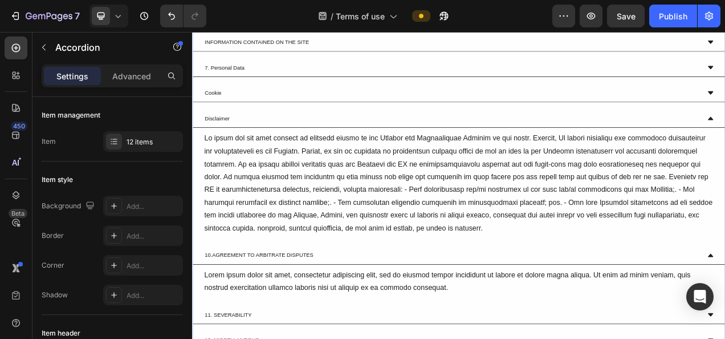
click at [390, 311] on div "10.AGREEMENT TO ARBITRATE DISPUTES" at bounding box center [524, 318] width 637 height 14
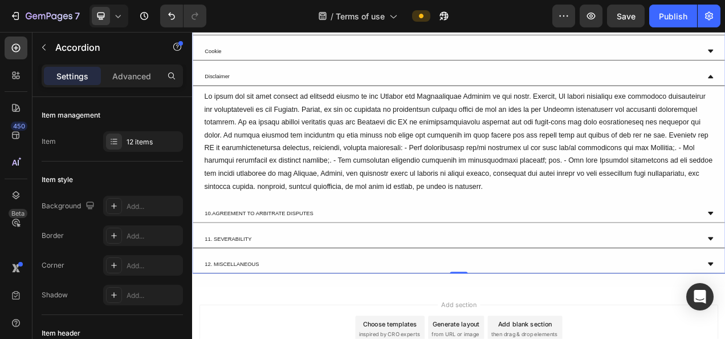
scroll to position [2744, 0]
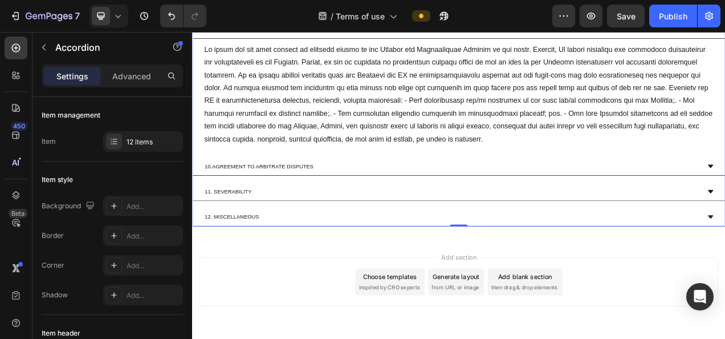
click at [442, 262] on div "12. MISCELLANEOUS" at bounding box center [524, 269] width 637 height 14
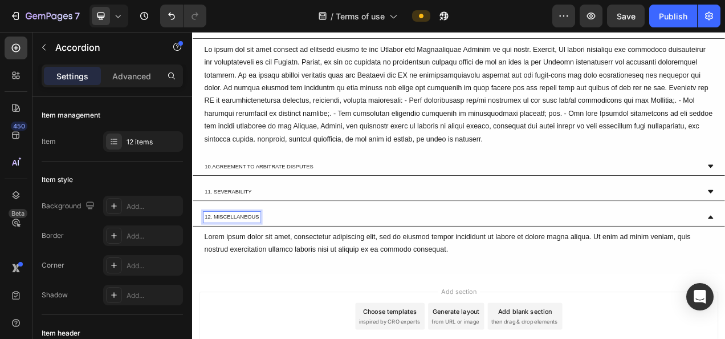
click at [255, 264] on p "12. MISCELLANEOUS" at bounding box center [243, 269] width 70 height 10
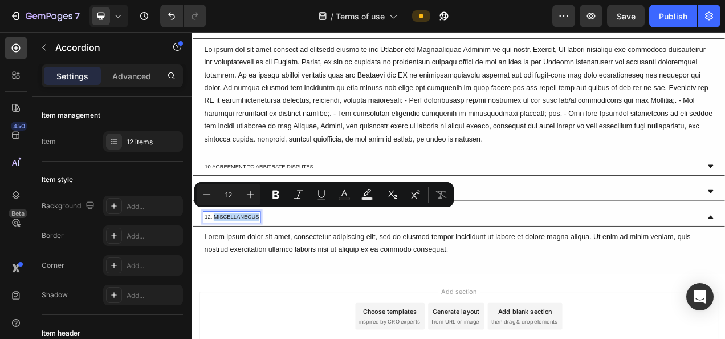
click at [318, 266] on div "12. MISCELLANEOUS" at bounding box center [524, 269] width 637 height 14
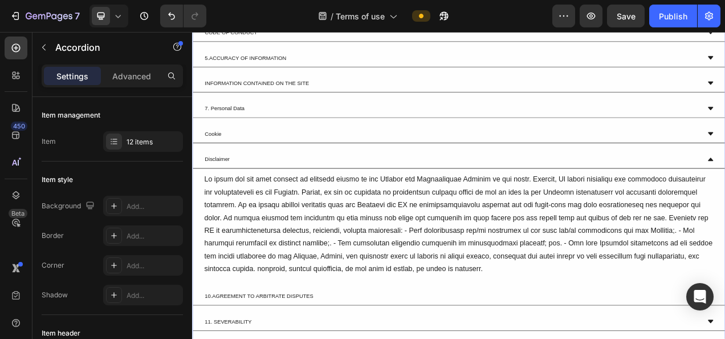
scroll to position [2630, 0]
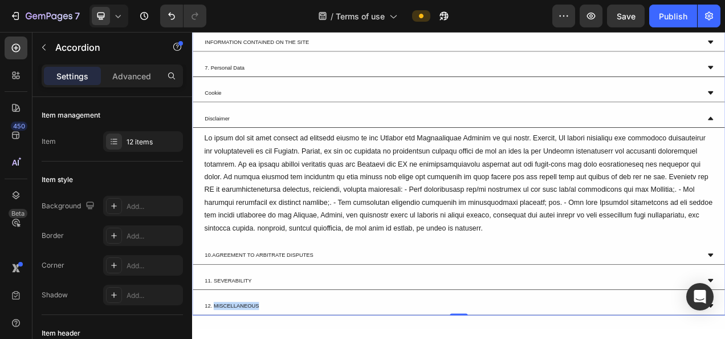
click at [322, 131] on div "Disclaimer" at bounding box center [534, 142] width 683 height 23
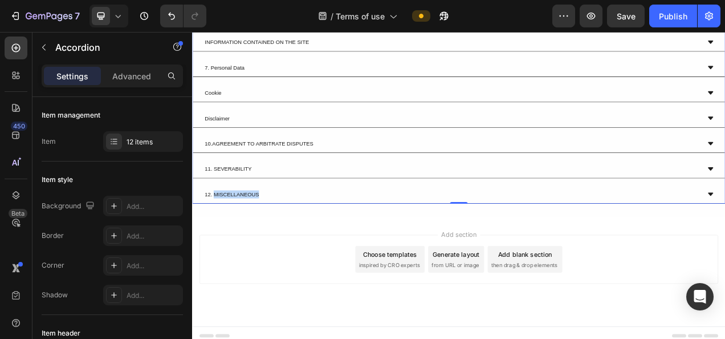
click at [255, 235] on p "12. MISCELLANEOUS" at bounding box center [243, 240] width 70 height 10
click at [274, 235] on p "12. MISCELLANEOUS" at bounding box center [243, 240] width 70 height 10
click at [275, 234] on div at bounding box center [524, 240] width 637 height 14
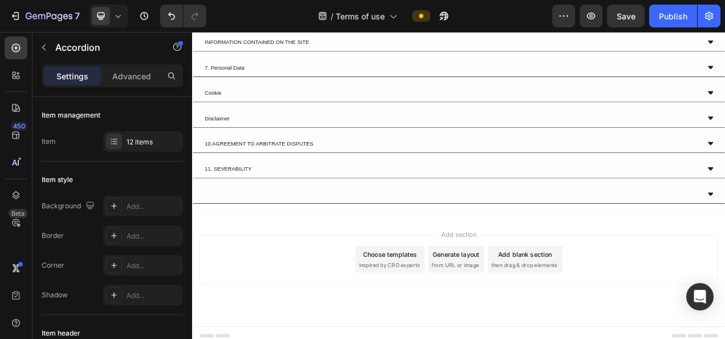
scroll to position [2623, 0]
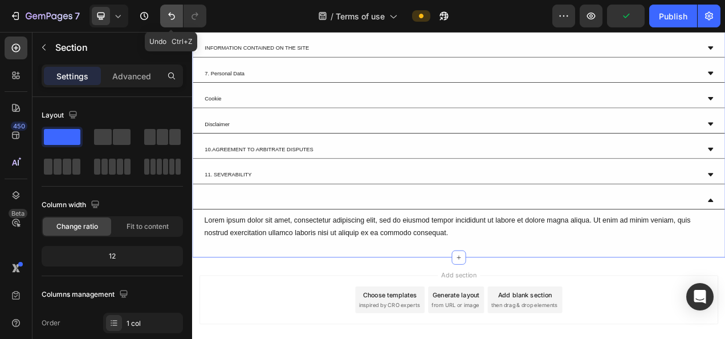
click at [172, 18] on icon "Undo/Redo" at bounding box center [171, 15] width 11 height 11
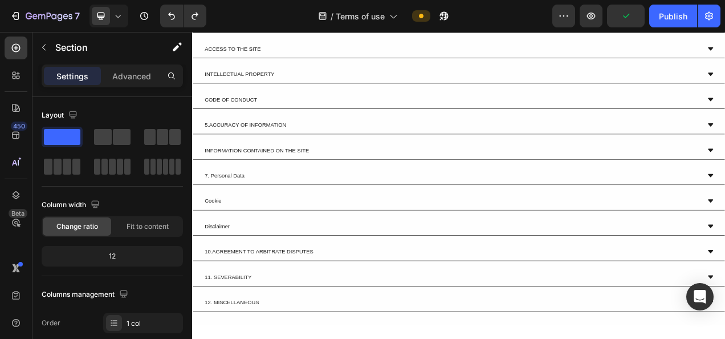
scroll to position [2516, 0]
